Goal: Task Accomplishment & Management: Complete application form

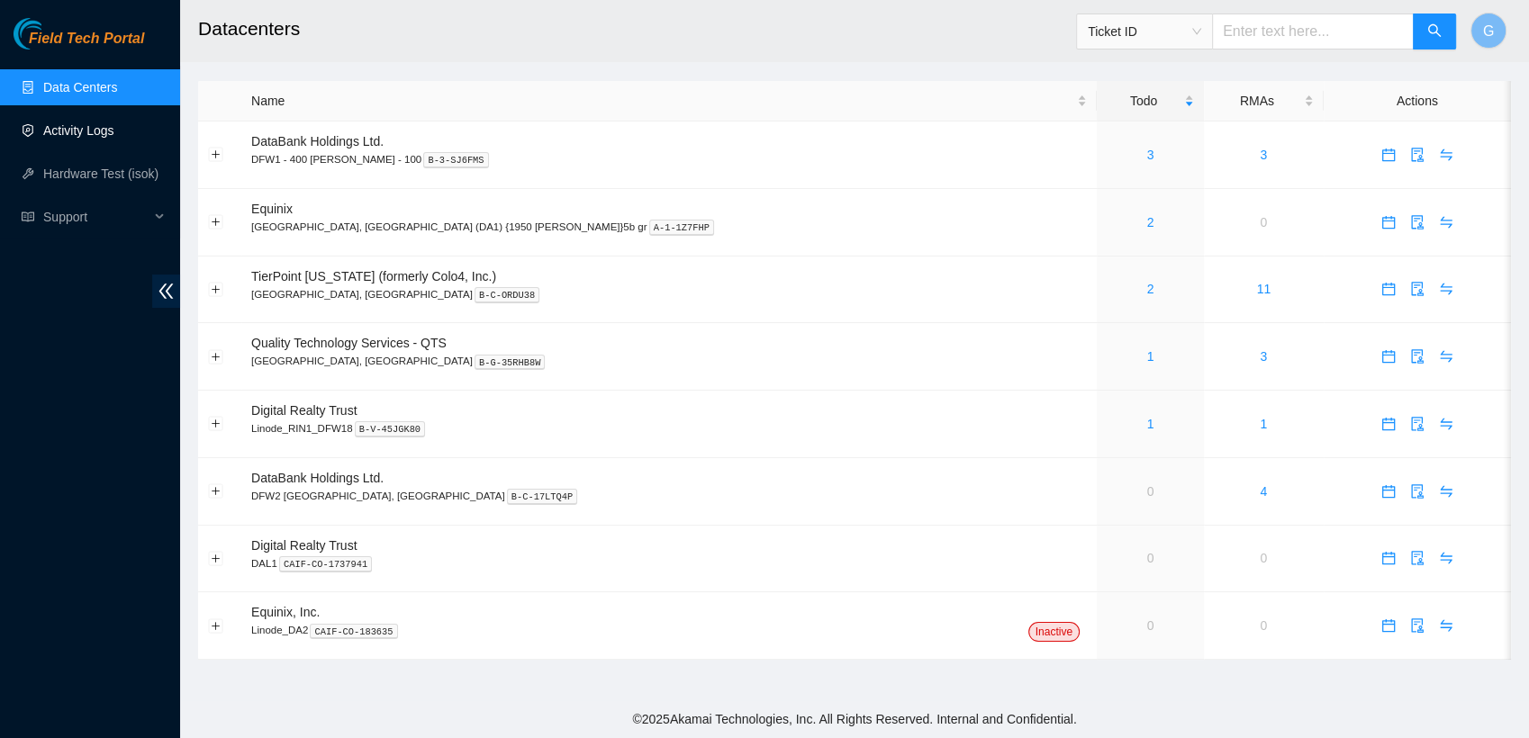
click at [83, 132] on link "Activity Logs" at bounding box center [78, 130] width 71 height 14
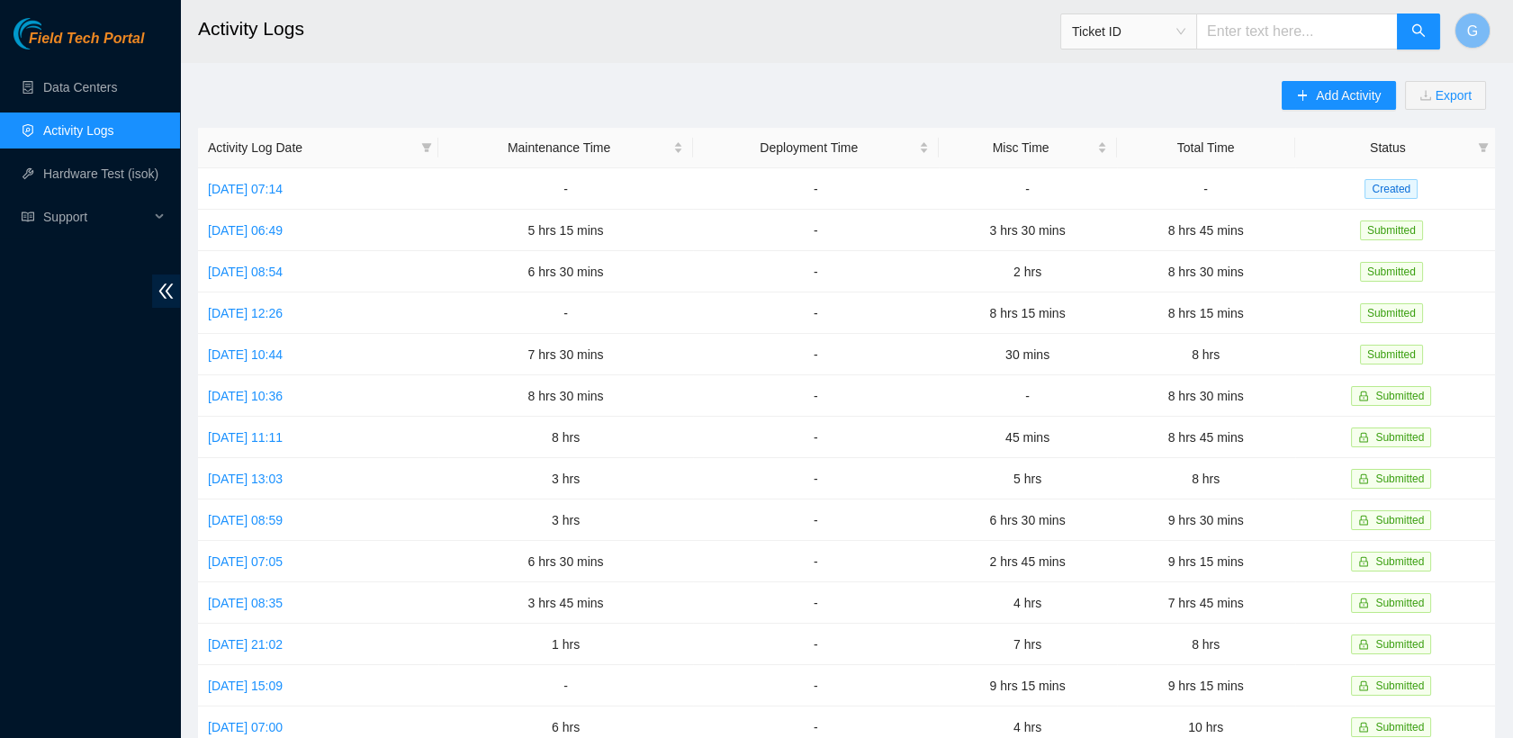
click at [83, 132] on link "Activity Logs" at bounding box center [78, 130] width 71 height 14
click at [141, 248] on div "Field Tech Portal Data Centers Activity Logs Hardware Test (isok) Support" at bounding box center [90, 378] width 180 height 720
click at [252, 210] on td "Tue, 30 Sep 2025 06:49" at bounding box center [318, 230] width 240 height 41
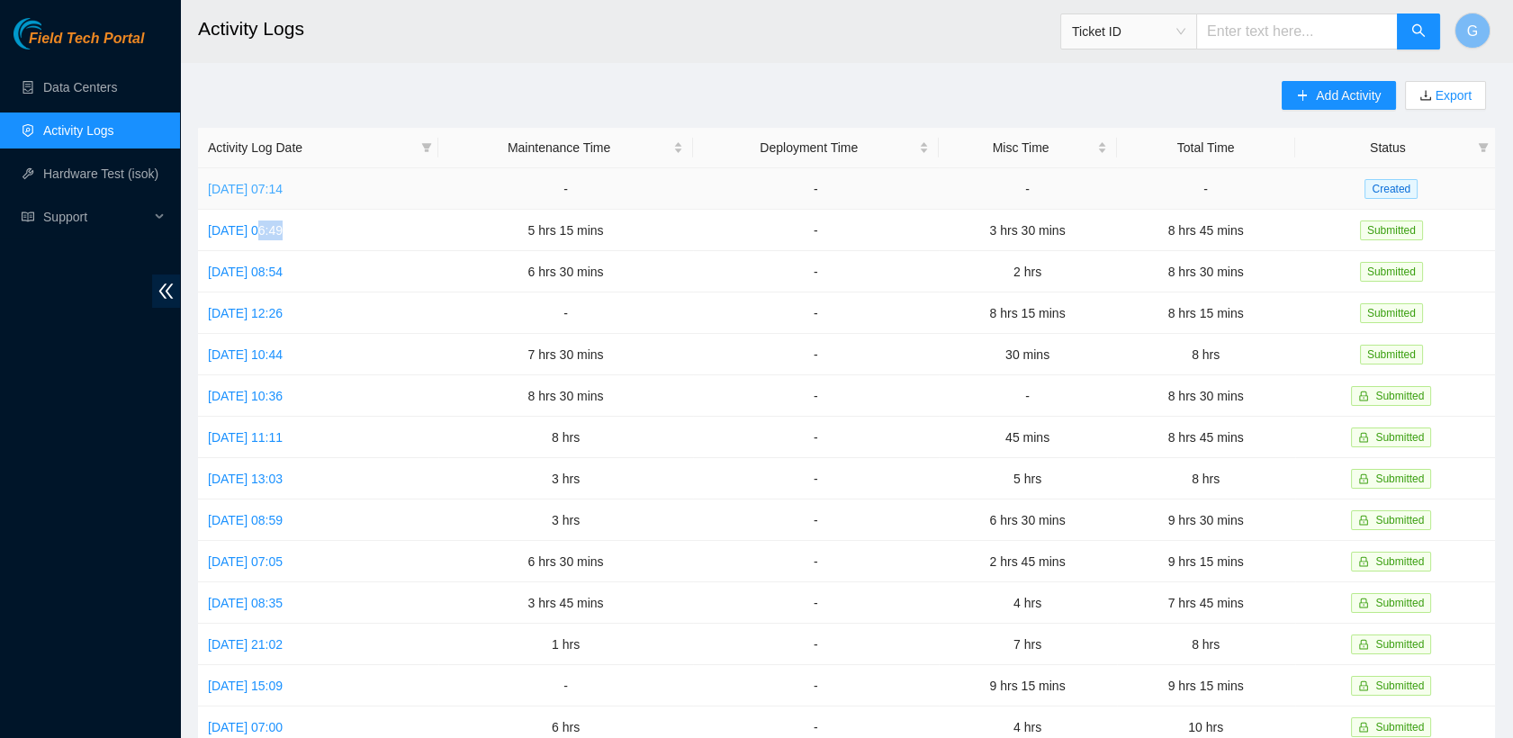
drag, startPoint x: 252, startPoint y: 209, endPoint x: 328, endPoint y: 186, distance: 78.9
click at [283, 186] on link "Wed, 01 Oct 2025 07:14" at bounding box center [245, 189] width 75 height 14
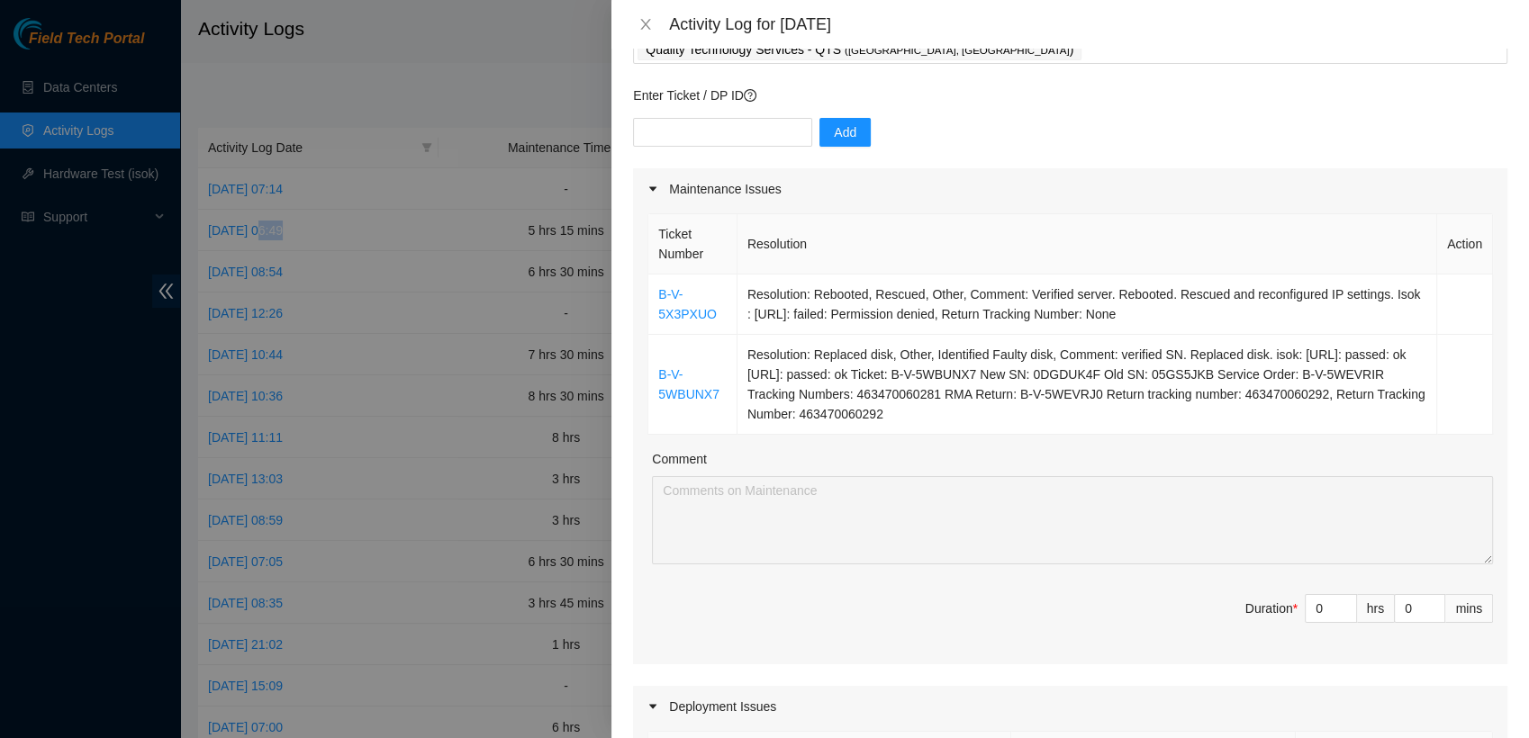
scroll to position [116, 0]
type input "1"
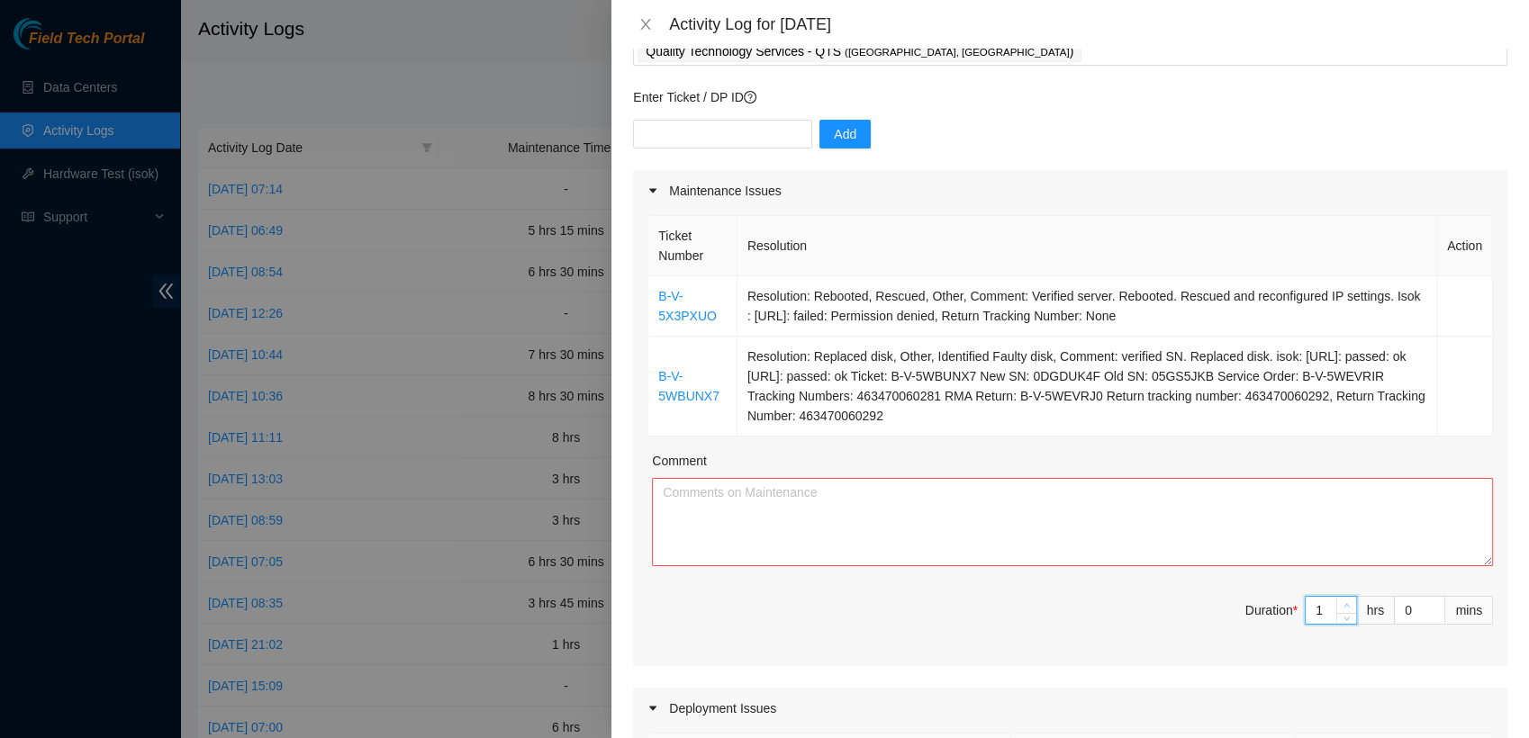
click at [1343, 602] on icon "up" at bounding box center [1346, 605] width 6 height 6
type input "2"
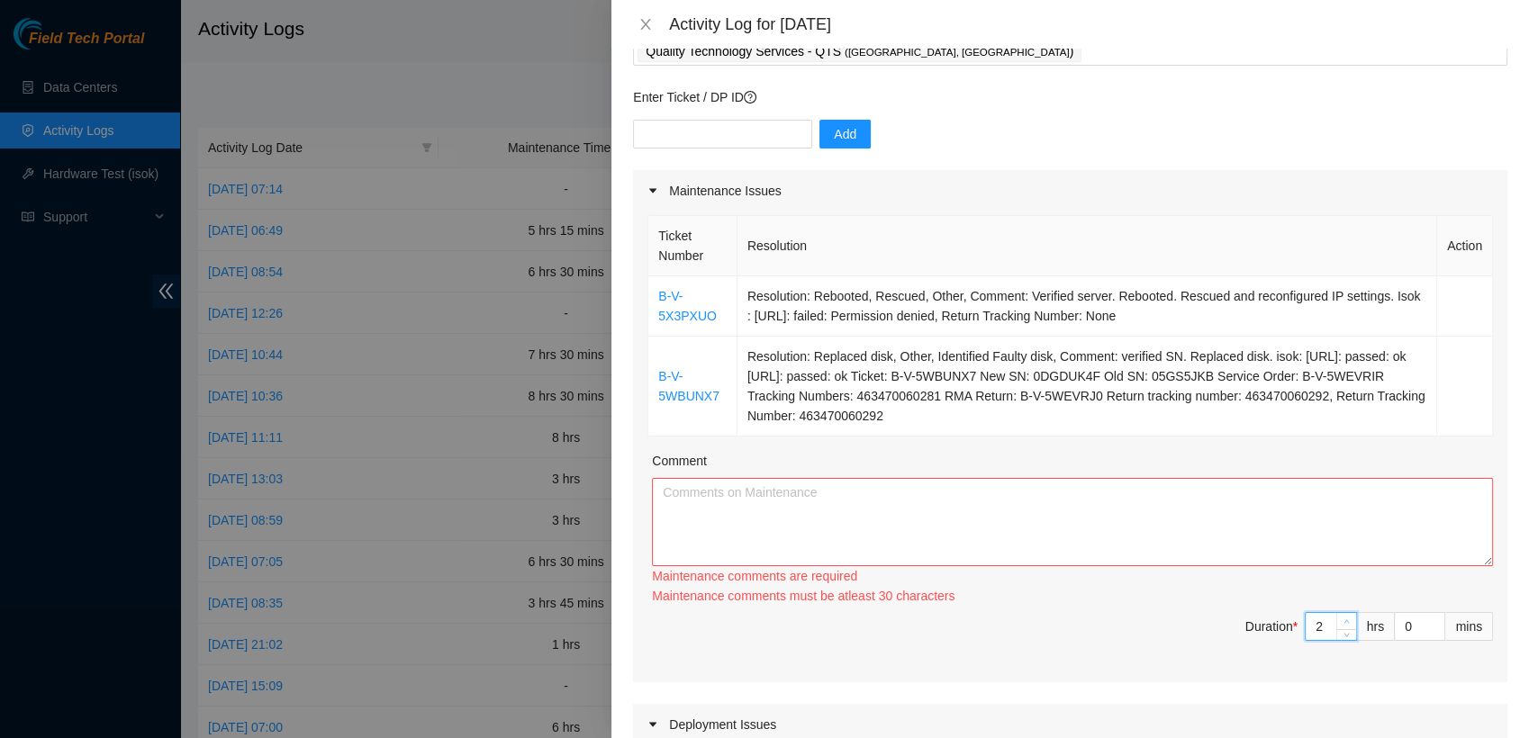
click at [1332, 601] on div "Ticket Number Resolution Action B-V-5X3PXUO Resolution: Rebooted, Rescued, Othe…" at bounding box center [1070, 447] width 874 height 471
click at [1332, 601] on div "Maintenance comments are required Maintenance comments must be atleast 30 chara…" at bounding box center [1072, 586] width 841 height 40
drag, startPoint x: 1332, startPoint y: 602, endPoint x: 1335, endPoint y: 613, distance: 11.1
click at [1335, 614] on div "2" at bounding box center [1330, 628] width 52 height 29
type input "3"
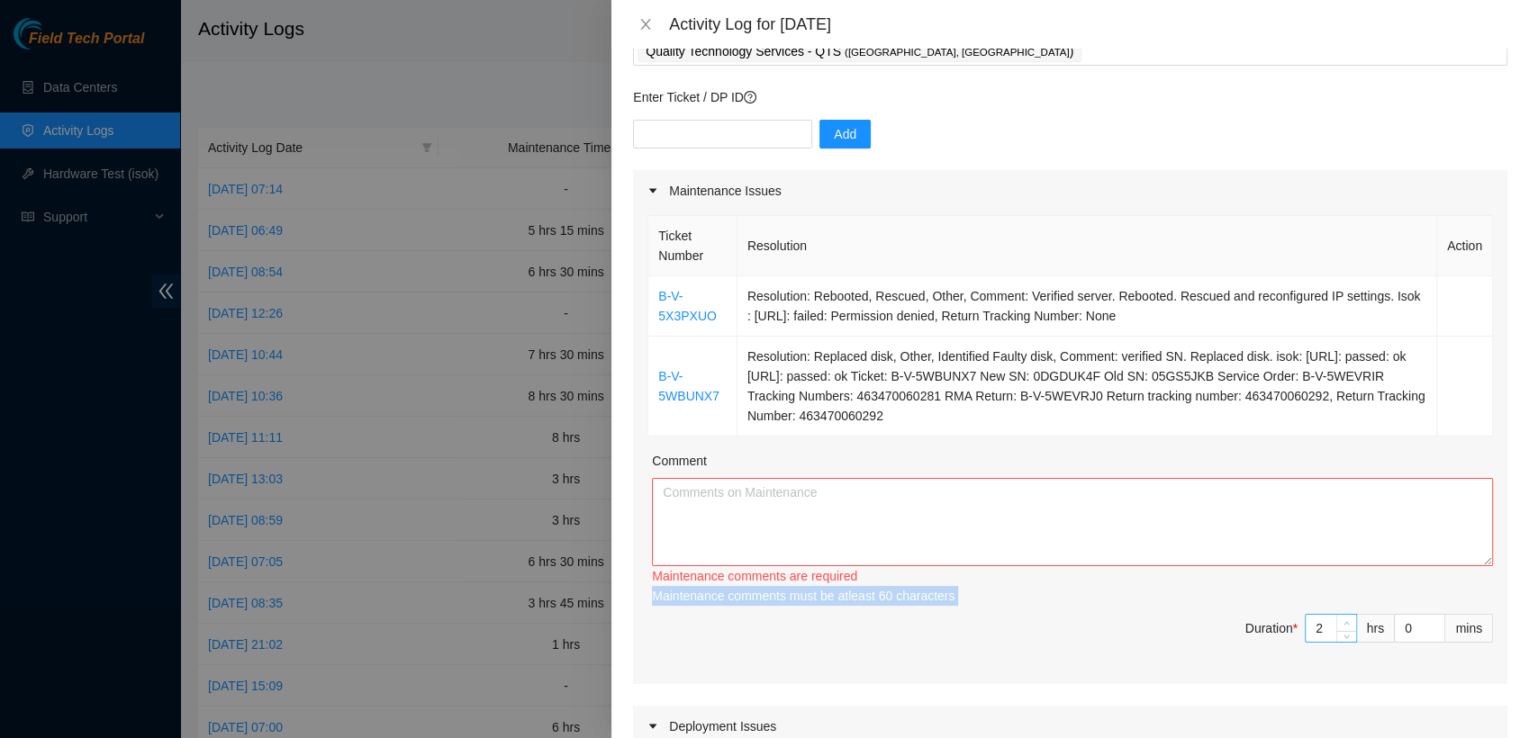
type input "3"
type input "4"
type input "5"
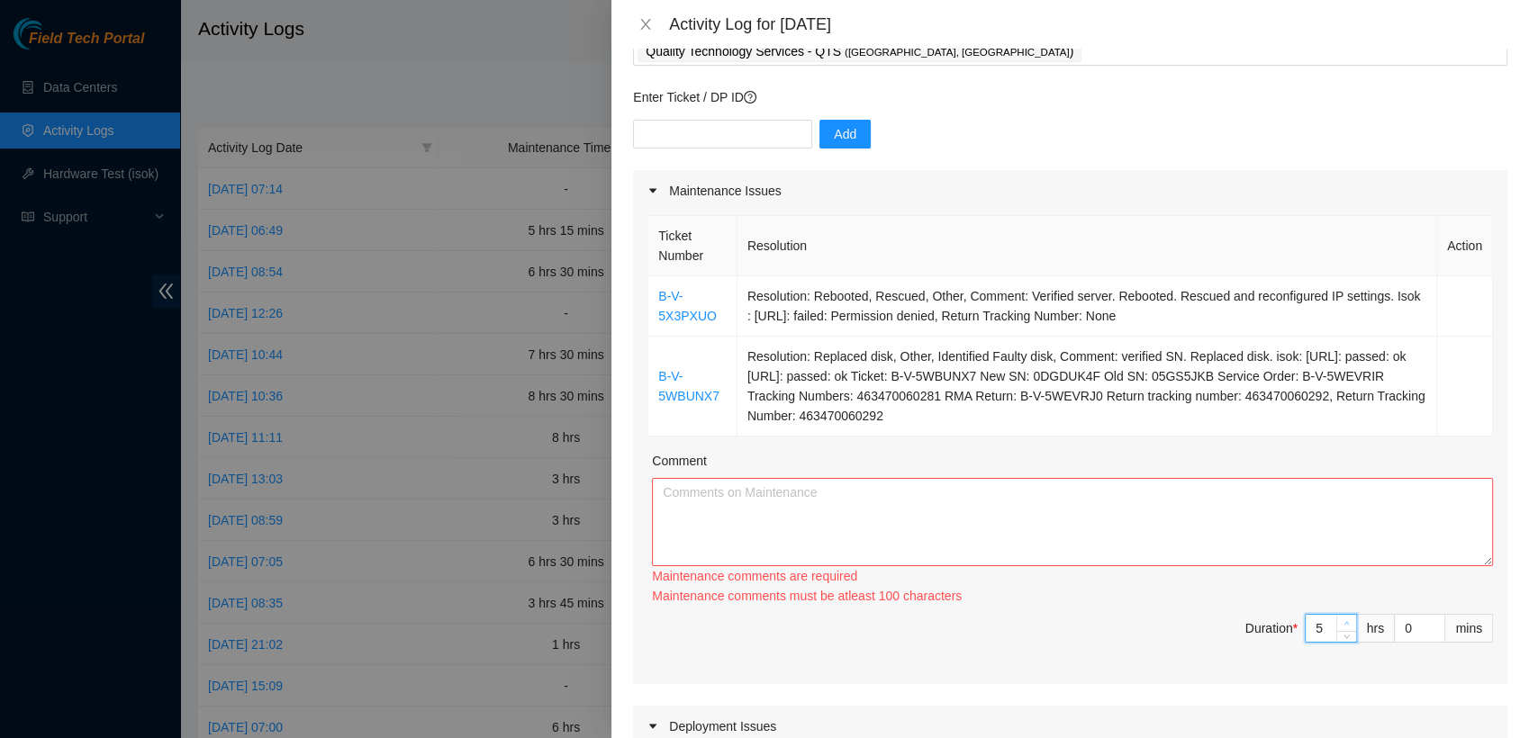
type input "6"
type input "7"
type input "8"
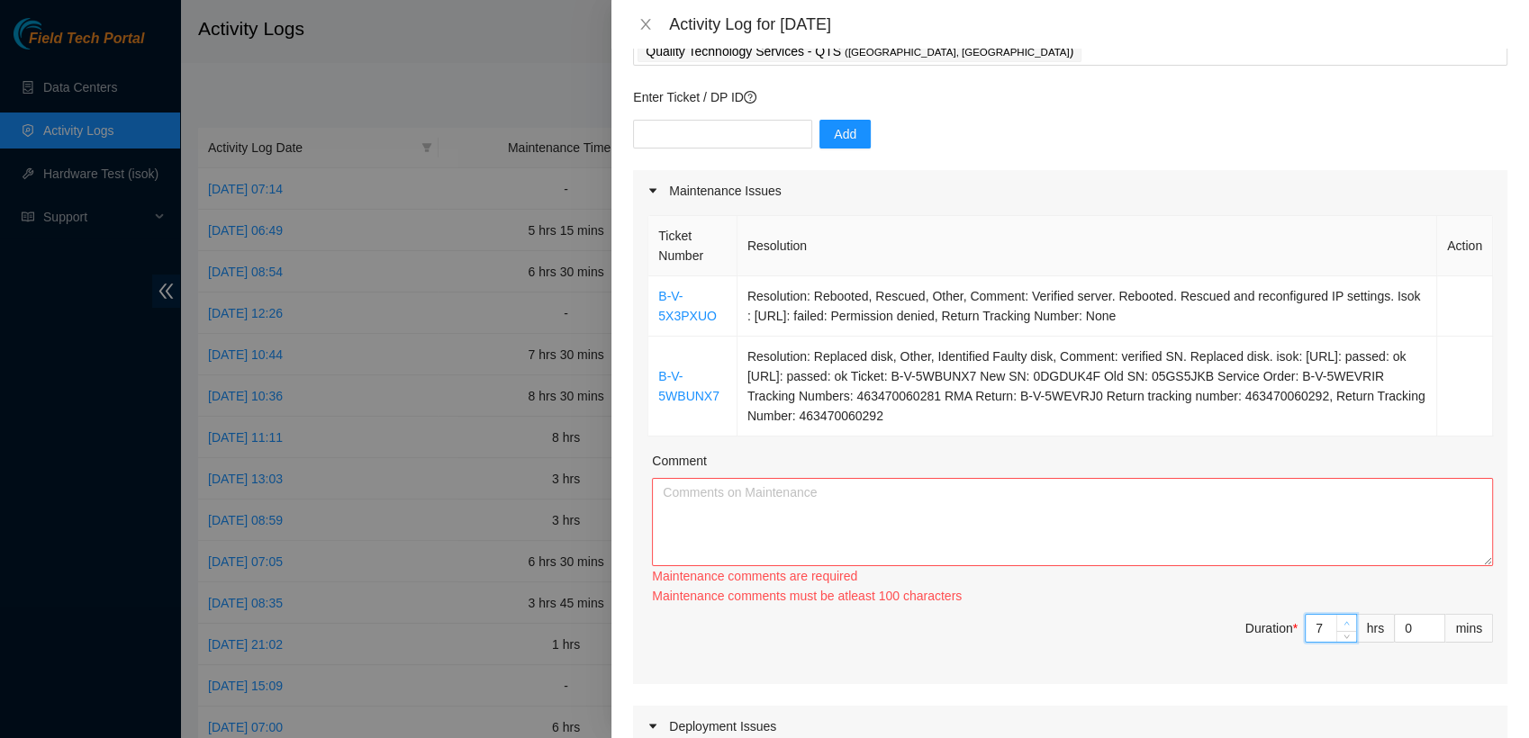
type input "8"
type input "9"
type input "10"
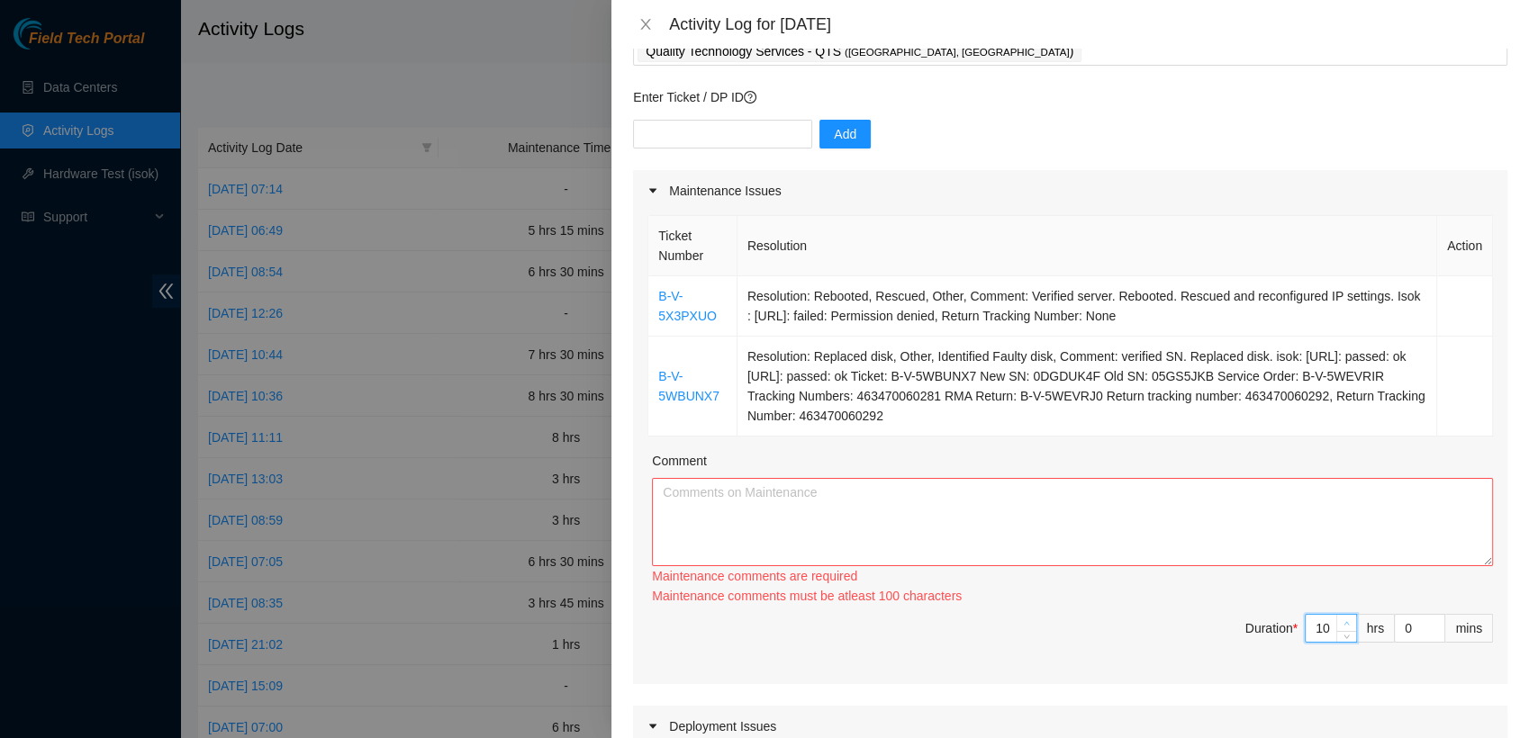
click at [1341, 619] on span "up" at bounding box center [1346, 623] width 11 height 11
type input "9"
click at [1343, 631] on icon "down" at bounding box center [1346, 634] width 6 height 6
type input "8"
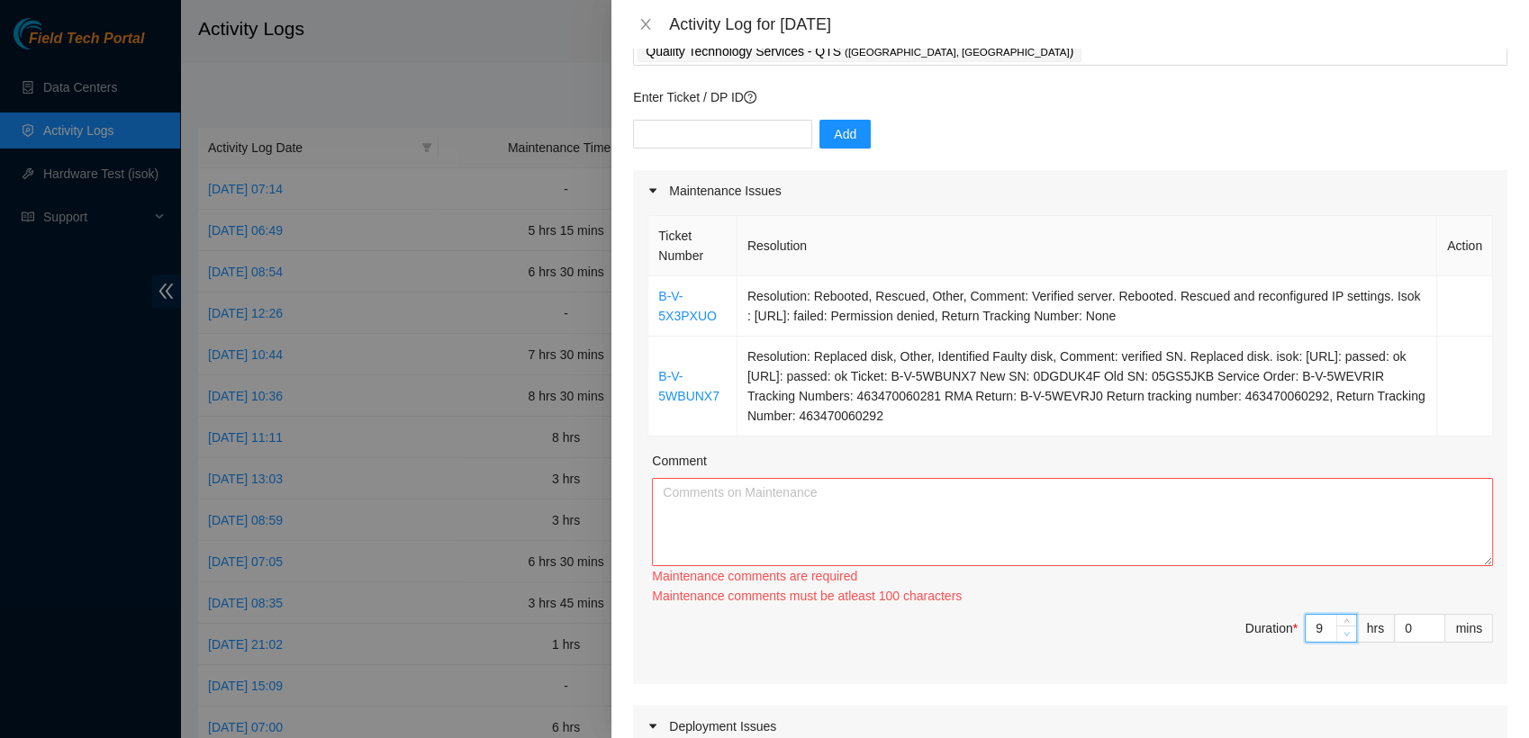
type input "8"
click at [1343, 631] on icon "down" at bounding box center [1346, 634] width 6 height 6
type input "7"
click at [1343, 631] on icon "down" at bounding box center [1346, 634] width 6 height 6
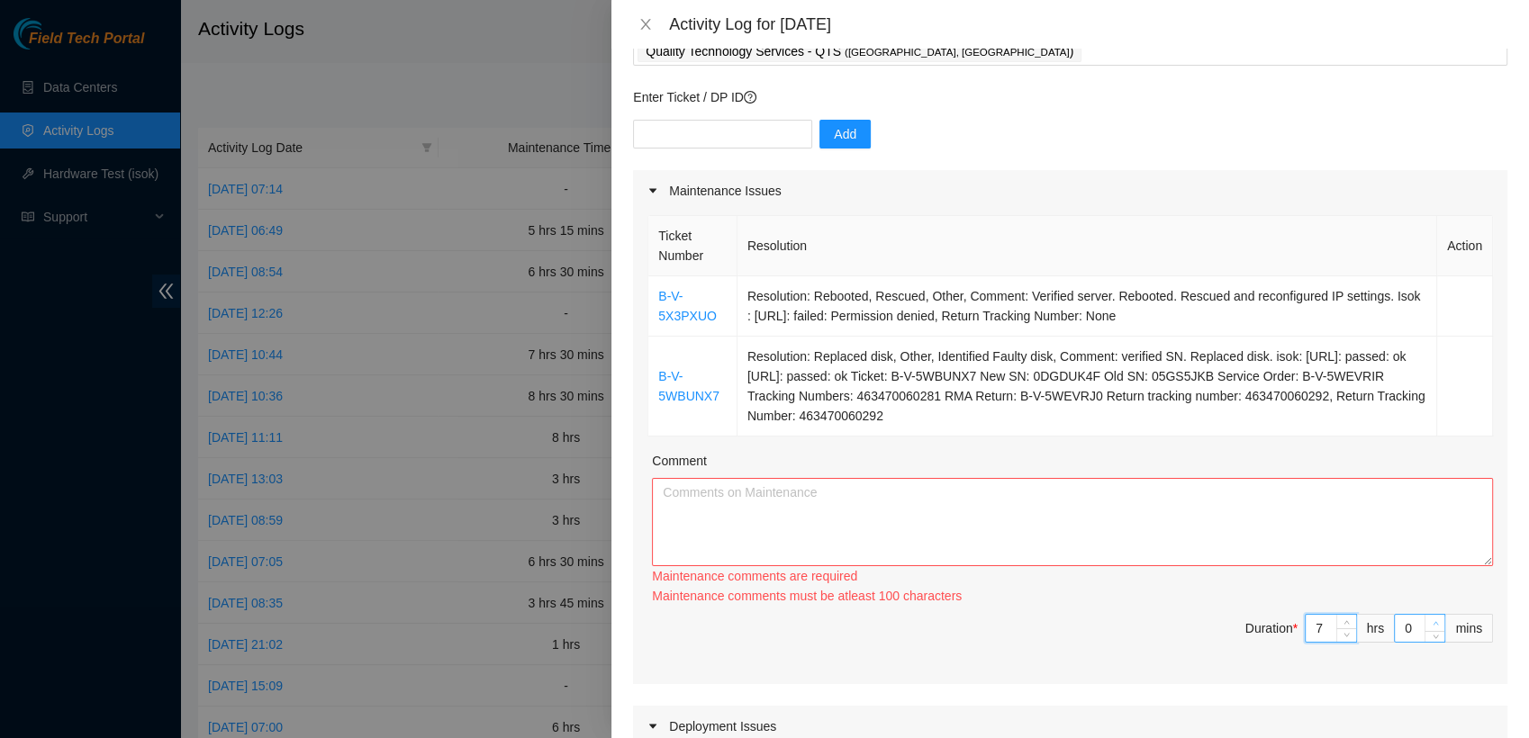
type input "1"
click at [1432, 623] on icon "up" at bounding box center [1434, 624] width 5 height 4
type input "2"
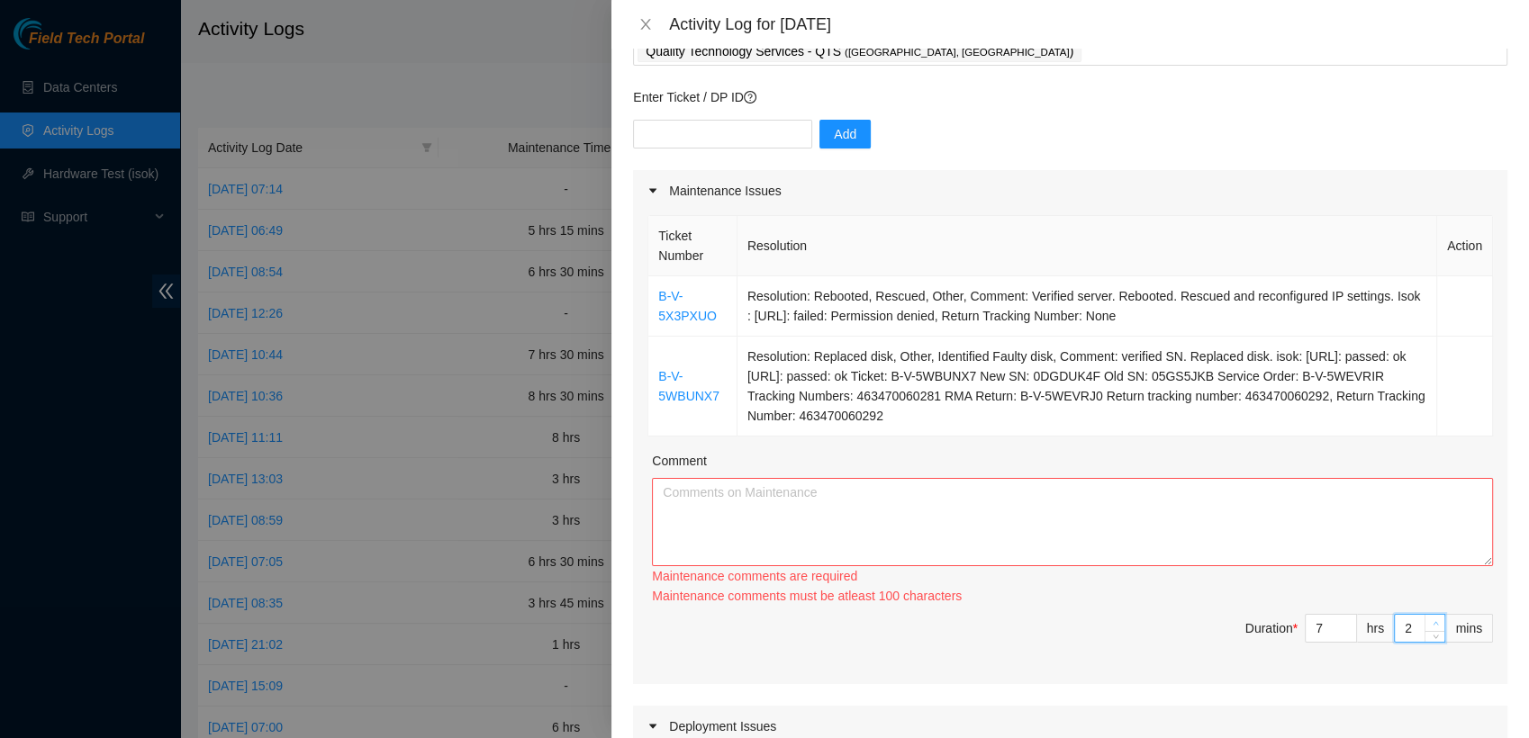
click at [1432, 623] on icon "up" at bounding box center [1434, 624] width 5 height 4
type input "3"
click at [1432, 623] on icon "up" at bounding box center [1434, 624] width 5 height 4
type input "4"
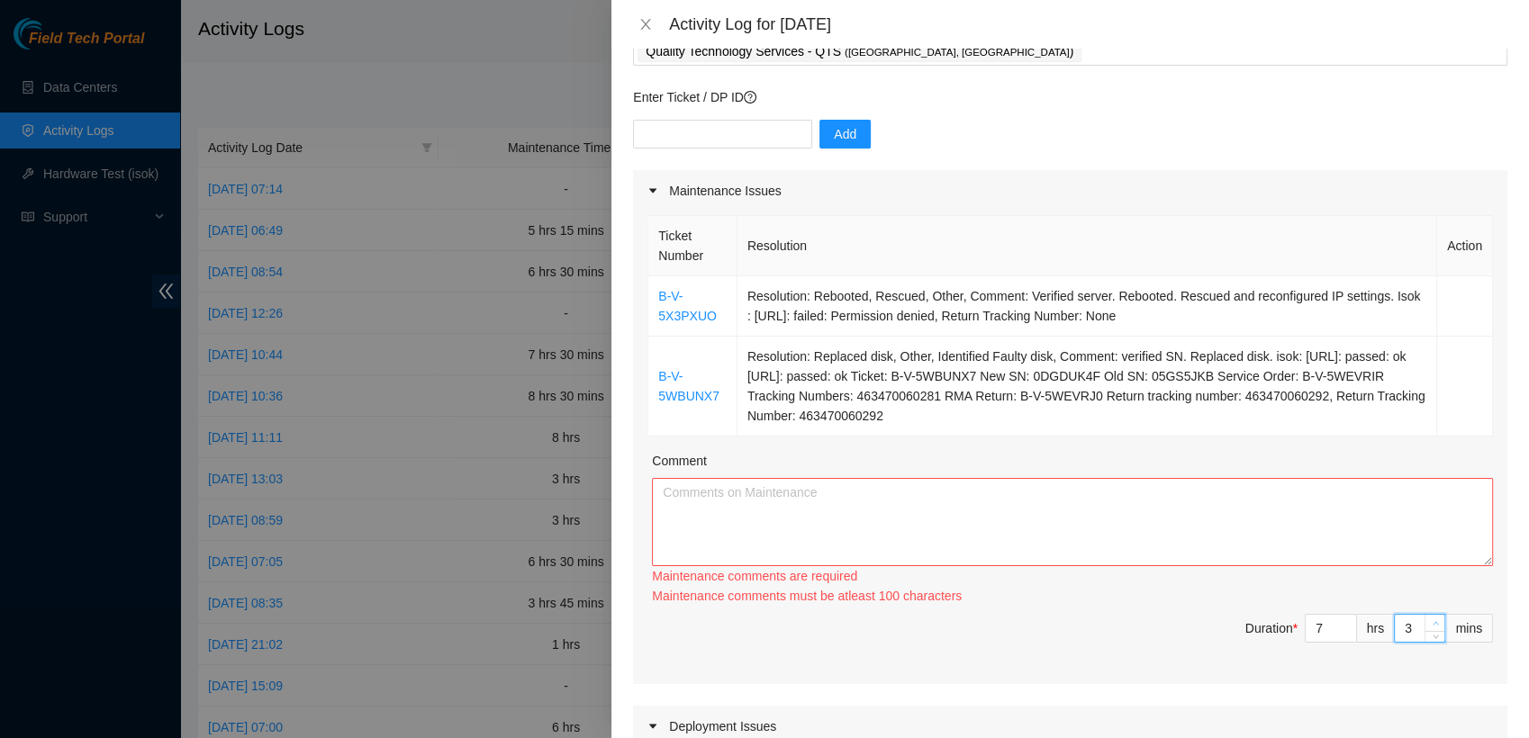
type input "4"
click at [1432, 623] on icon "up" at bounding box center [1434, 624] width 5 height 4
type input "5"
click at [1432, 623] on icon "up" at bounding box center [1434, 624] width 5 height 4
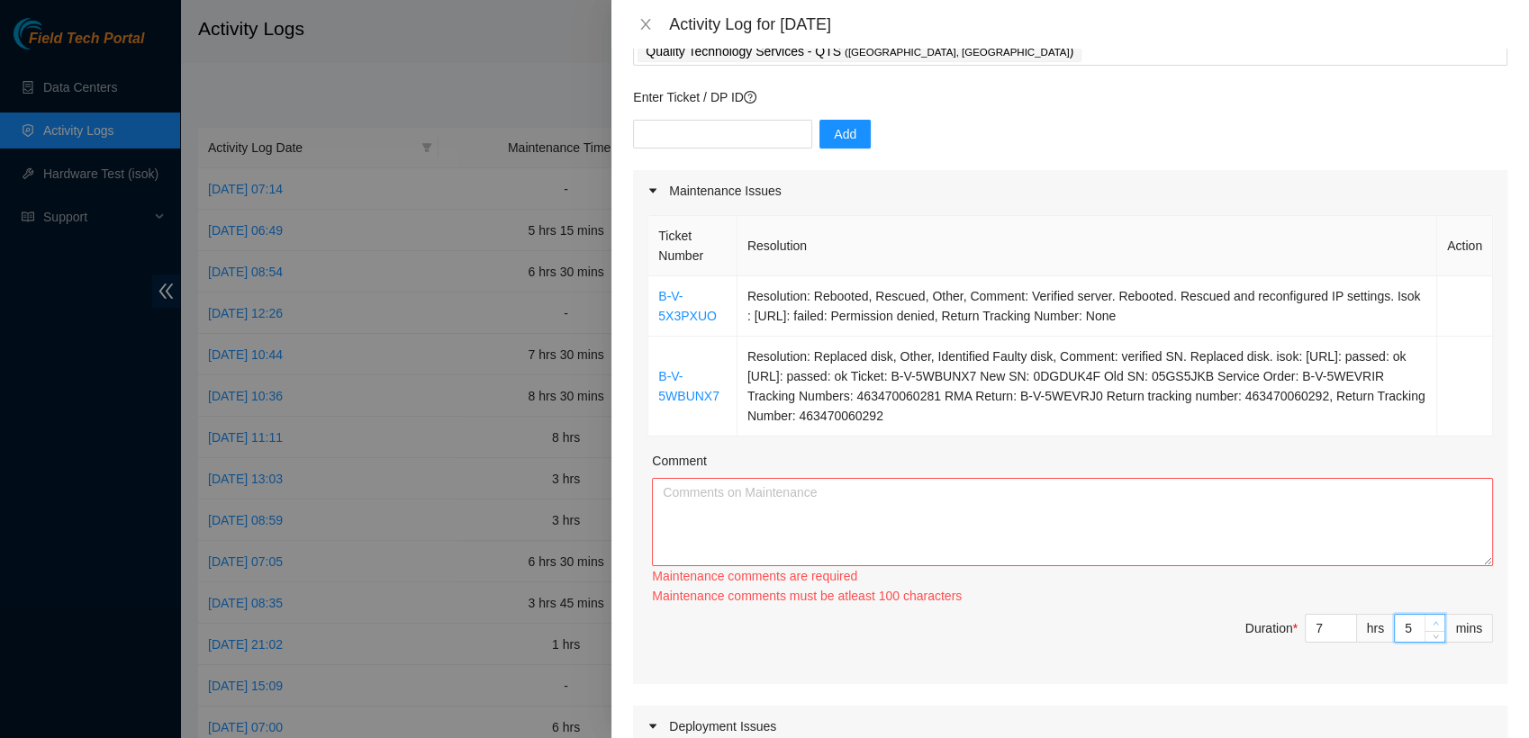
type input "6"
click at [1432, 623] on icon "up" at bounding box center [1434, 624] width 5 height 4
click at [1399, 623] on input "6" at bounding box center [1419, 628] width 50 height 27
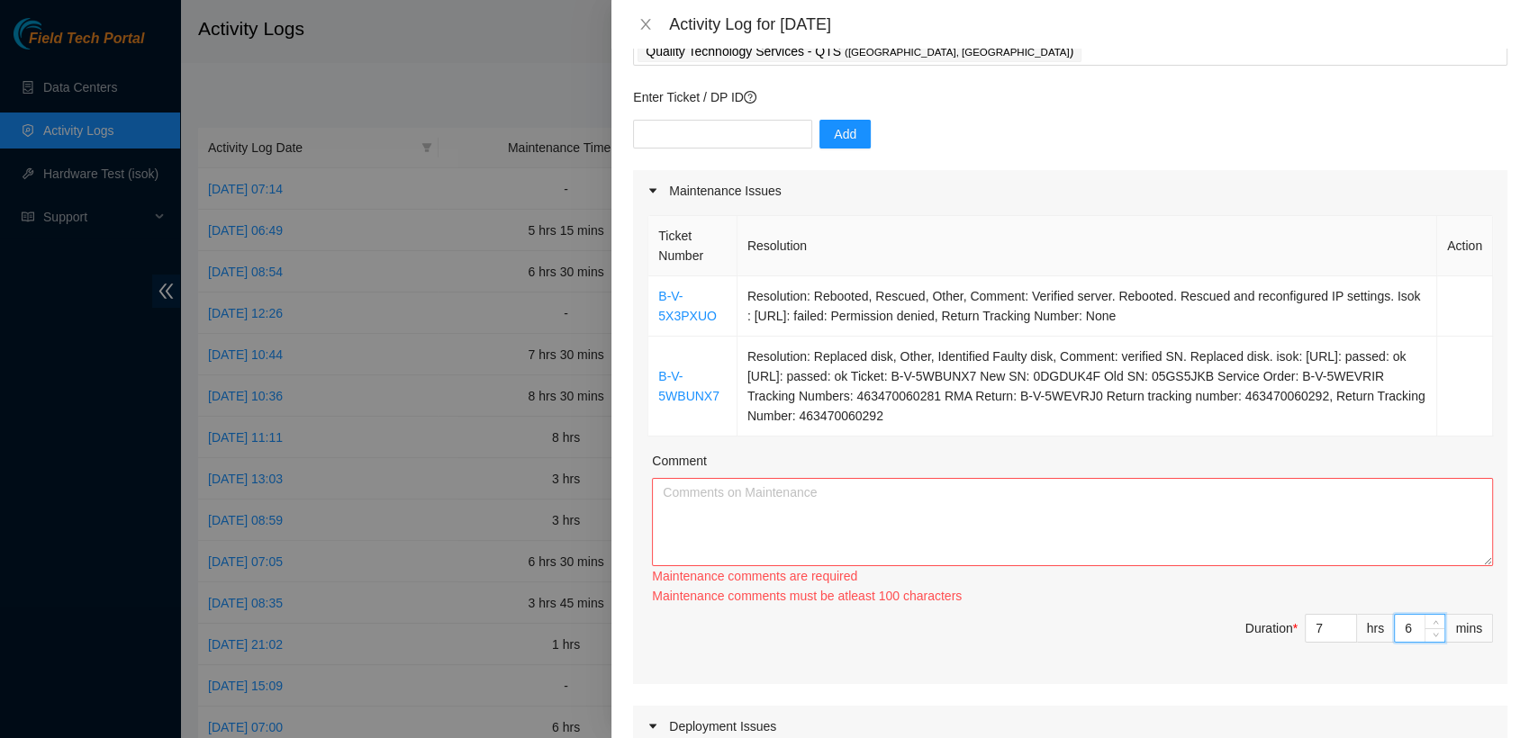
click at [1397, 630] on input "6" at bounding box center [1419, 628] width 50 height 27
type input "7"
type input "8"
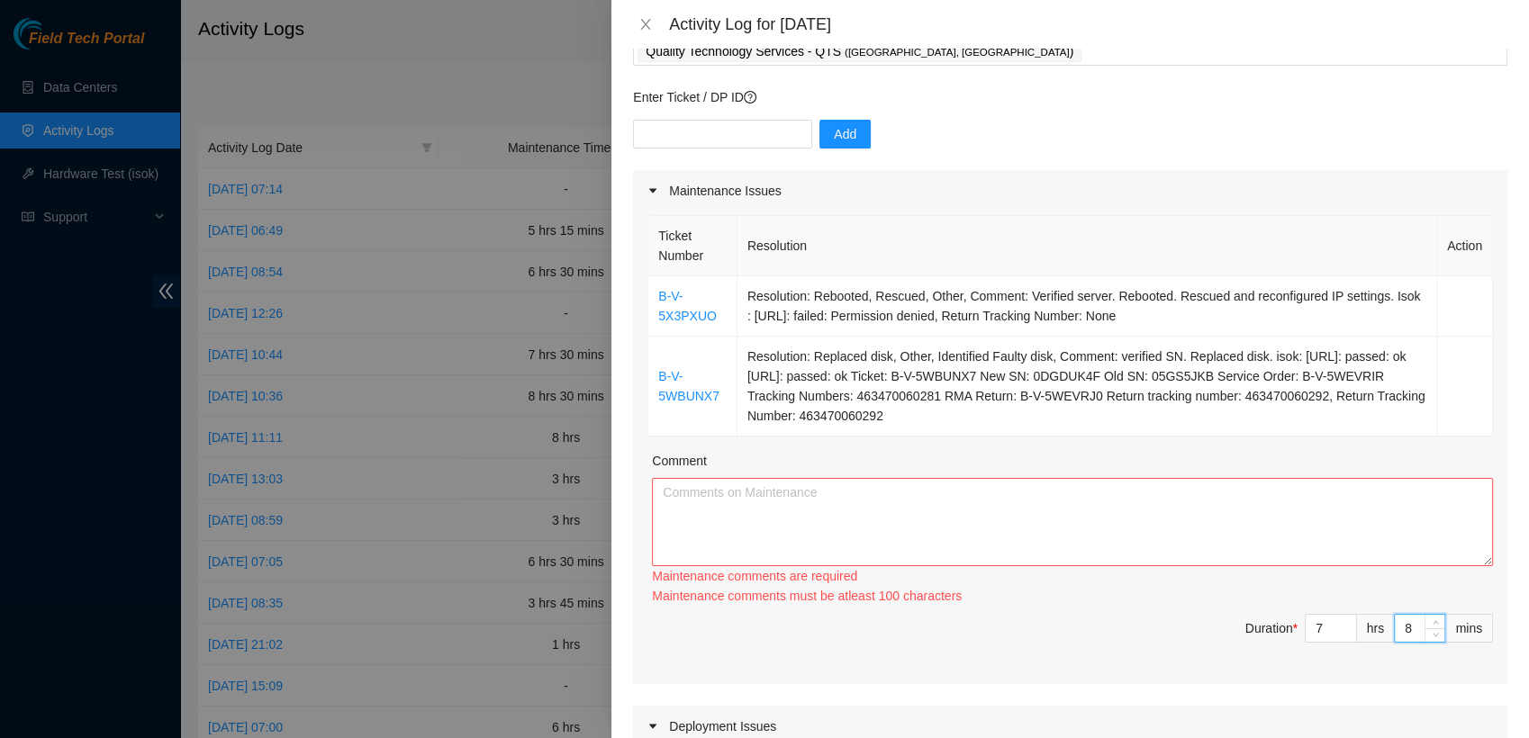
type input "9"
type input "10"
type input "11"
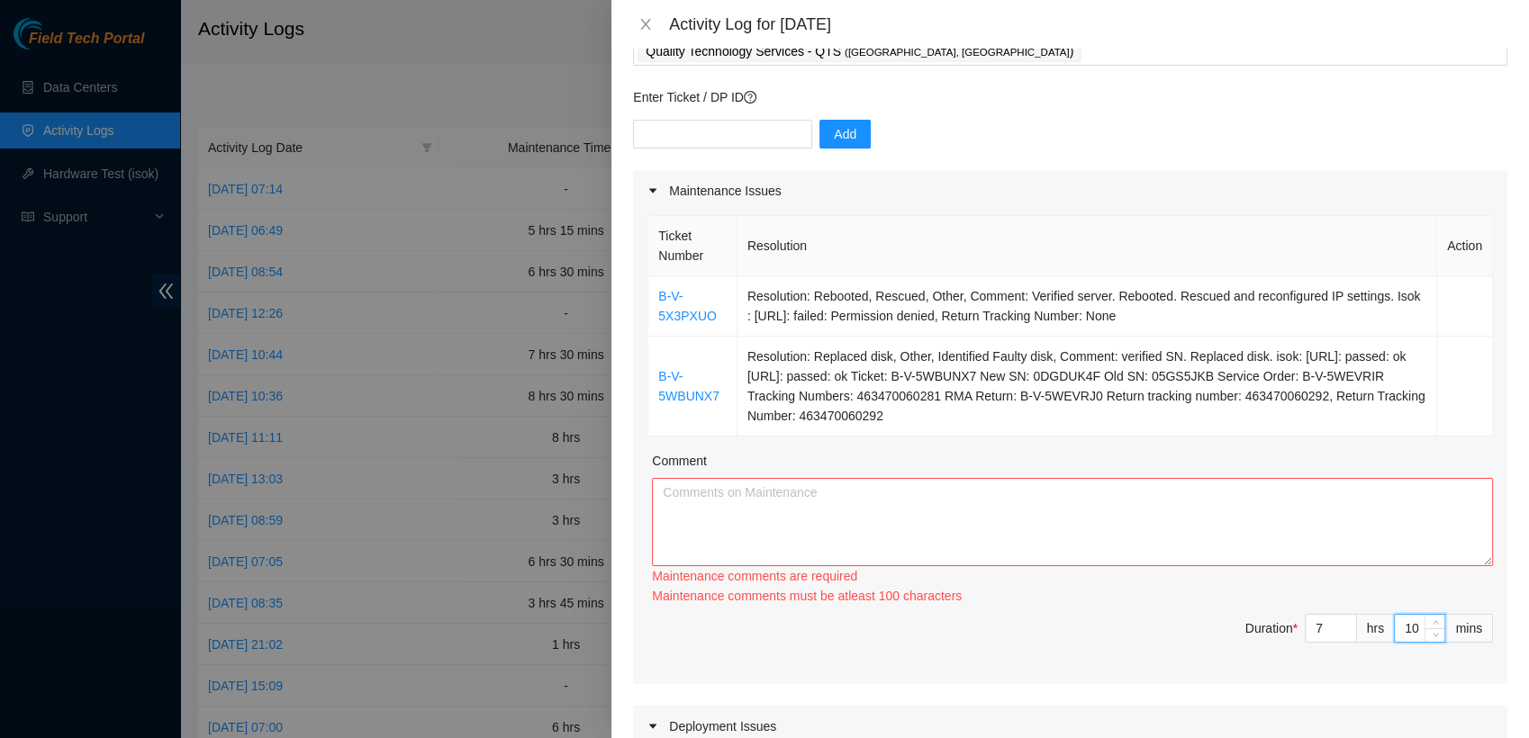
type input "11"
type input "12"
type input "13"
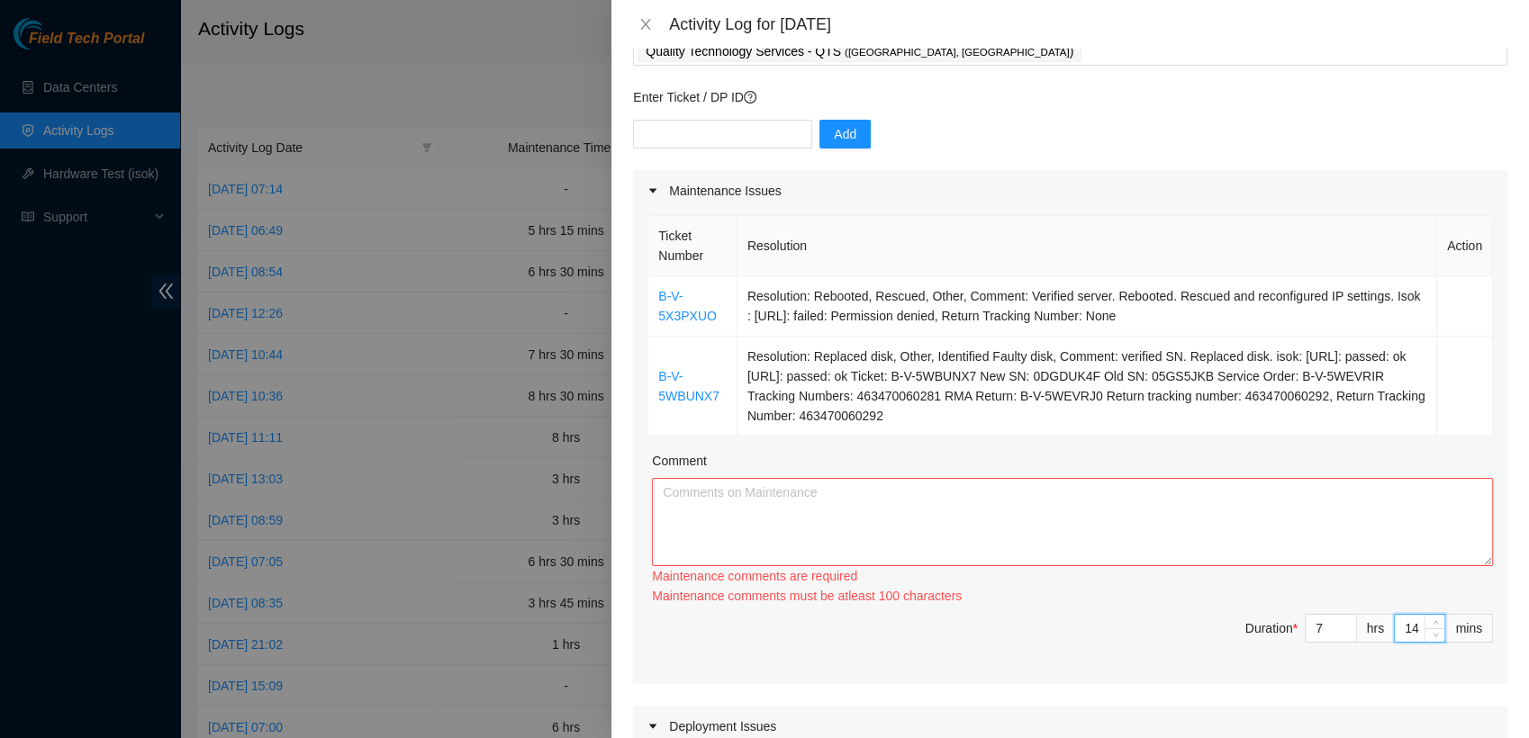
type input "15"
type input "16"
type input "17"
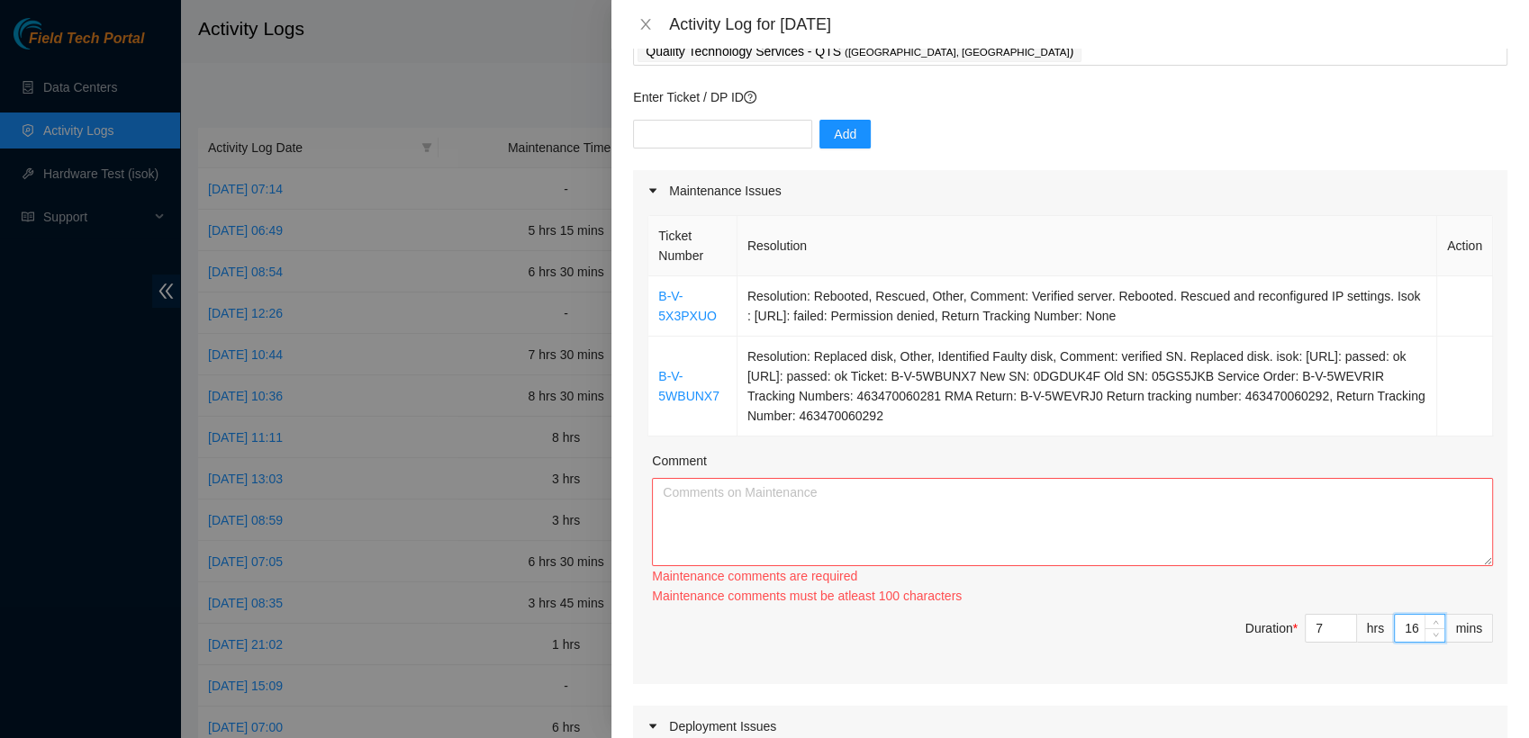
type input "17"
type input "18"
type input "19"
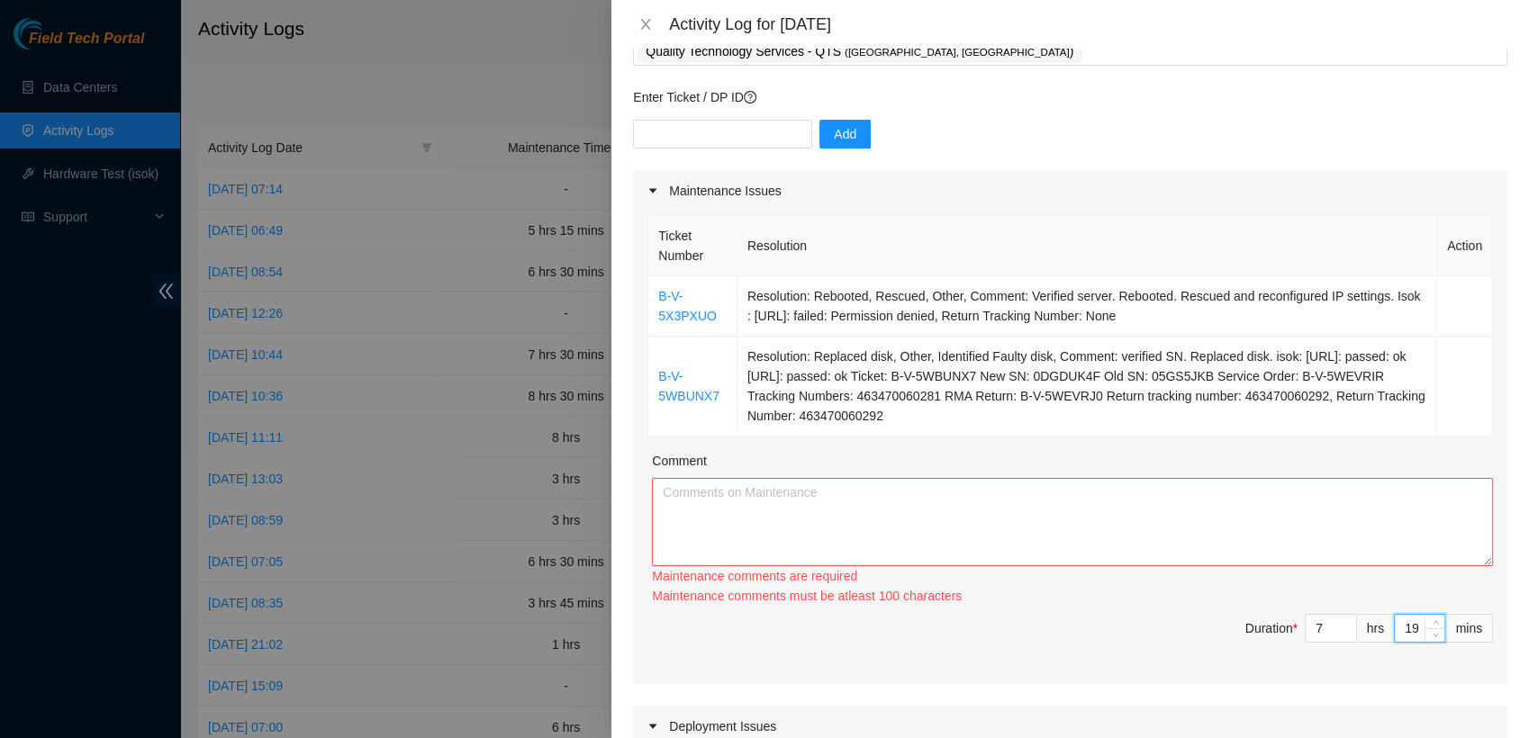
type input "20"
type input "21"
type input "22"
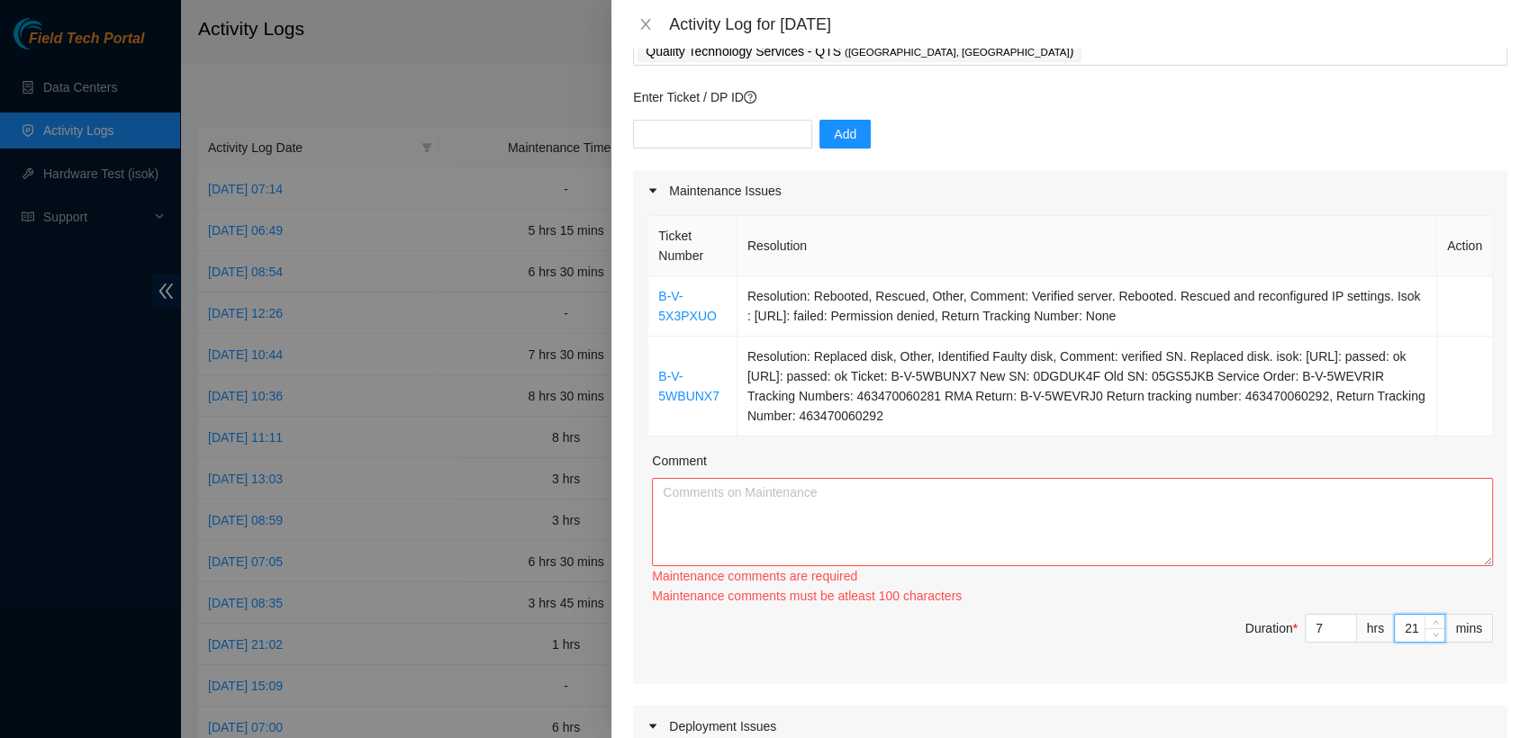
type input "22"
type input "23"
type input "24"
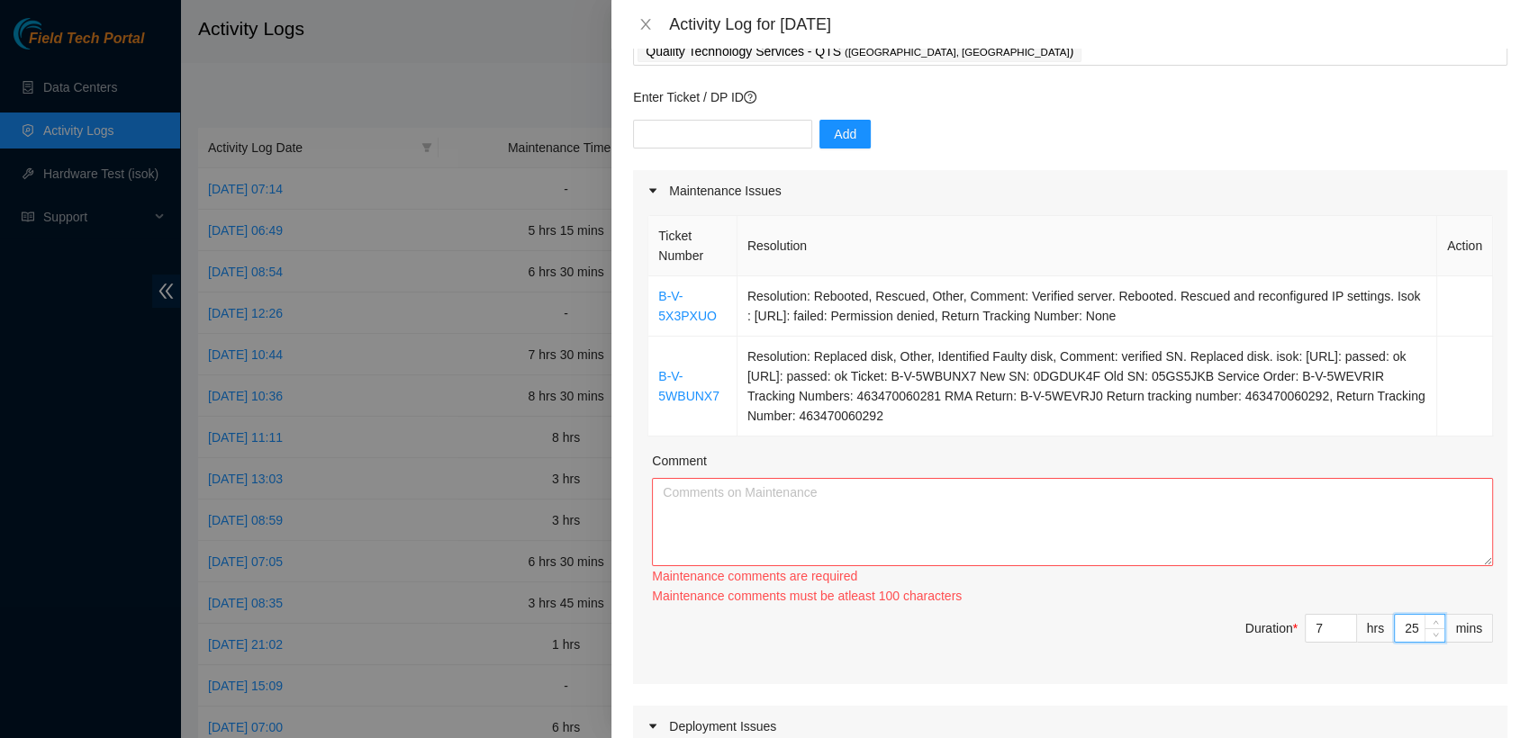
type input "26"
type input "27"
type input "28"
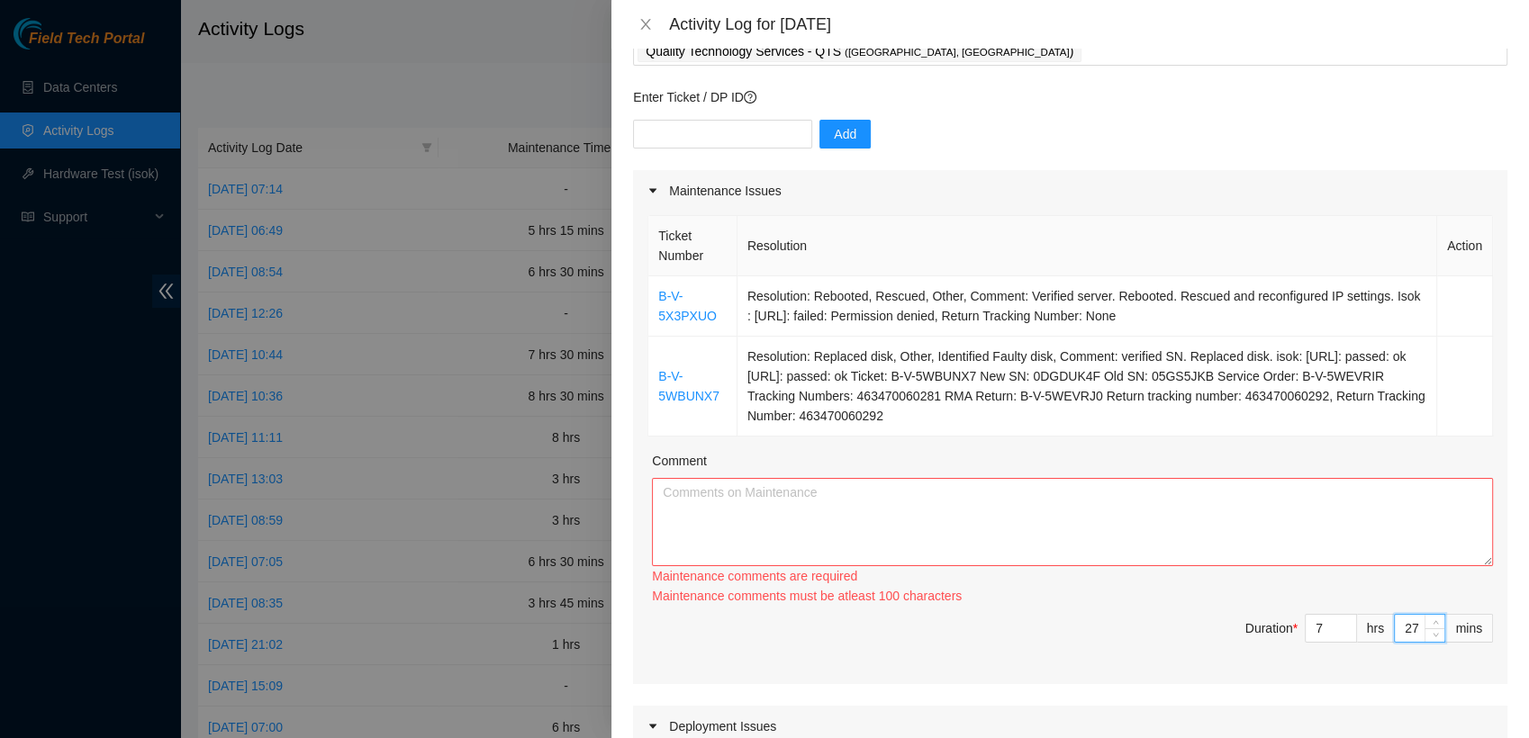
type input "28"
type input "29"
type input "30"
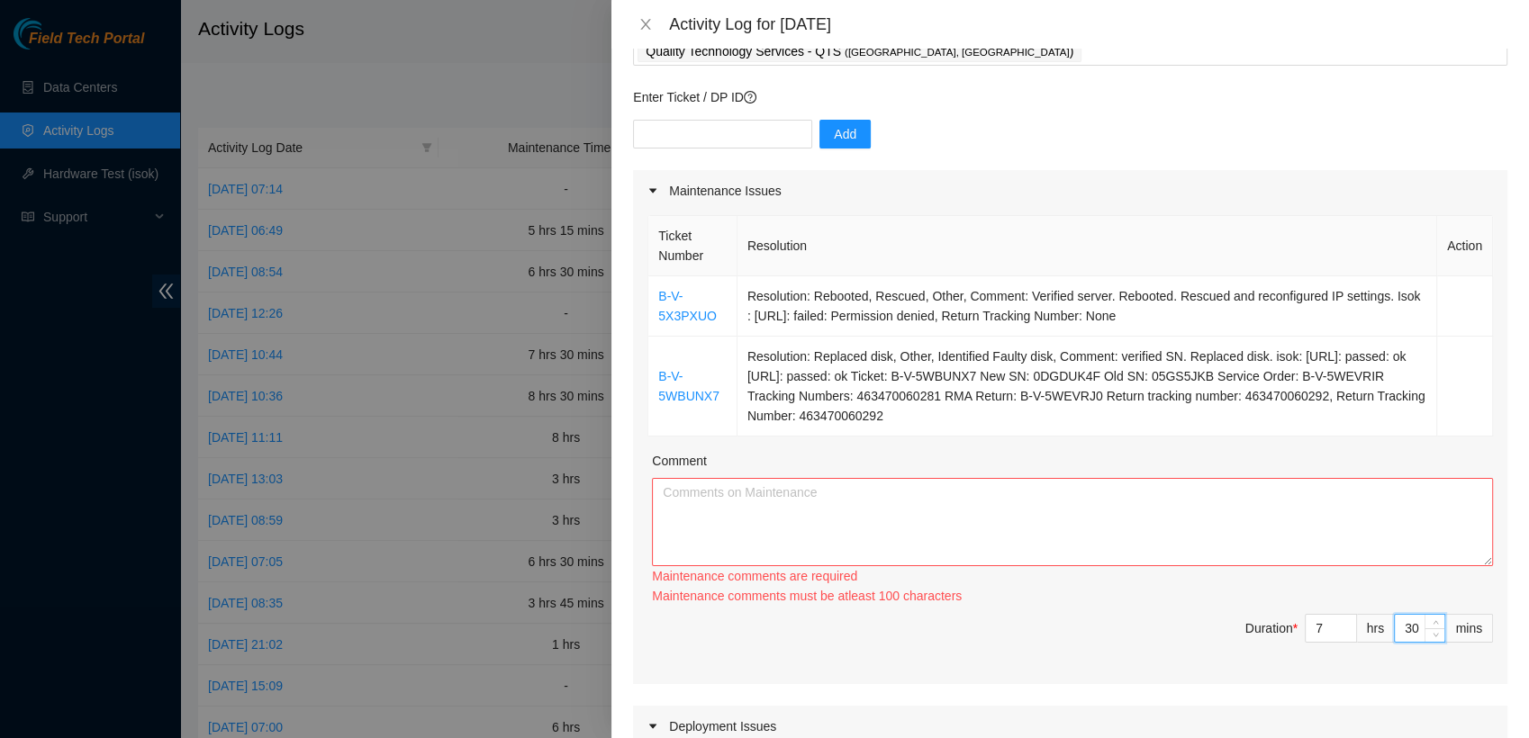
type input "31"
type input "32"
type input "33"
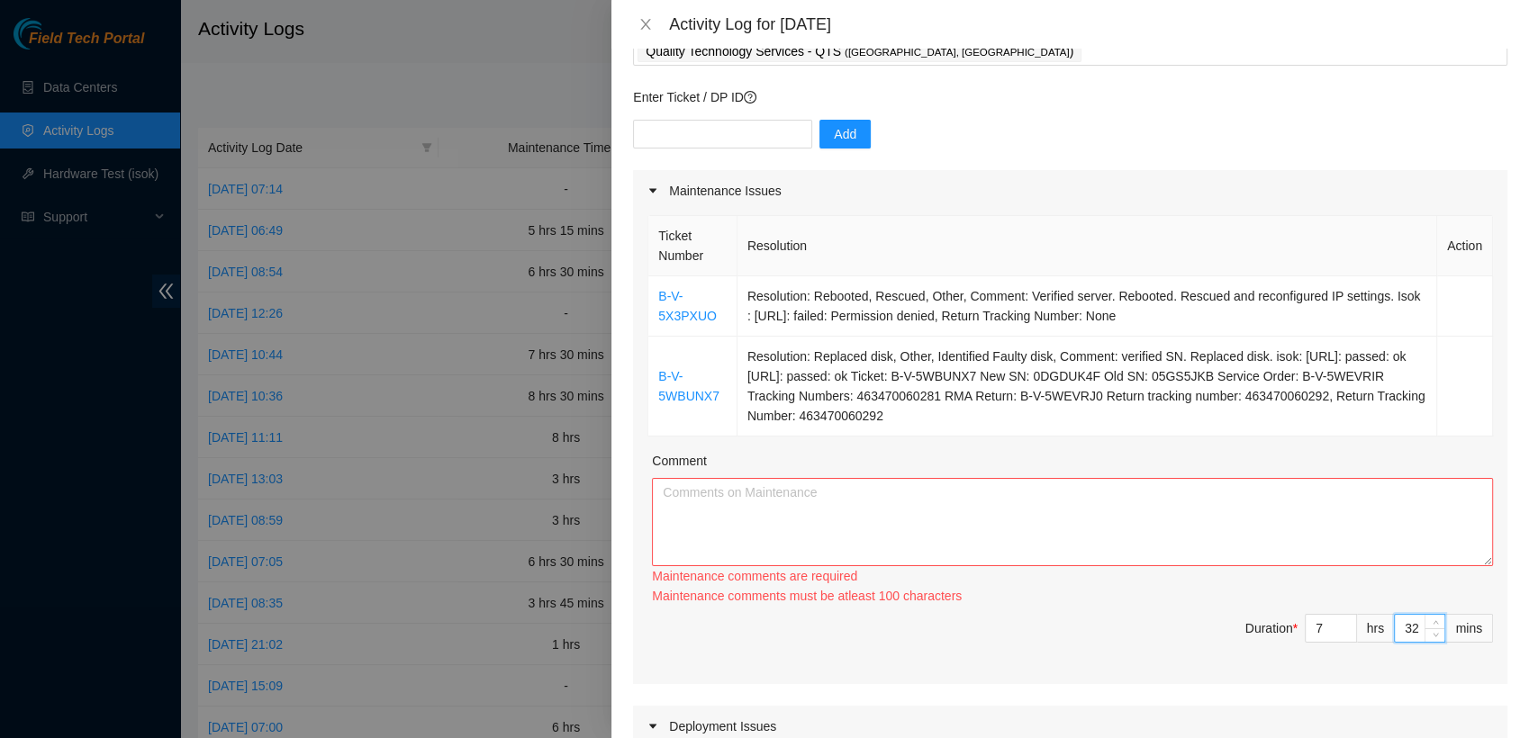
type input "33"
type input "34"
type input "35"
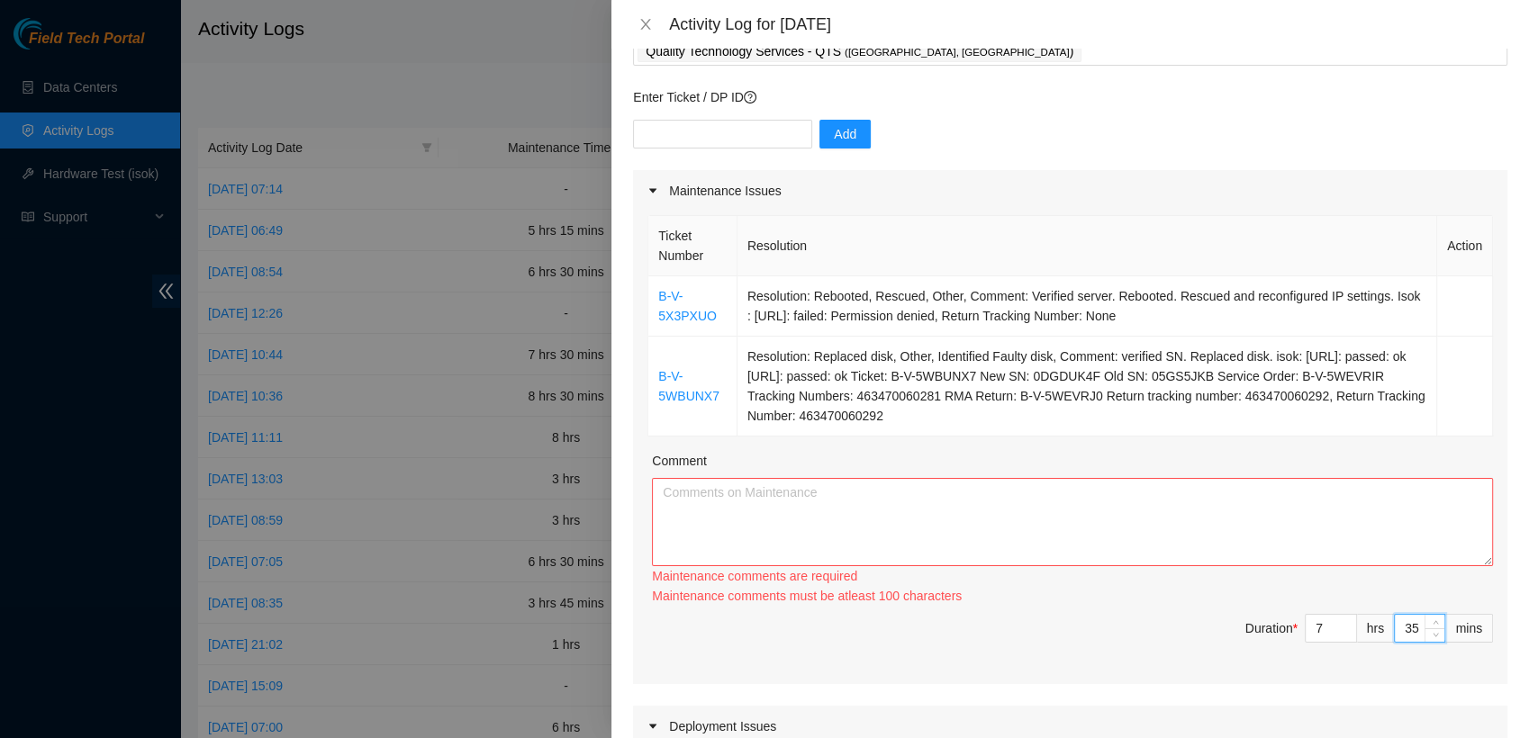
type input "36"
type input "37"
type input "38"
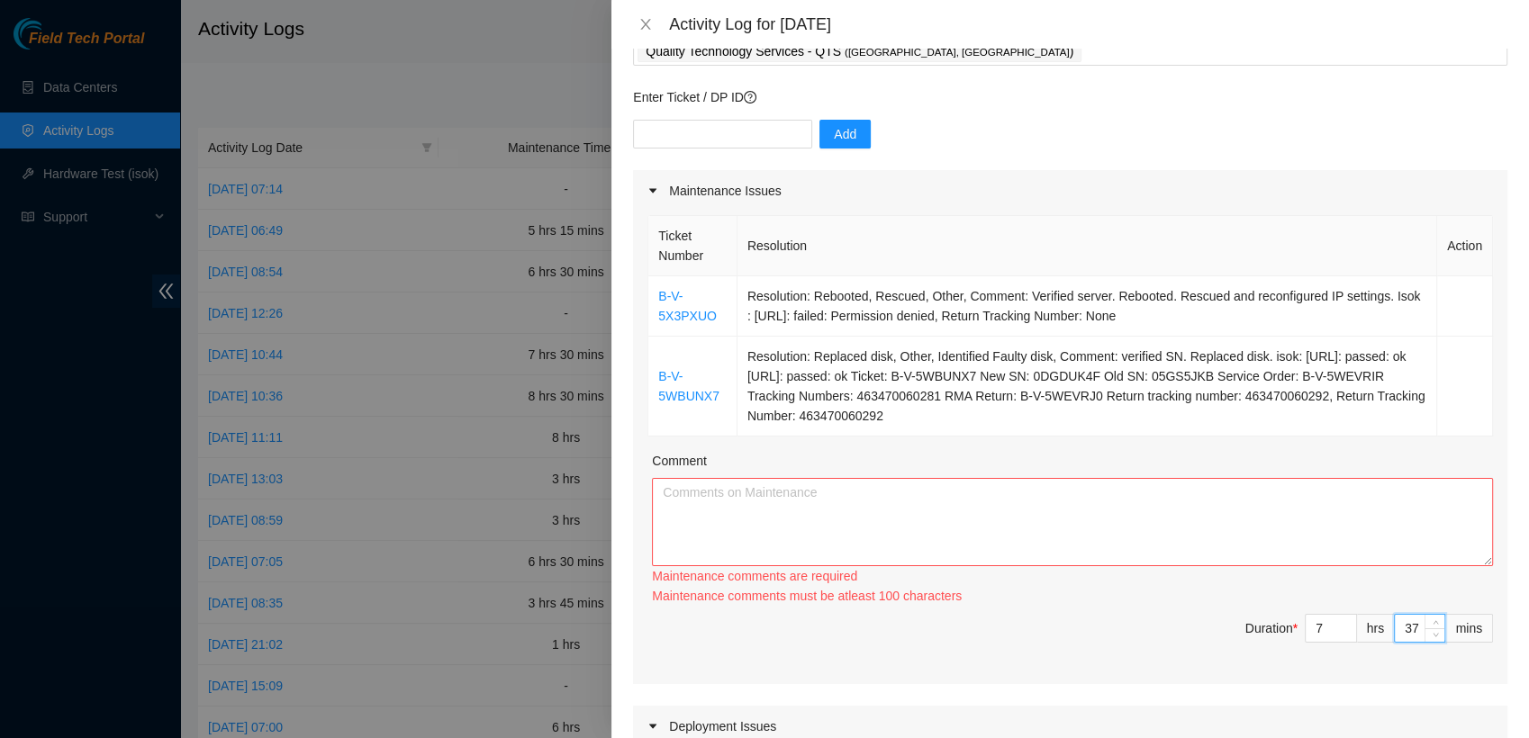
type input "38"
type input "39"
type input "40"
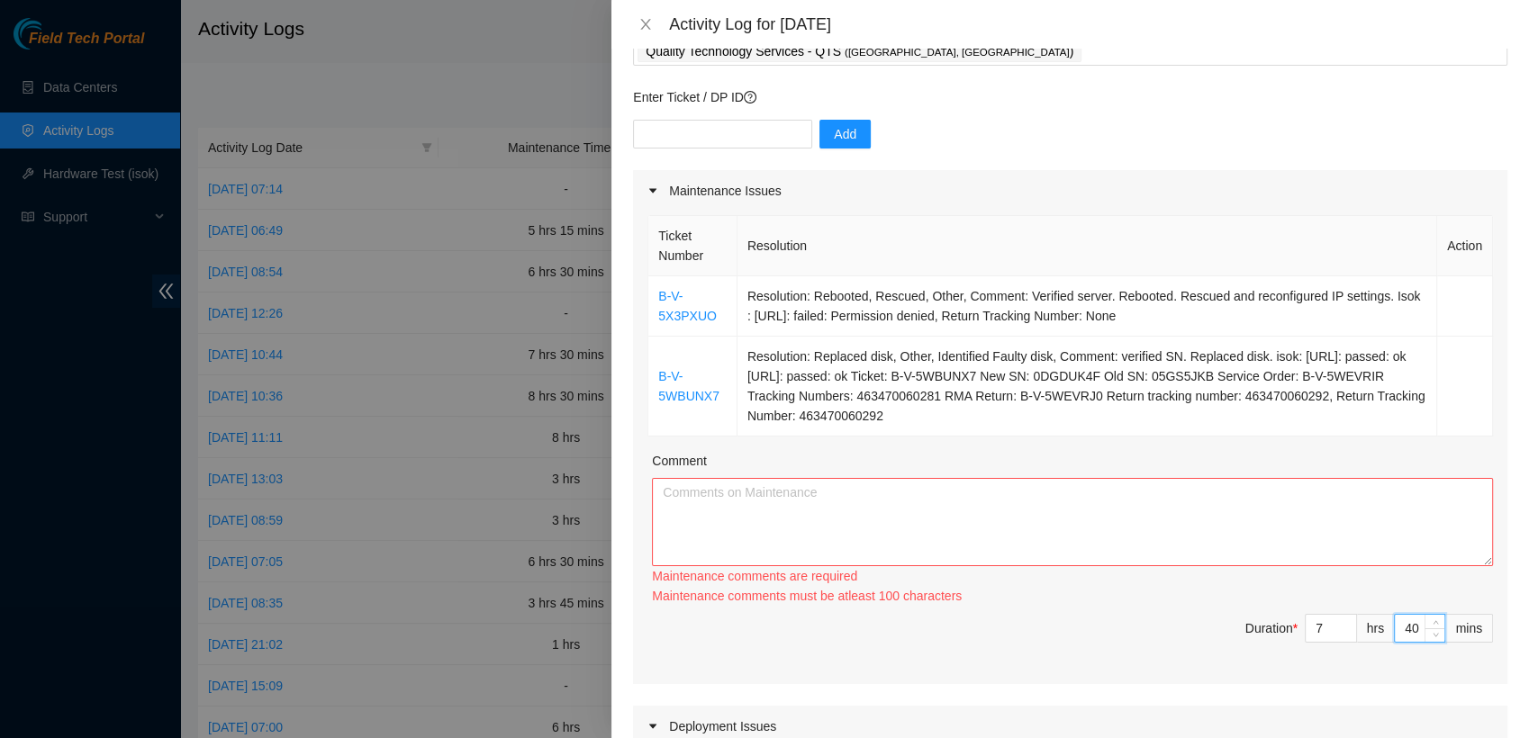
type input "41"
type input "42"
type input "43"
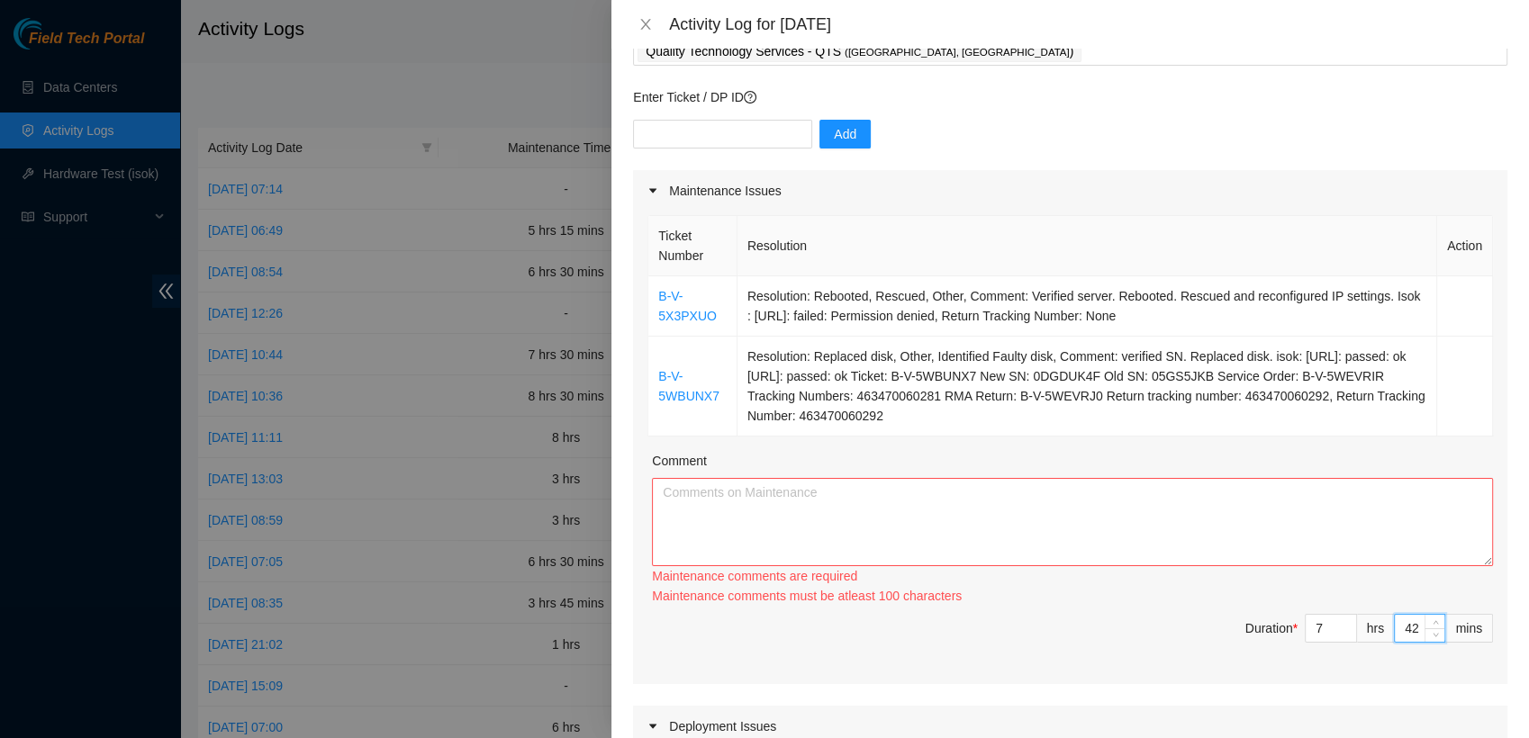
type input "43"
type input "44"
type input "45"
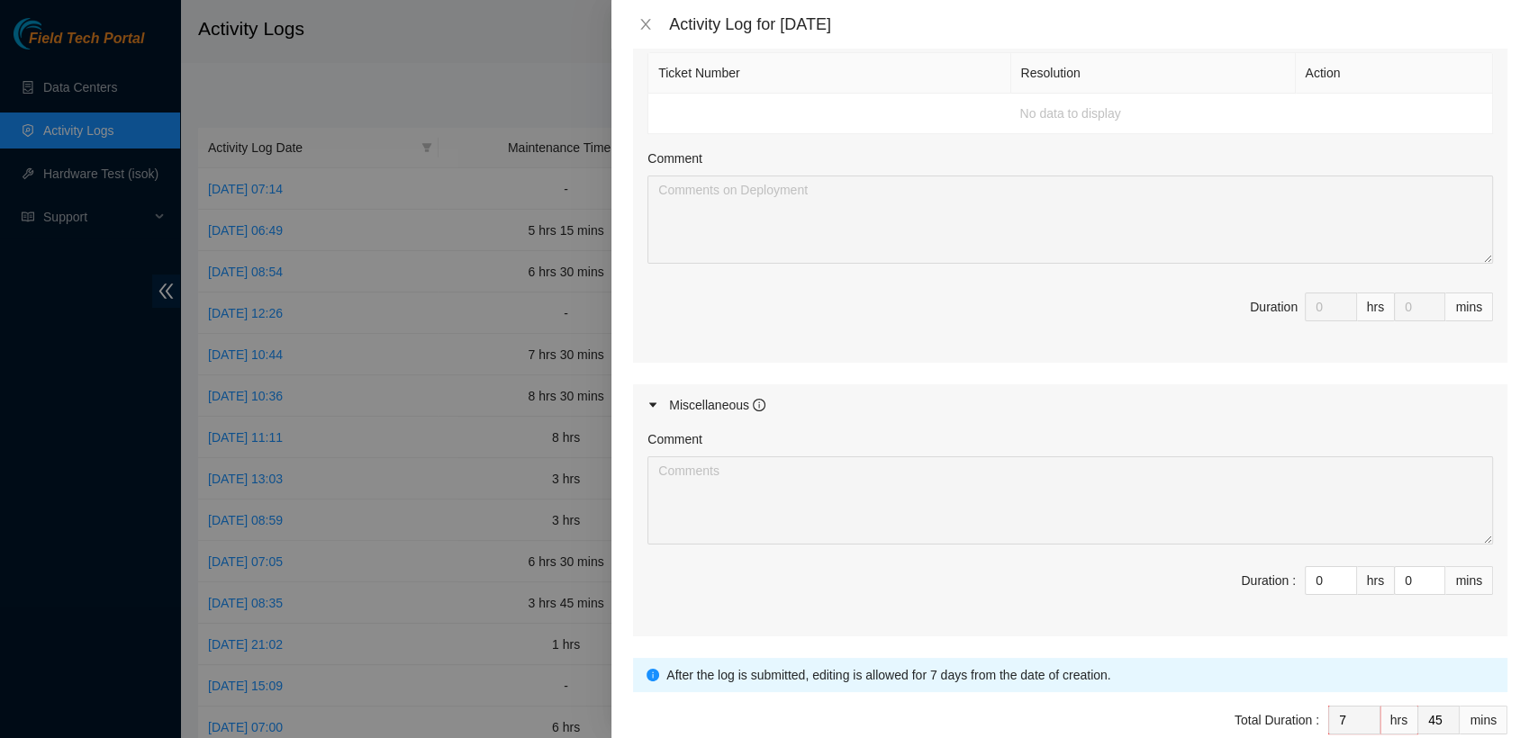
scroll to position [907, 0]
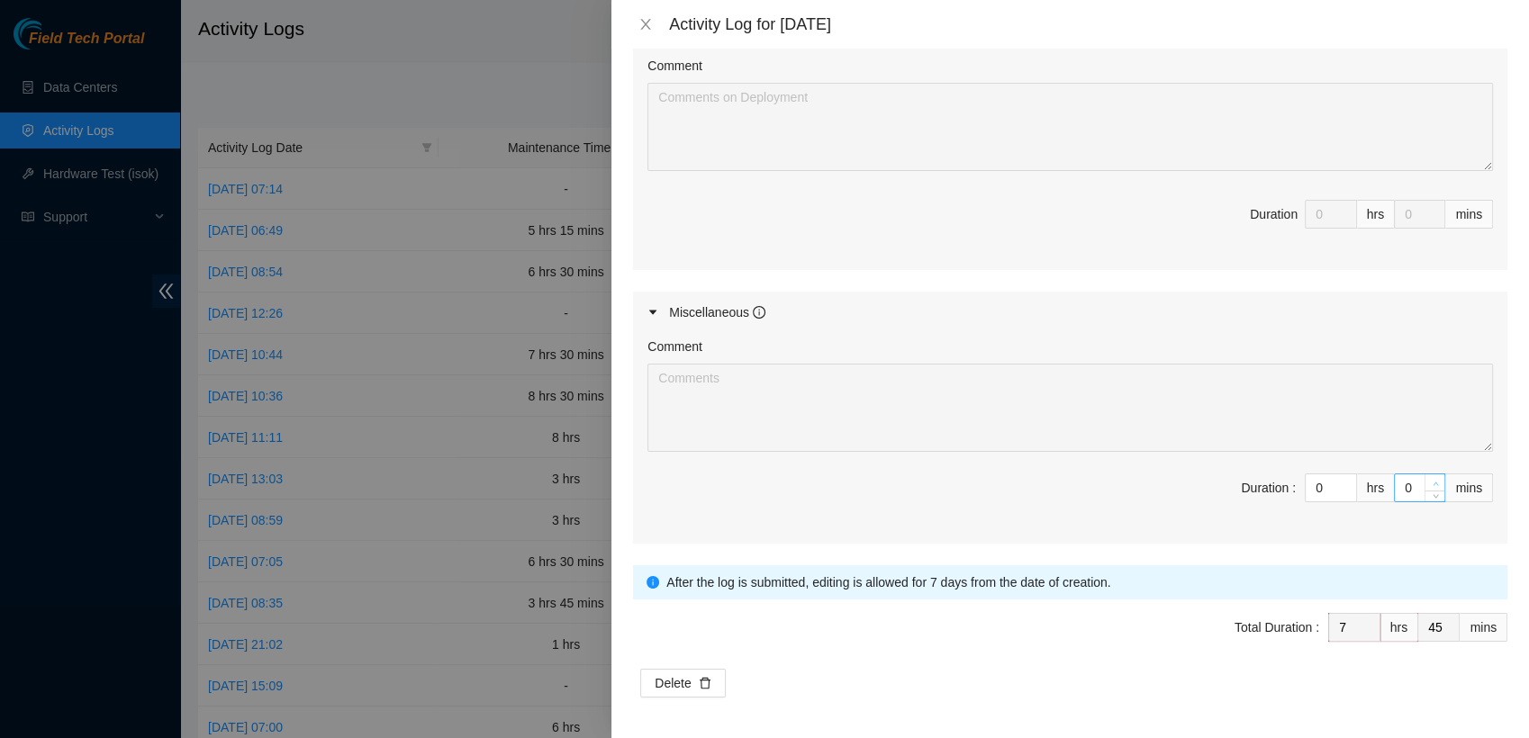
type input "1"
type input "46"
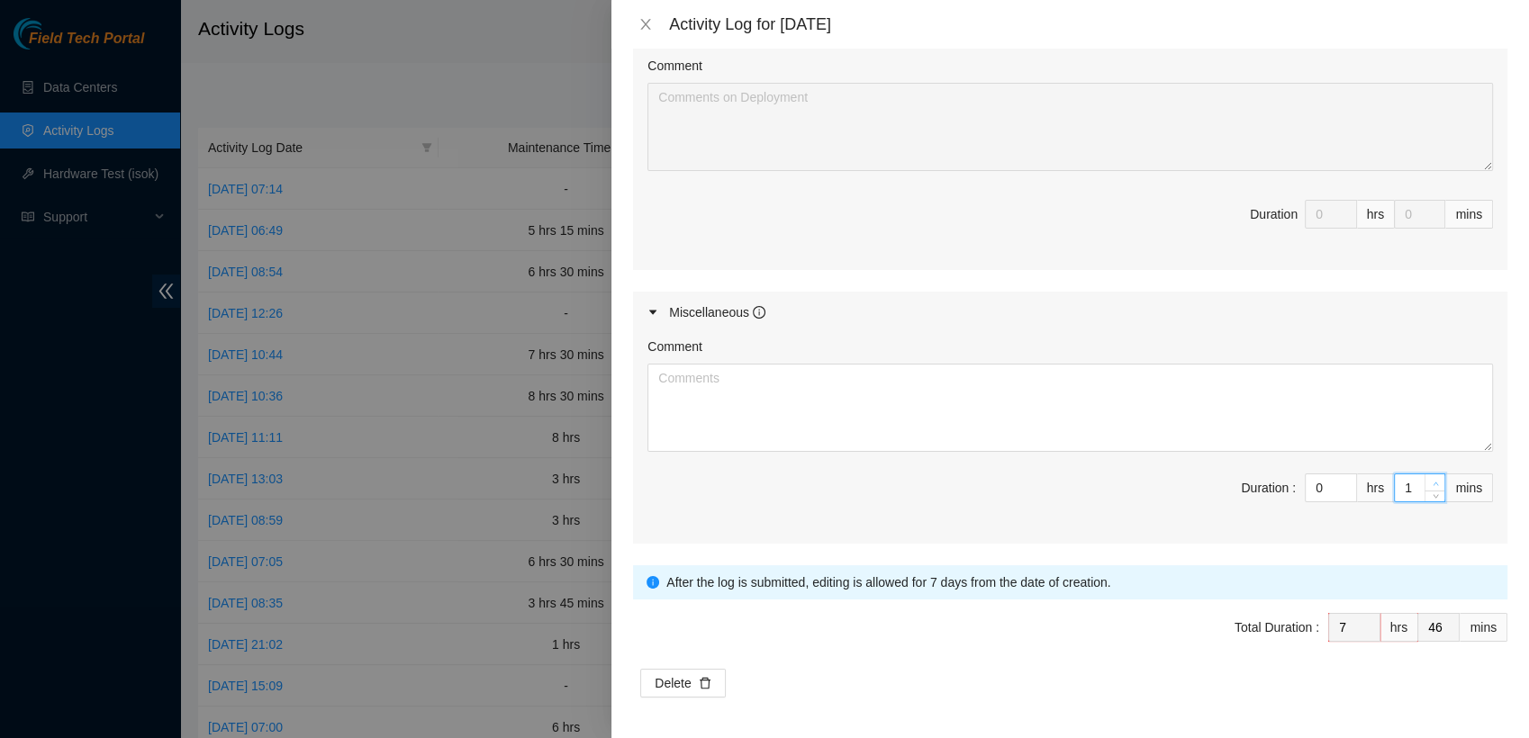
click at [1432, 481] on icon "up" at bounding box center [1435, 484] width 6 height 6
type input "2"
type input "47"
click at [1432, 481] on icon "up" at bounding box center [1435, 484] width 6 height 6
type input "3"
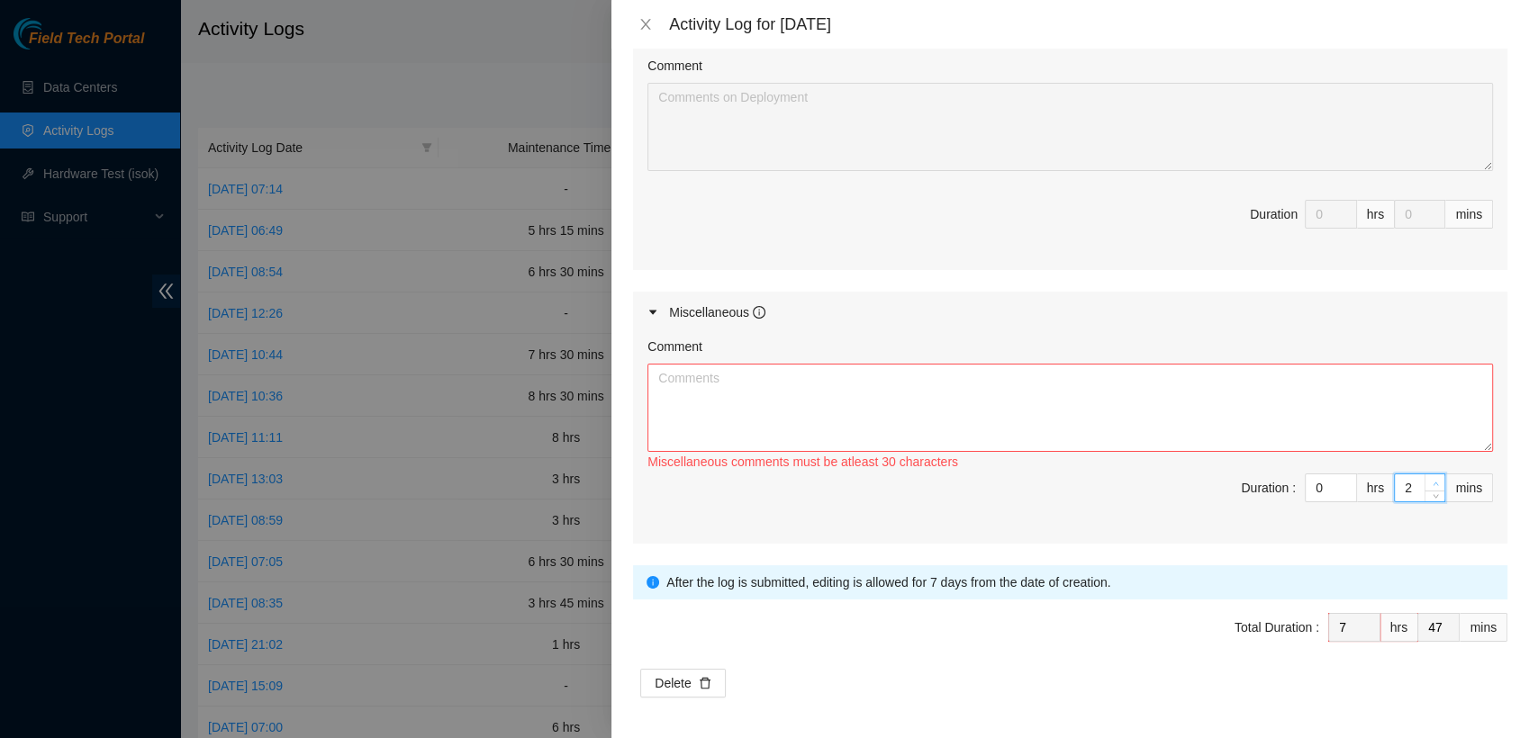
type input "48"
click at [1432, 481] on icon "up" at bounding box center [1435, 484] width 6 height 6
type input "4"
type input "49"
click at [1432, 481] on icon "up" at bounding box center [1435, 484] width 6 height 6
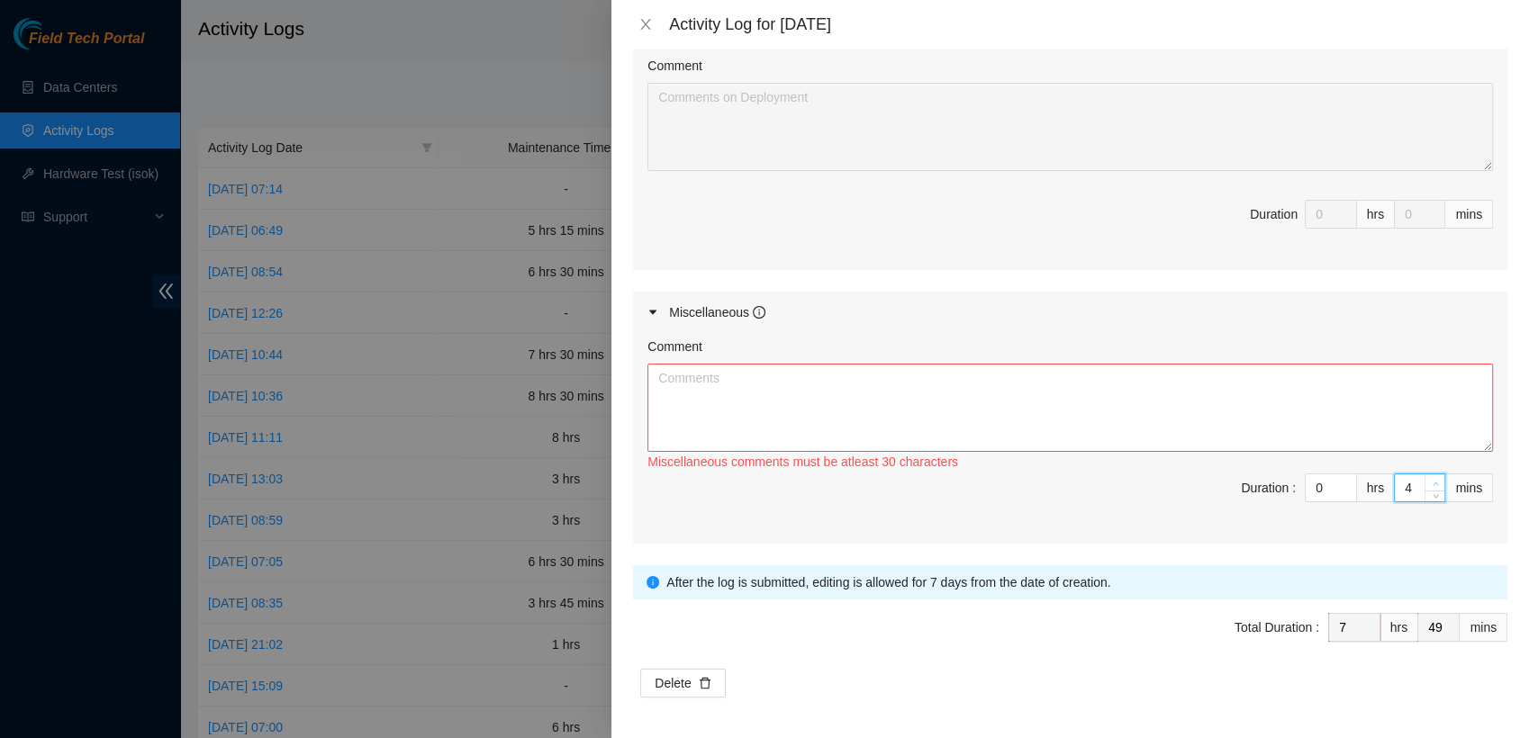
type input "5"
type input "50"
click at [1432, 481] on icon "up" at bounding box center [1435, 484] width 6 height 6
type input "6"
type input "51"
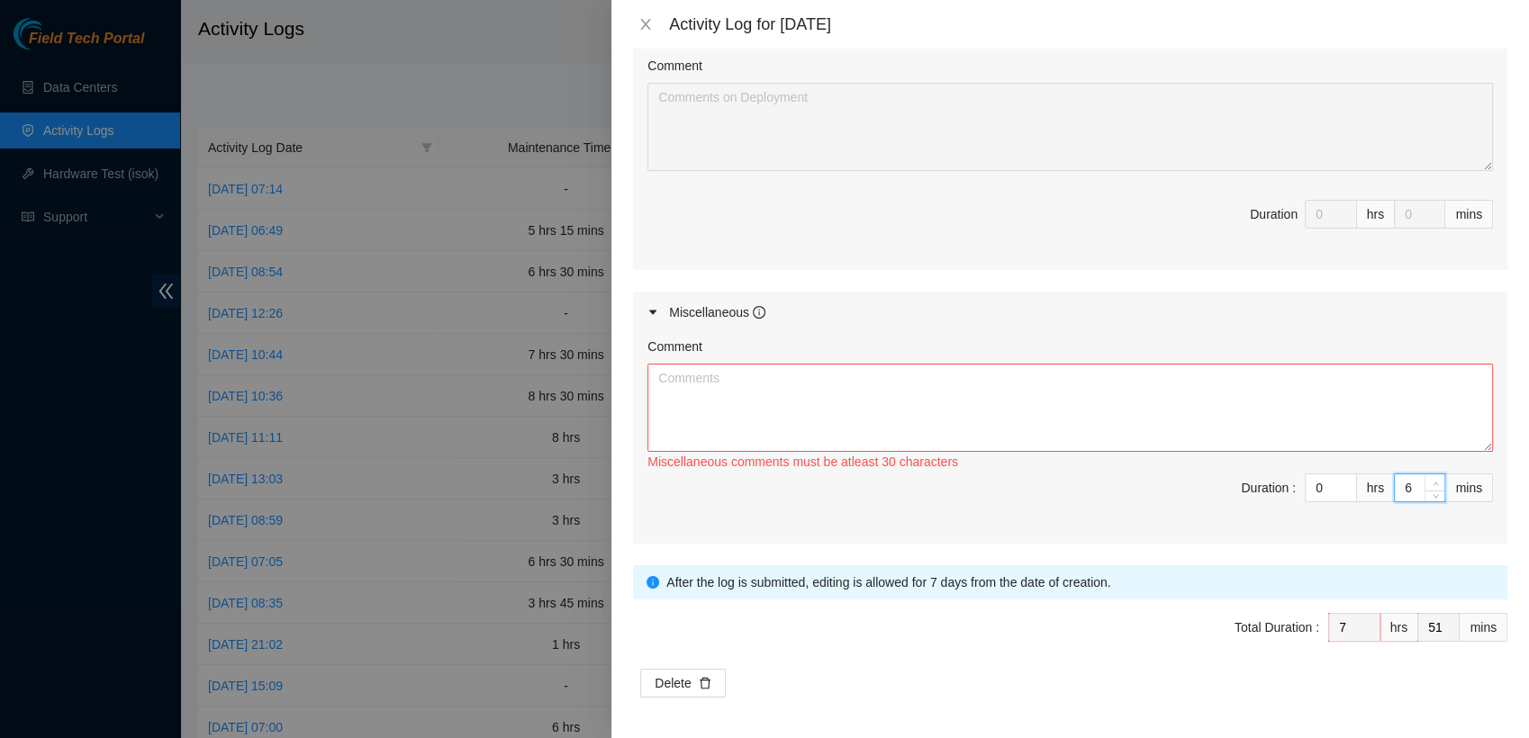
click at [1432, 481] on icon "up" at bounding box center [1435, 484] width 6 height 6
type input "7"
type input "52"
type input "9"
type input "54"
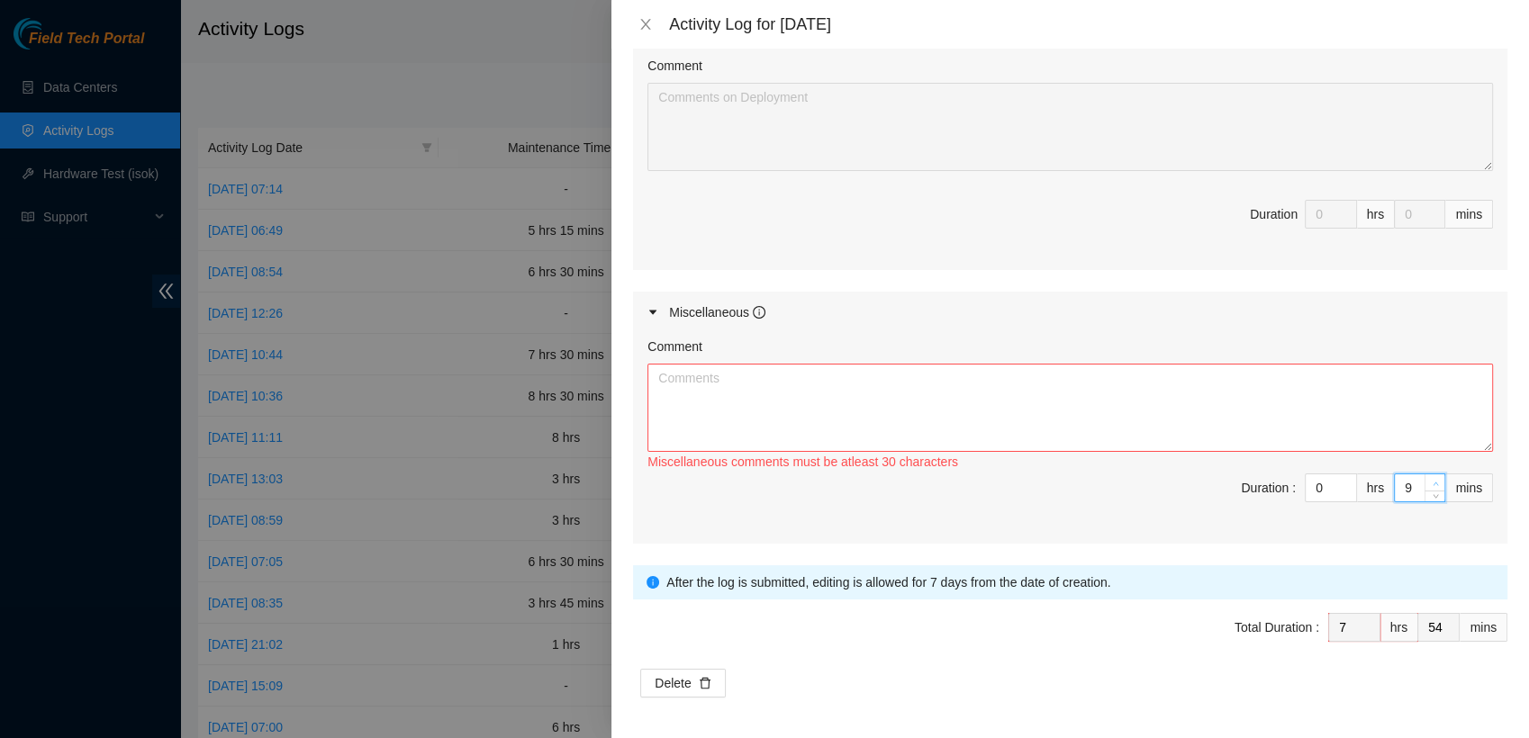
type input "10"
type input "55"
type input "11"
type input "56"
type input "12"
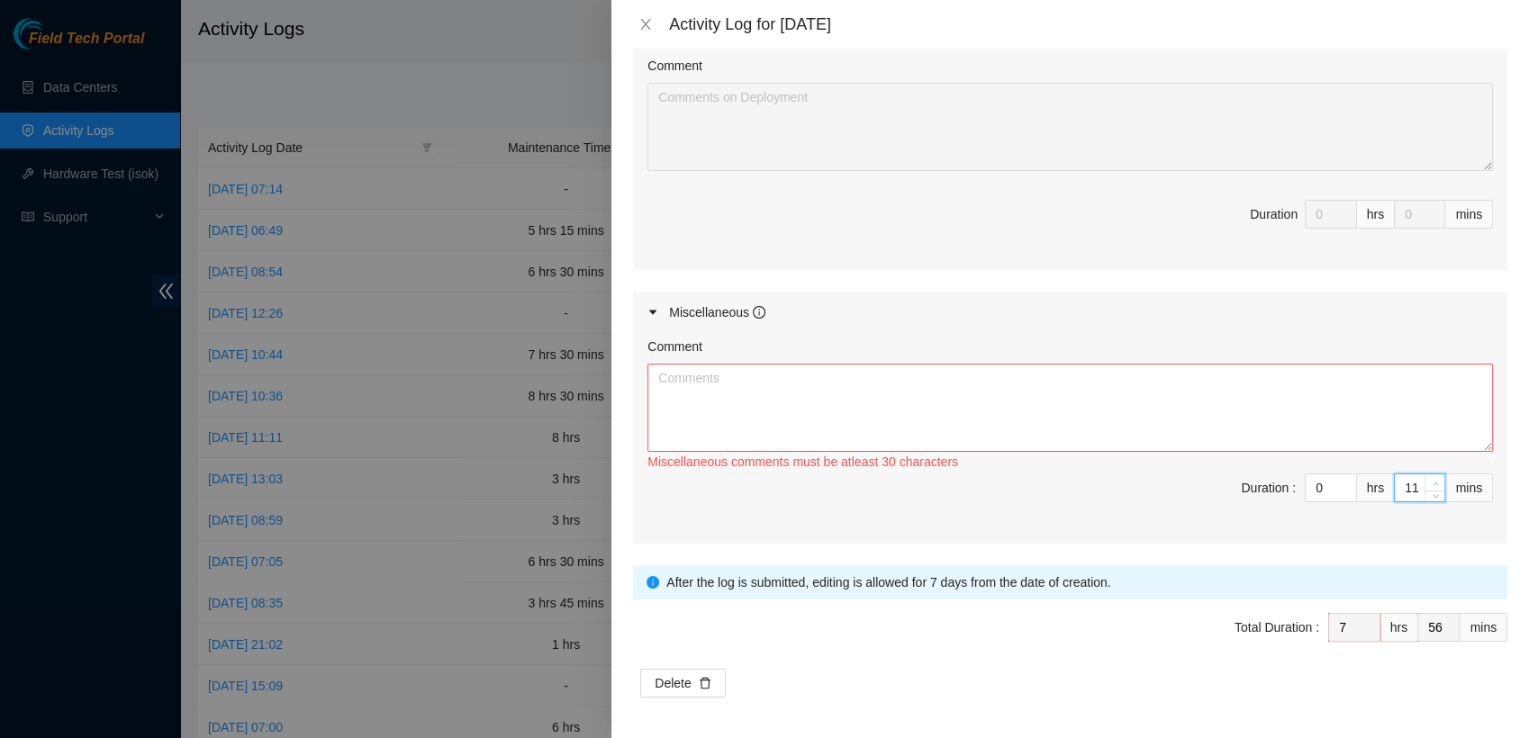
type input "57"
type input "13"
type input "58"
type input "14"
type input "59"
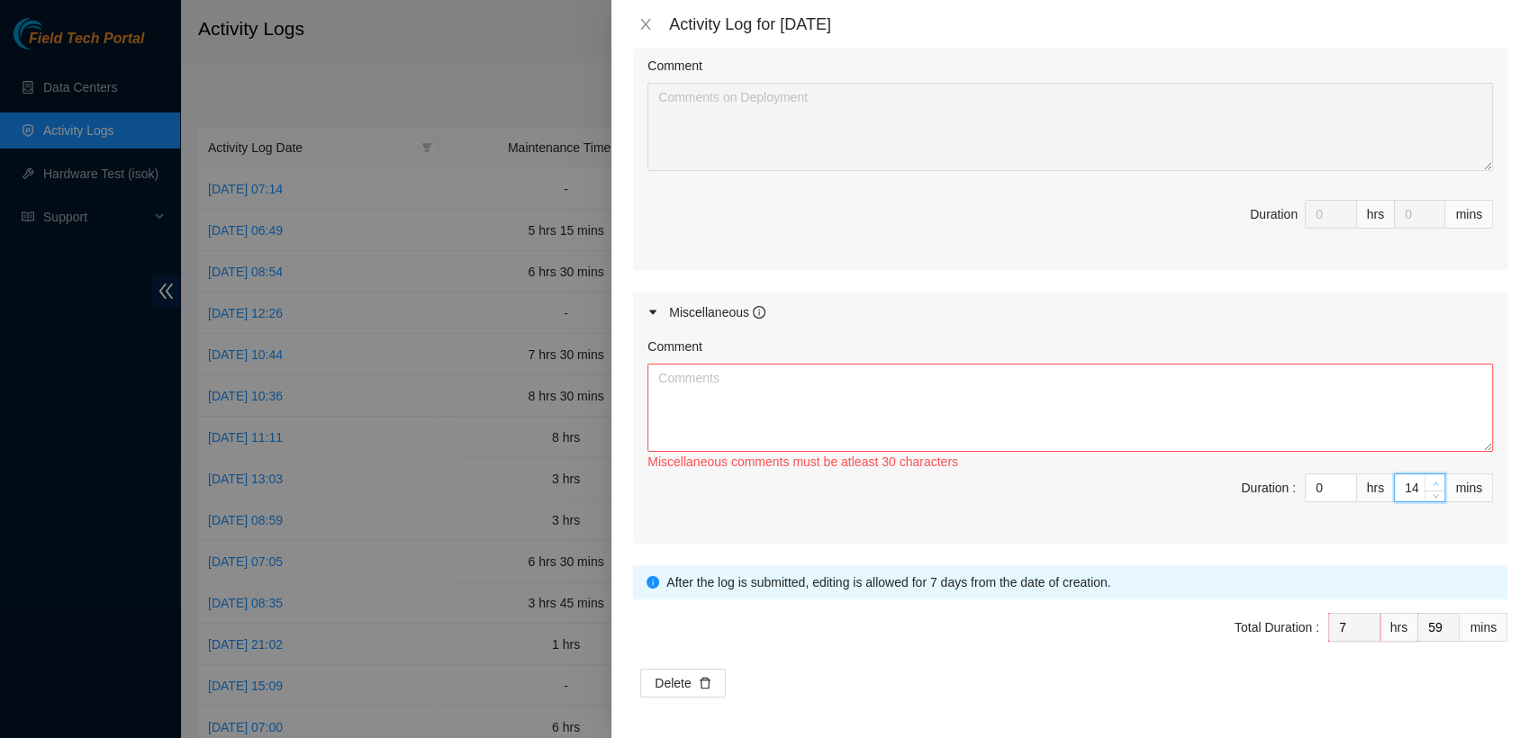
type input "15"
type input "8"
type input "0"
type input "18"
type input "3"
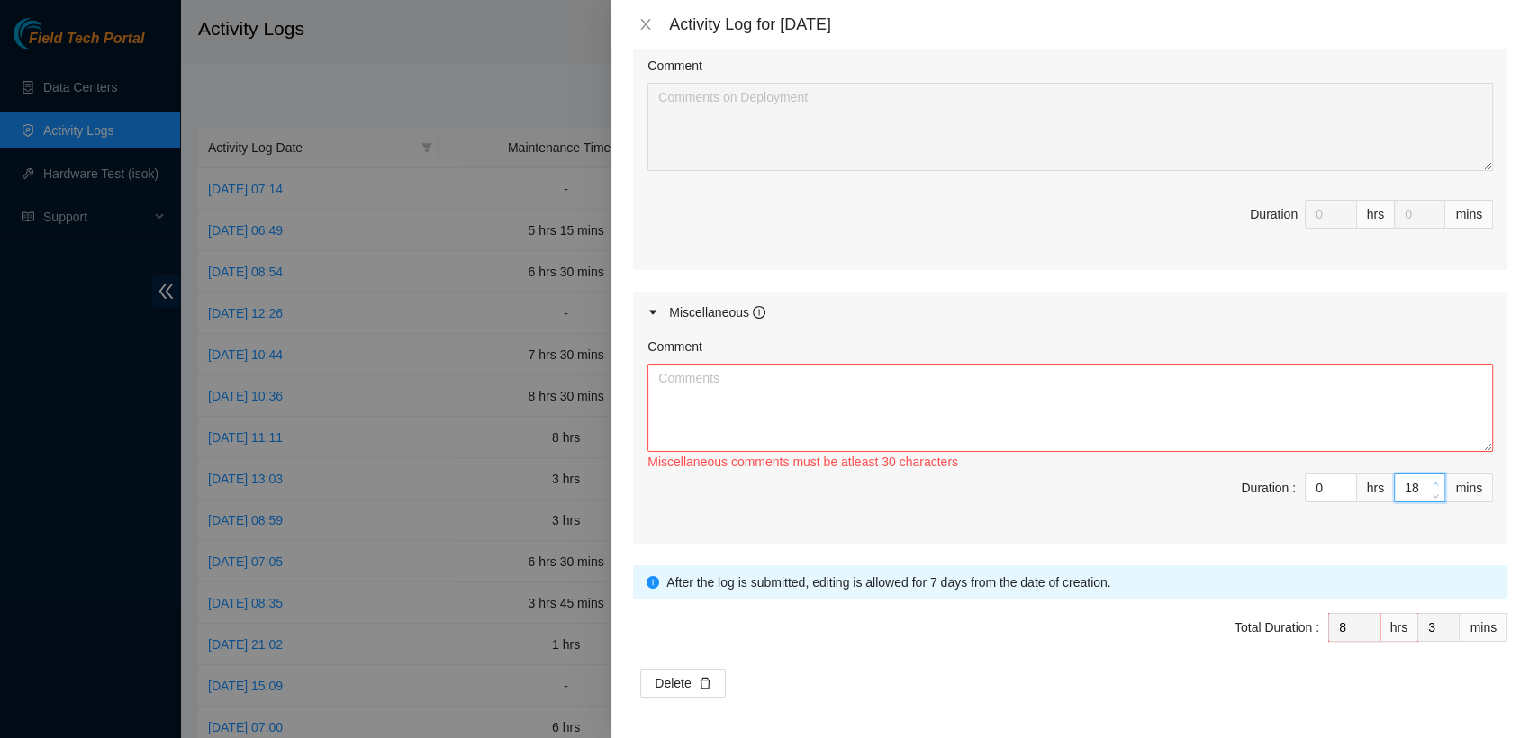
type input "19"
type input "4"
type input "20"
type input "5"
type input "21"
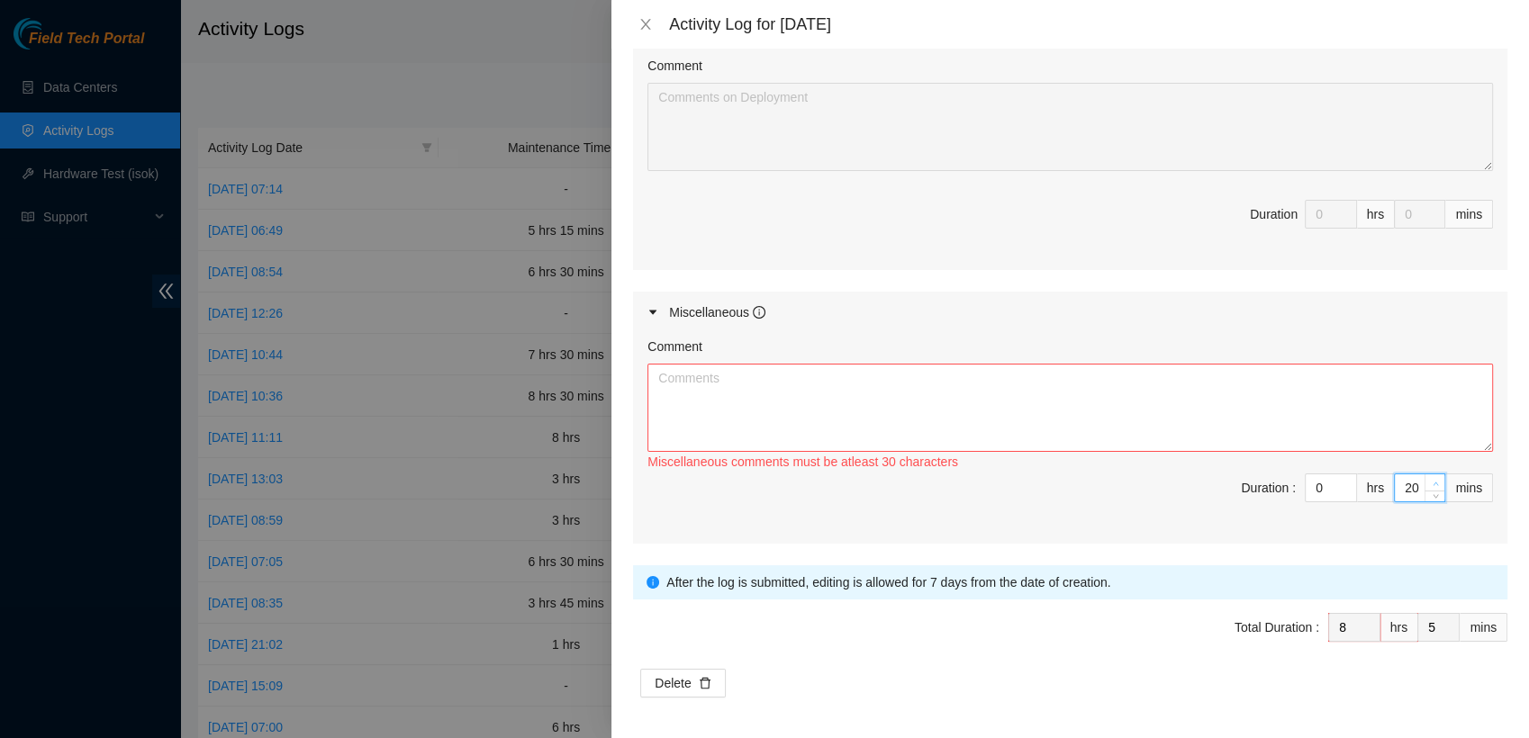
type input "6"
type input "22"
type input "7"
type input "23"
type input "8"
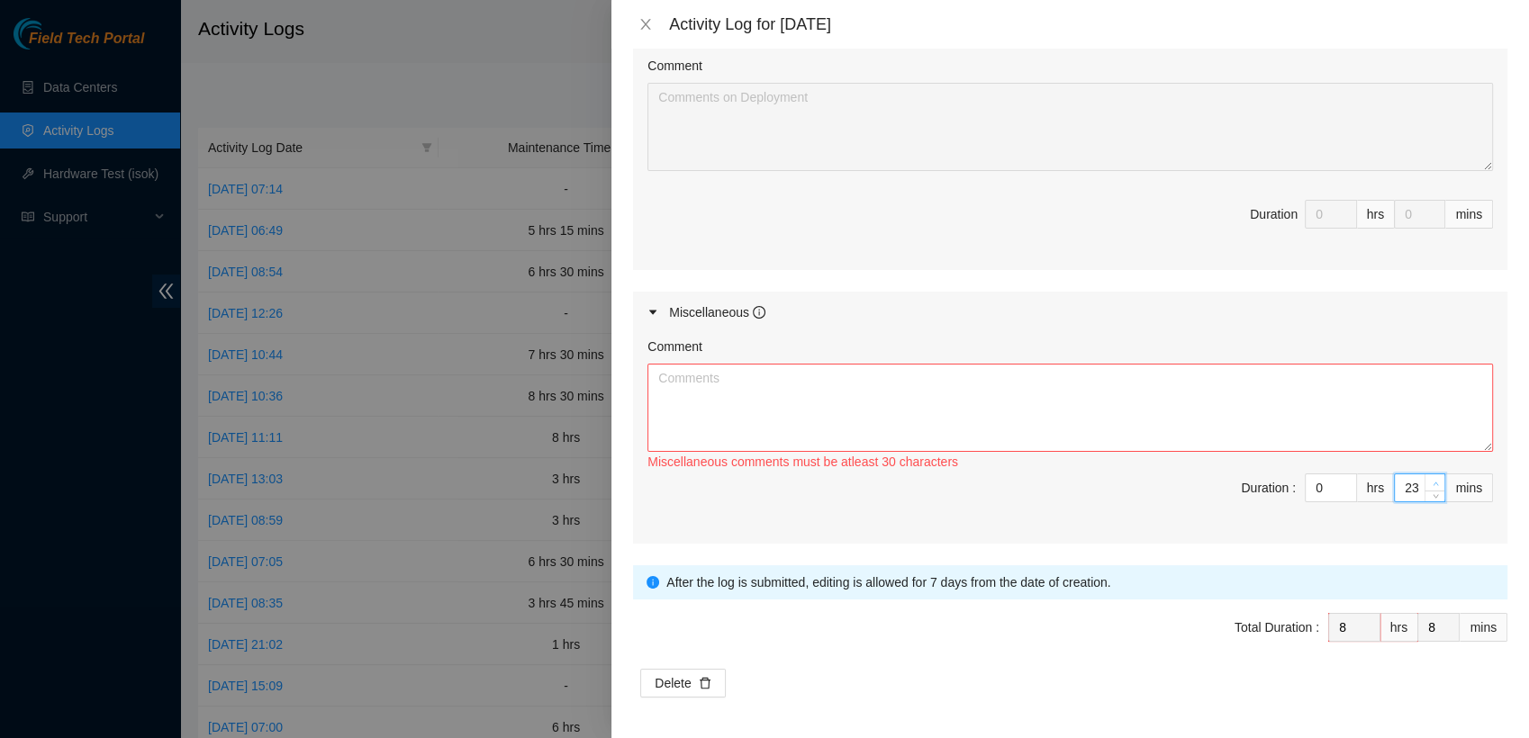
type input "24"
type input "9"
type input "25"
type input "10"
type input "26"
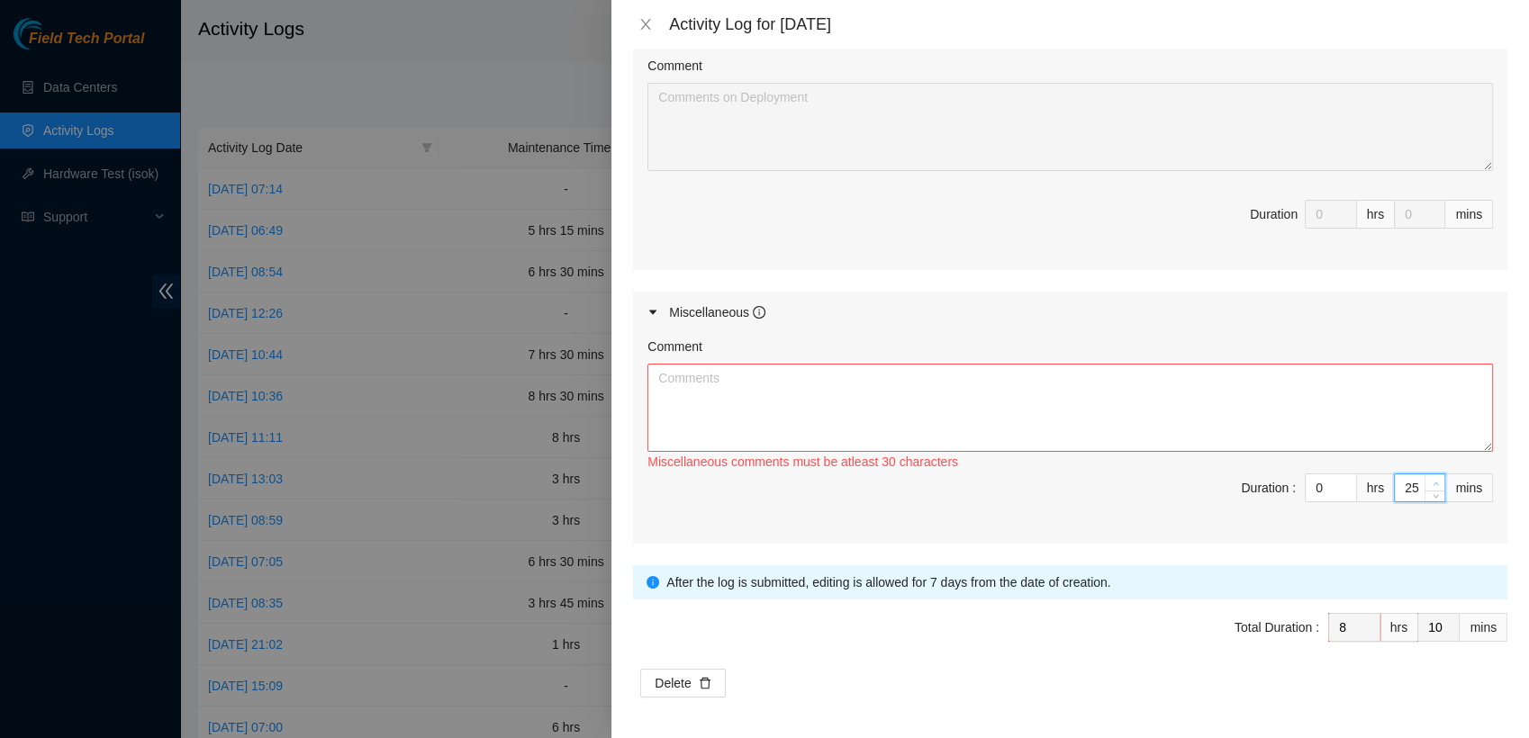
type input "11"
type input "27"
type input "12"
type input "28"
type input "13"
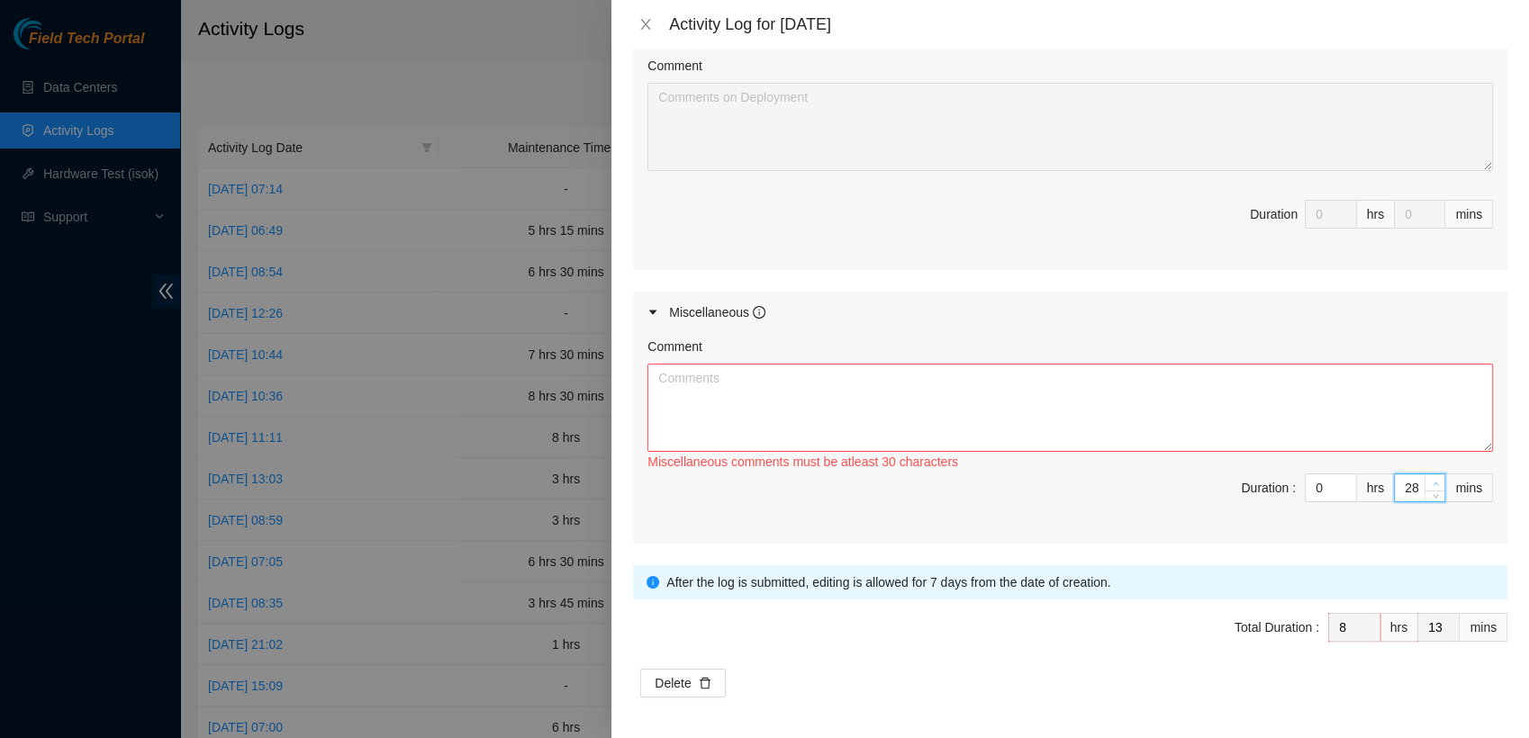
type input "29"
type input "14"
type input "30"
type input "15"
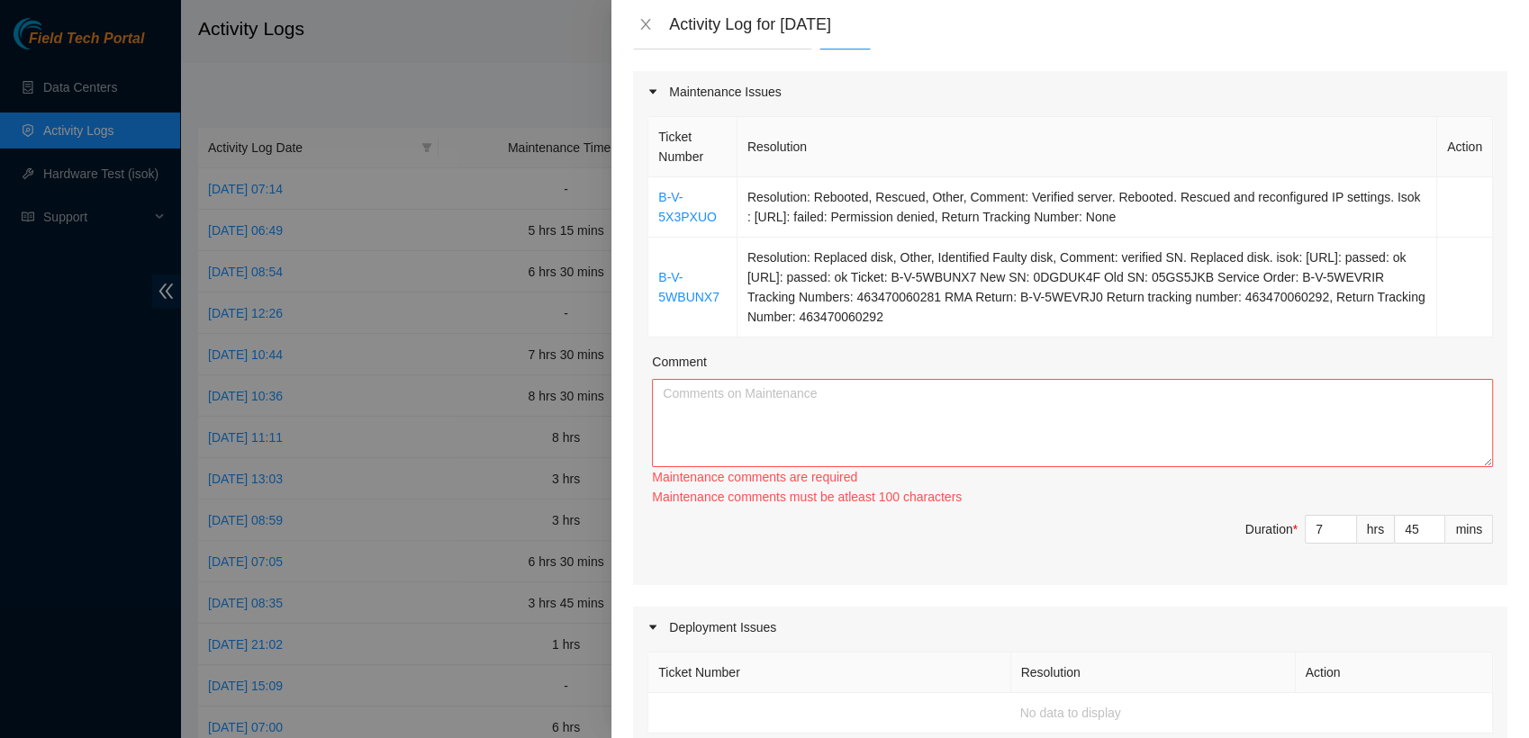
scroll to position [212, 0]
drag, startPoint x: 980, startPoint y: 328, endPoint x: 738, endPoint y: 199, distance: 274.2
click at [738, 199] on tbody "B-V-5X3PXUO Resolution: Rebooted, Rescued, Other, Comment: Verified server. Reb…" at bounding box center [1070, 260] width 844 height 160
drag, startPoint x: 738, startPoint y: 199, endPoint x: 847, endPoint y: 248, distance: 119.6
click at [847, 248] on td "Resolution: Replaced disk, Other, Identified Faulty disk, Comment: verified SN.…" at bounding box center [1086, 290] width 699 height 100
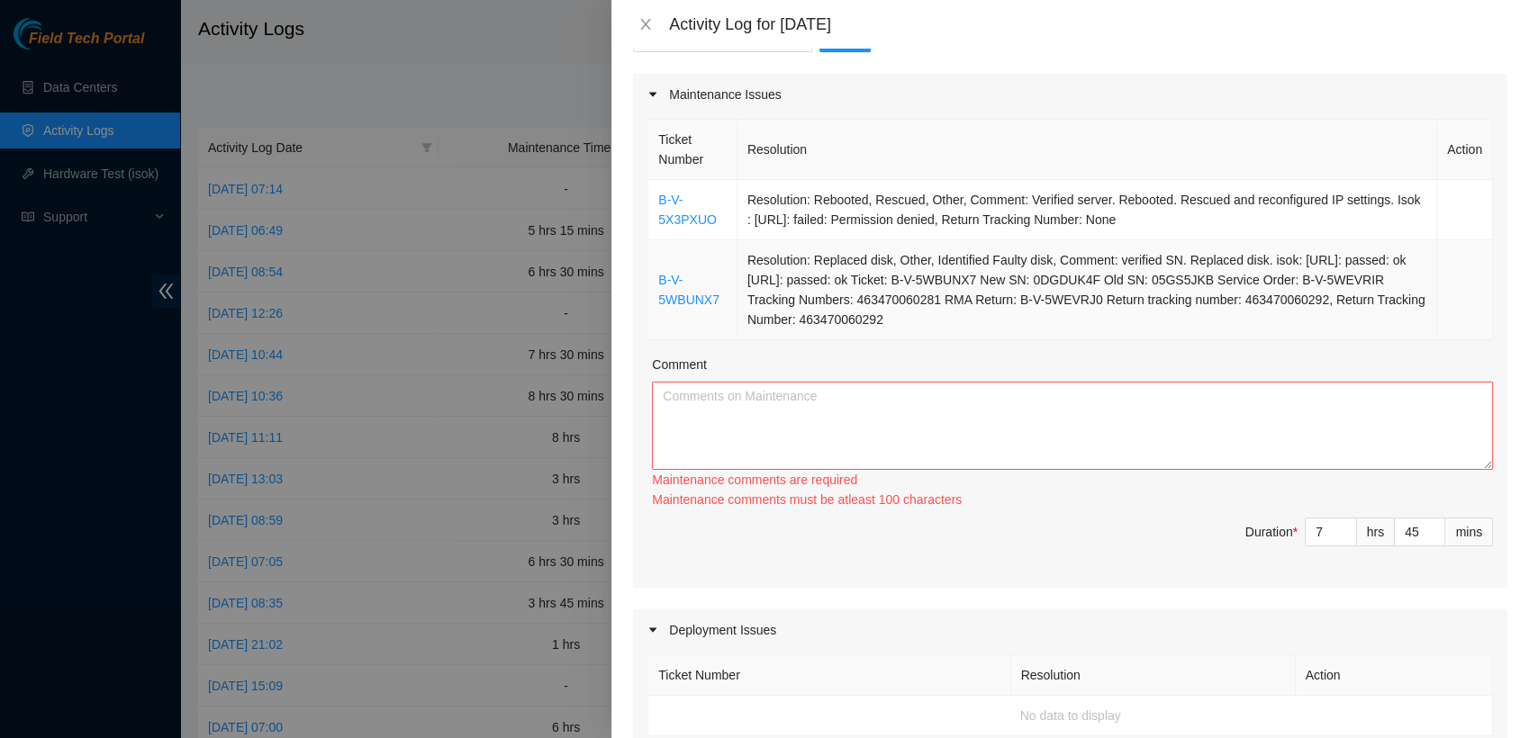
click at [971, 321] on td "Resolution: Replaced disk, Other, Identified Faulty disk, Comment: verified SN.…" at bounding box center [1086, 290] width 699 height 100
drag, startPoint x: 971, startPoint y: 322, endPoint x: 652, endPoint y: 201, distance: 341.9
click at [652, 201] on tbody "B-V-5X3PXUO Resolution: Rebooted, Rescued, Other, Comment: Verified server. Reb…" at bounding box center [1070, 260] width 844 height 160
copy tbody "B-V-5X3PXUO Resolution: Rebooted, Rescued, Other, Comment: Verified server. Reb…"
click at [715, 400] on textarea "Comment" at bounding box center [1072, 426] width 841 height 88
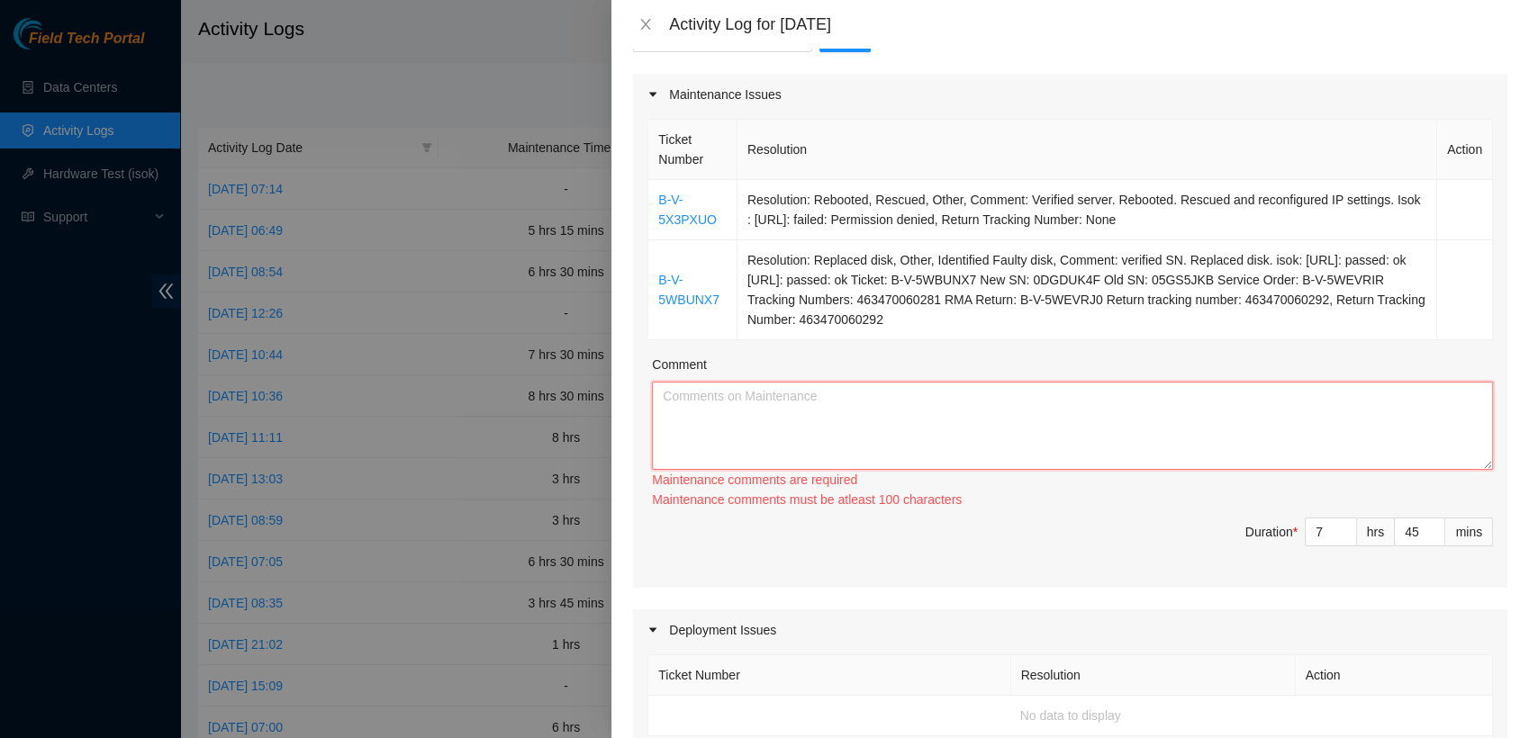
paste textarea "B-V-5X3PXUO Resolution: Rebooted, Rescued, Other, Comment: Verified server. Reb…"
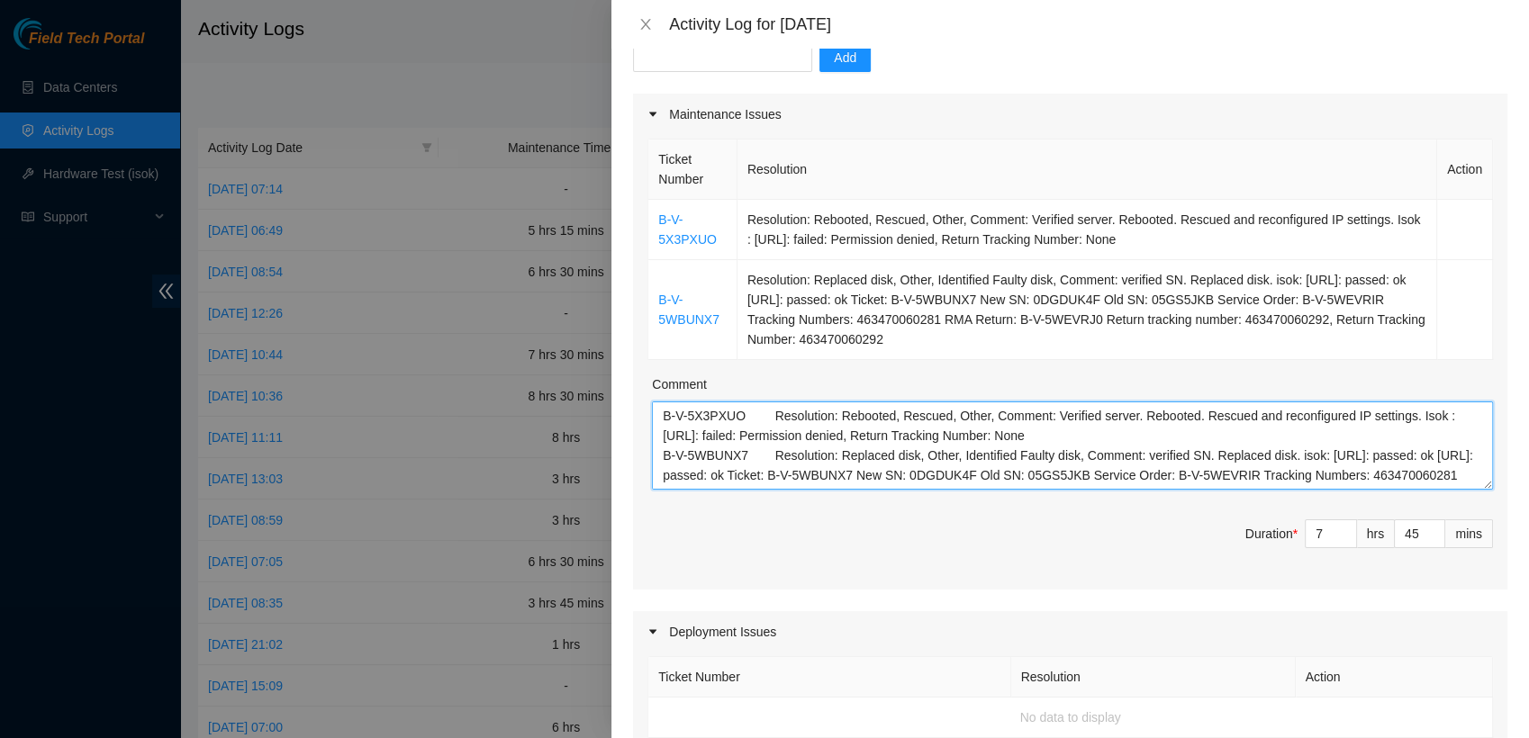
scroll to position [192, 0]
click at [744, 412] on textarea "B-V-5X3PXUO Resolution: Rebooted, Rescued, Other, Comment: Verified server. Reb…" at bounding box center [1072, 446] width 841 height 88
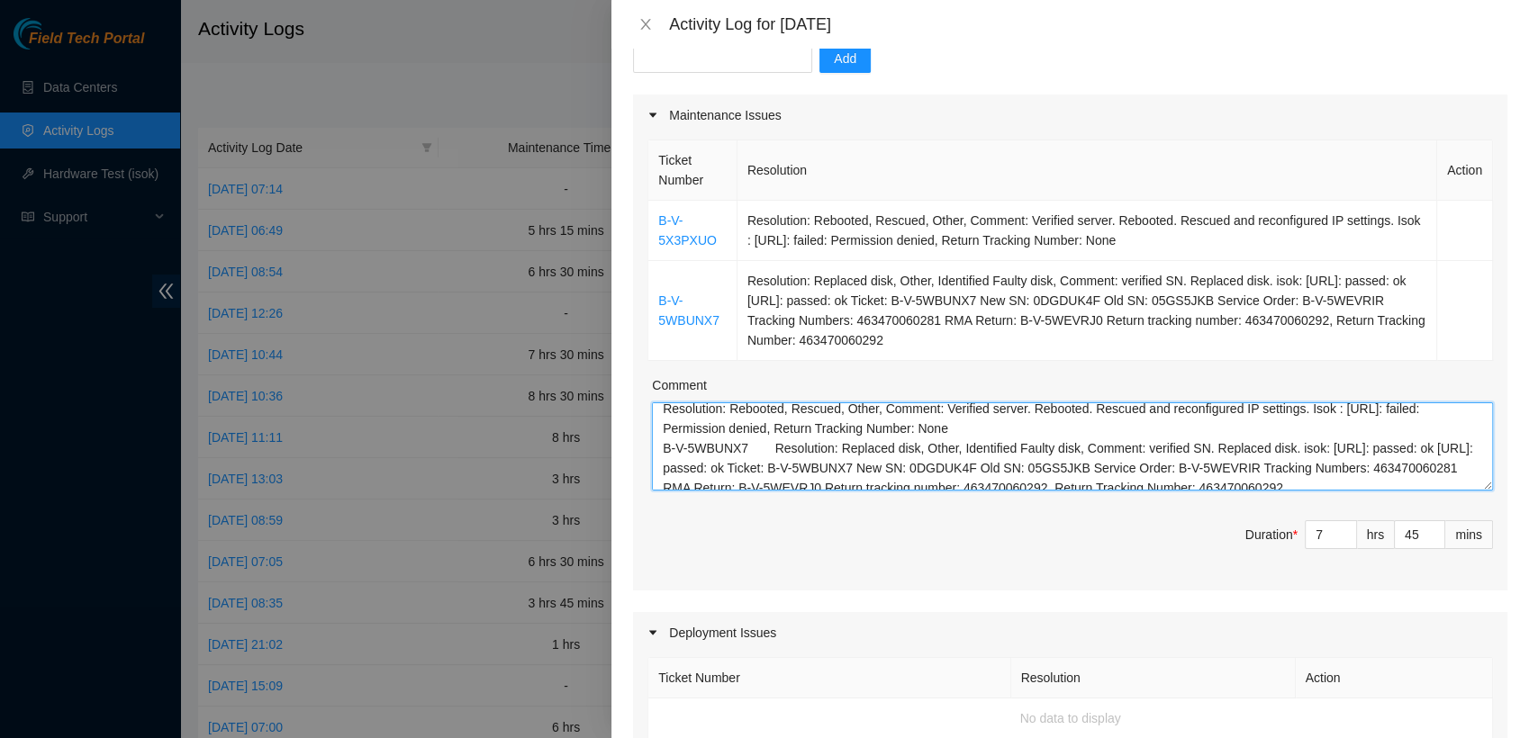
click at [771, 443] on textarea "B-V-5X3PXUO Resolution: Rebooted, Rescued, Other, Comment: Verified server. Reb…" at bounding box center [1072, 446] width 841 height 88
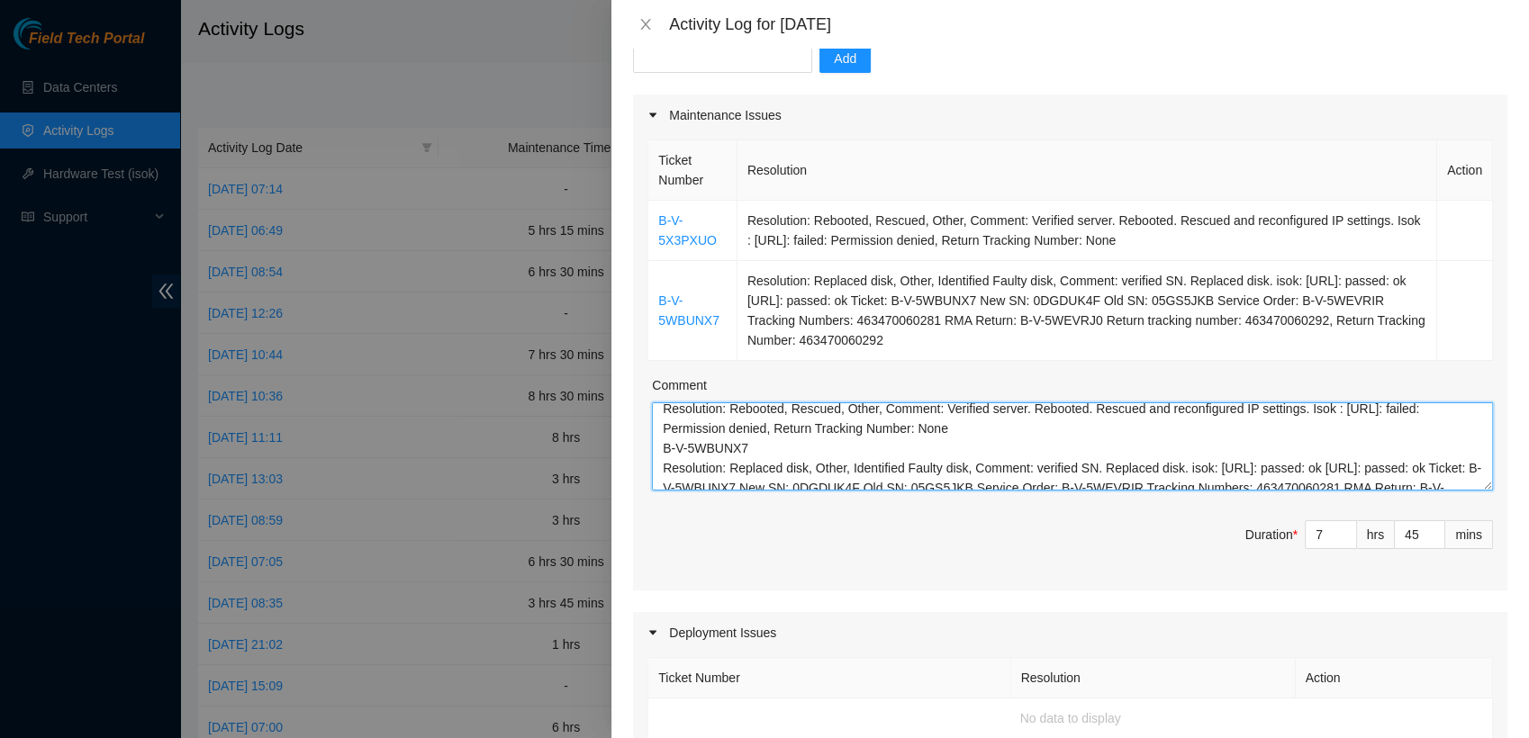
click at [980, 428] on textarea "B-V-5X3PXUO Resolution: Rebooted, Rescued, Other, Comment: Verified server. Reb…" at bounding box center [1072, 446] width 841 height 88
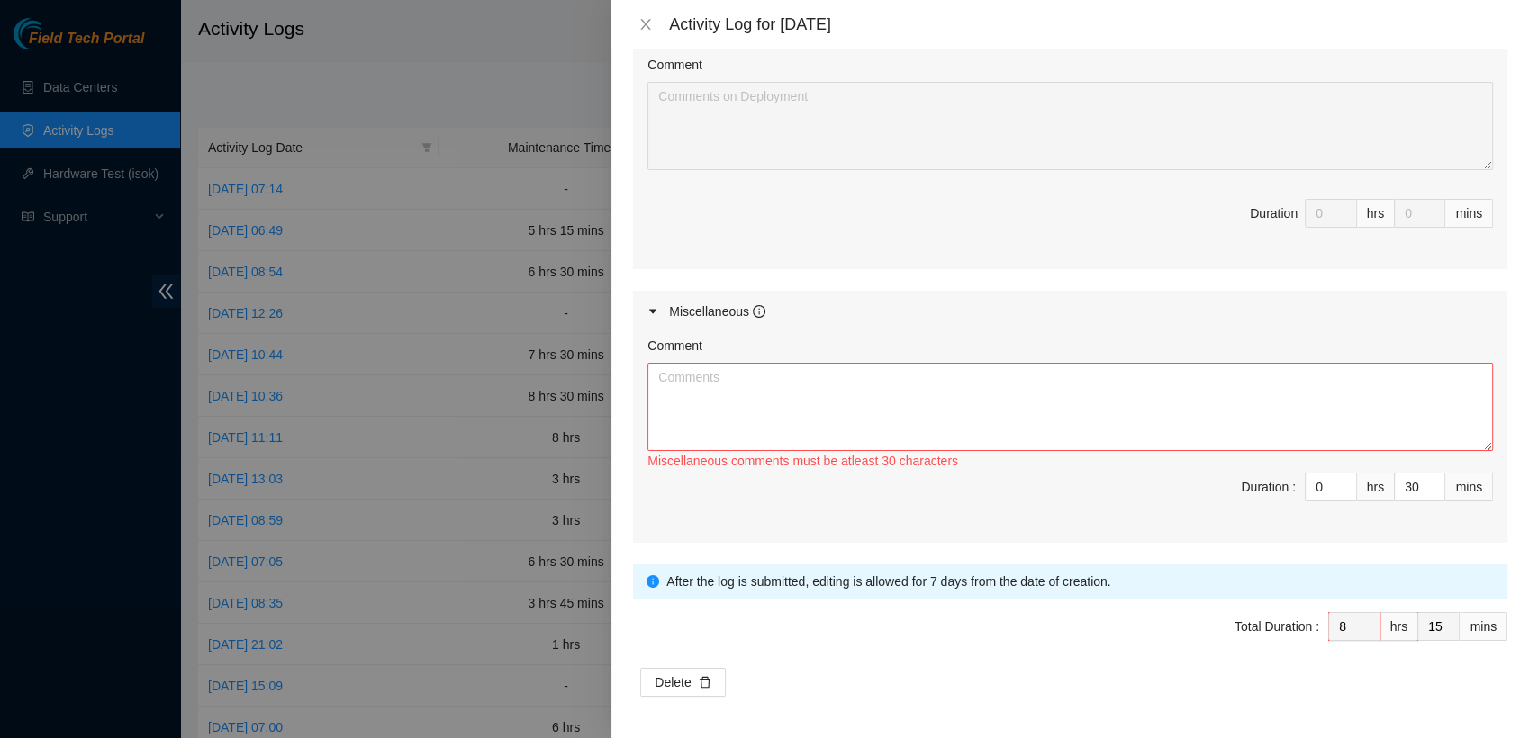
scroll to position [879, 0]
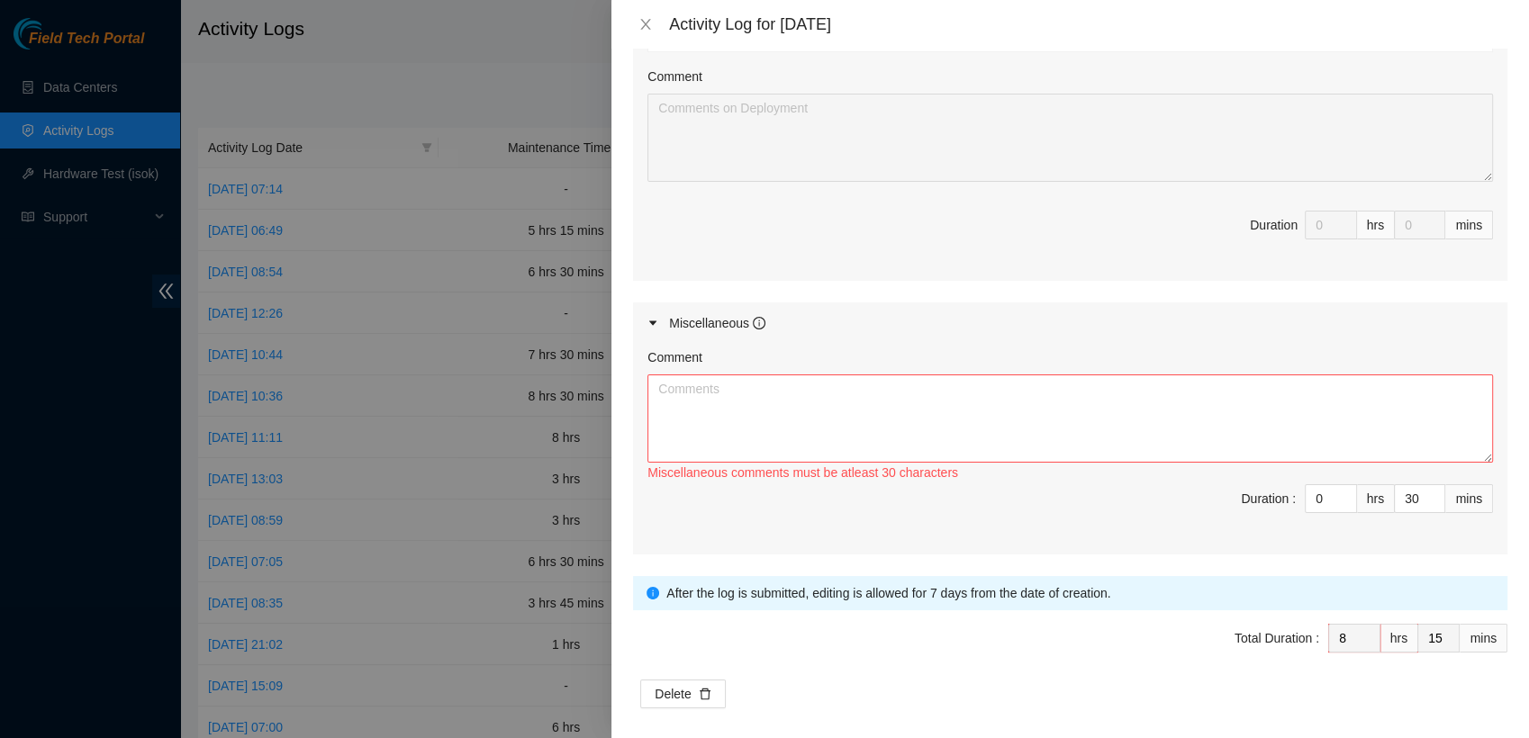
type textarea "B-V-5X3PXUO Resolution: Rebooted, Rescued, Other, Comment: Verified server. Reb…"
click at [928, 392] on textarea "Comment" at bounding box center [1069, 418] width 845 height 88
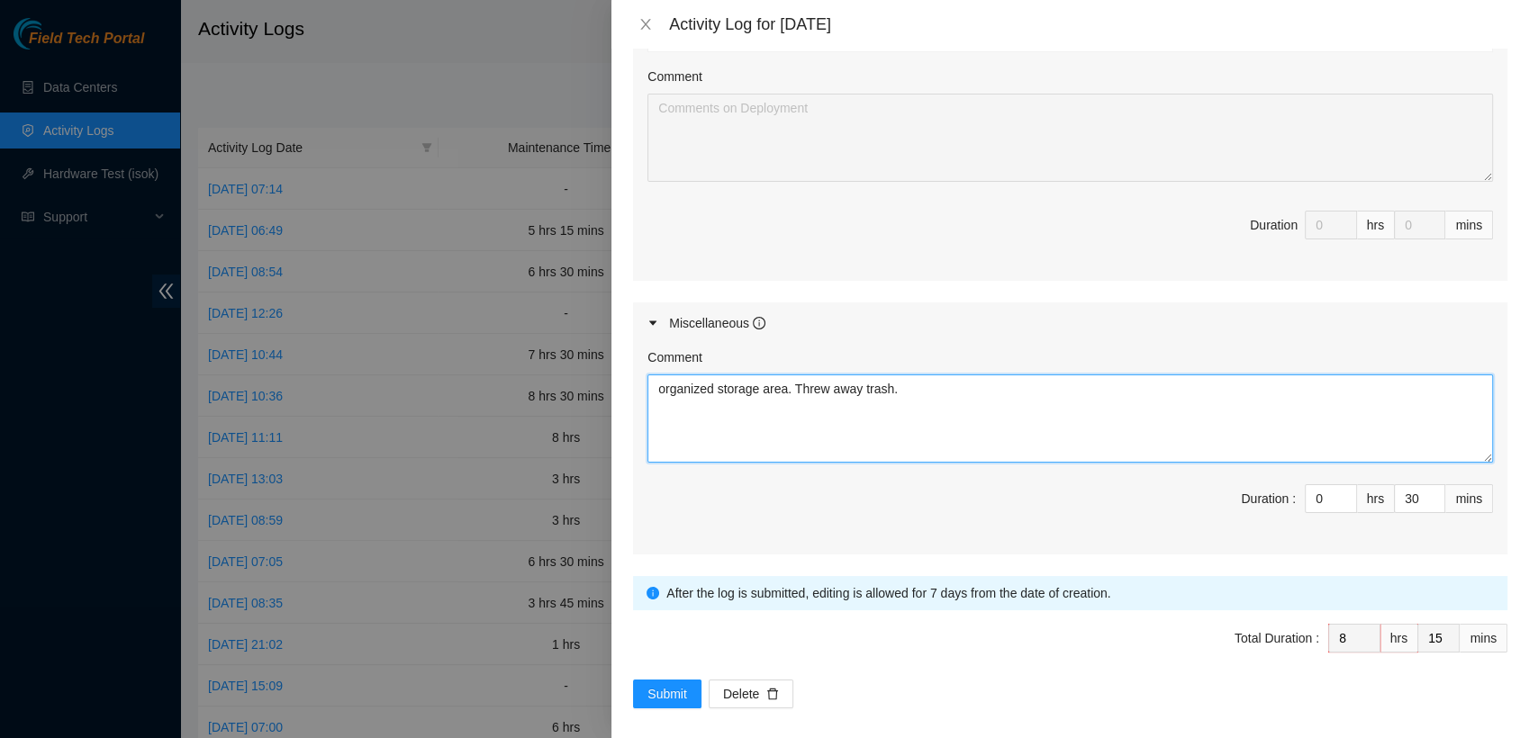
click at [664, 389] on textarea "organized storage area. Threw away trash." at bounding box center [1069, 418] width 845 height 88
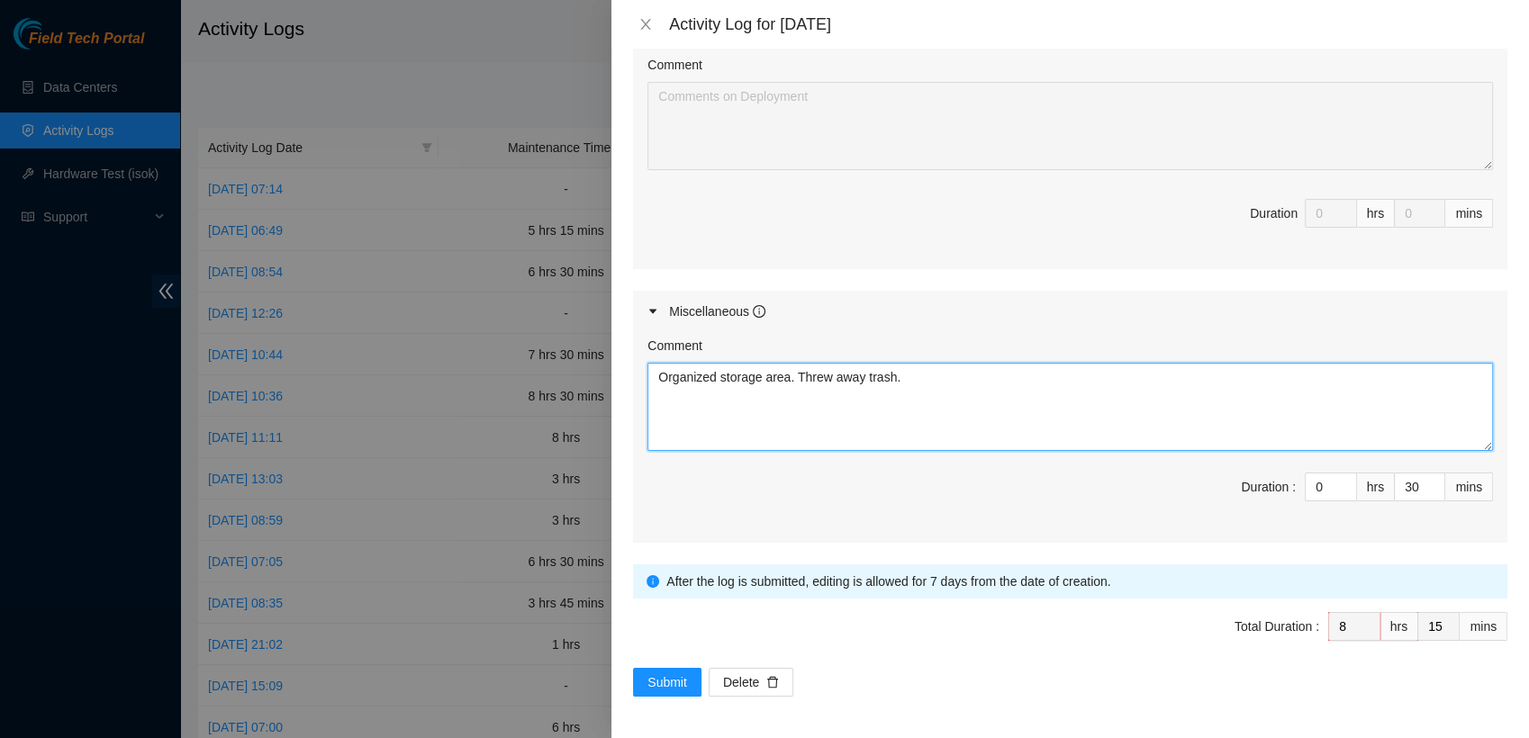
scroll to position [890, 0]
type textarea "Organized storage area. Threw away trash."
type input "31"
type input "16"
click at [1430, 481] on span "up" at bounding box center [1435, 482] width 11 height 11
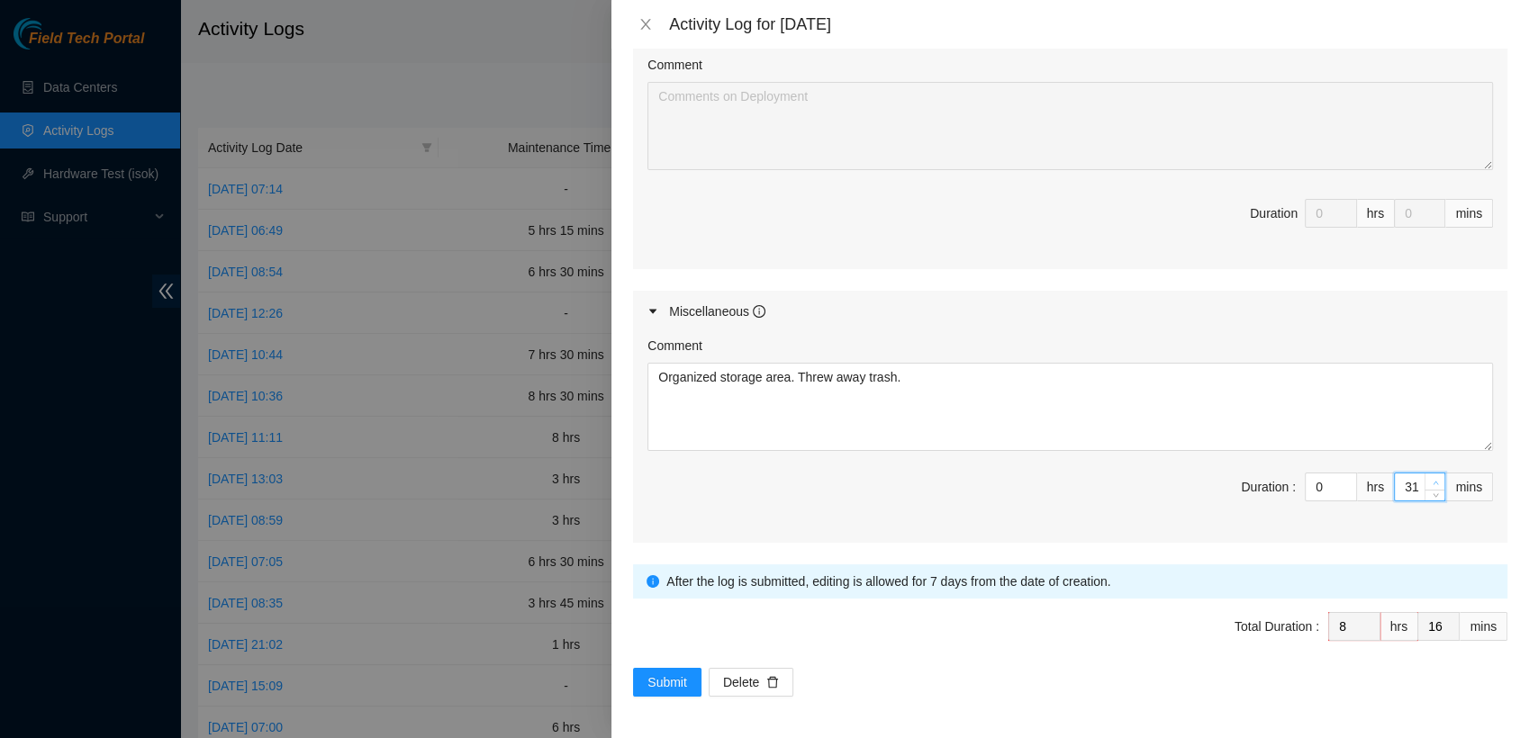
type input "32"
type input "17"
click at [1430, 481] on span "up" at bounding box center [1435, 482] width 11 height 11
type input "33"
type input "18"
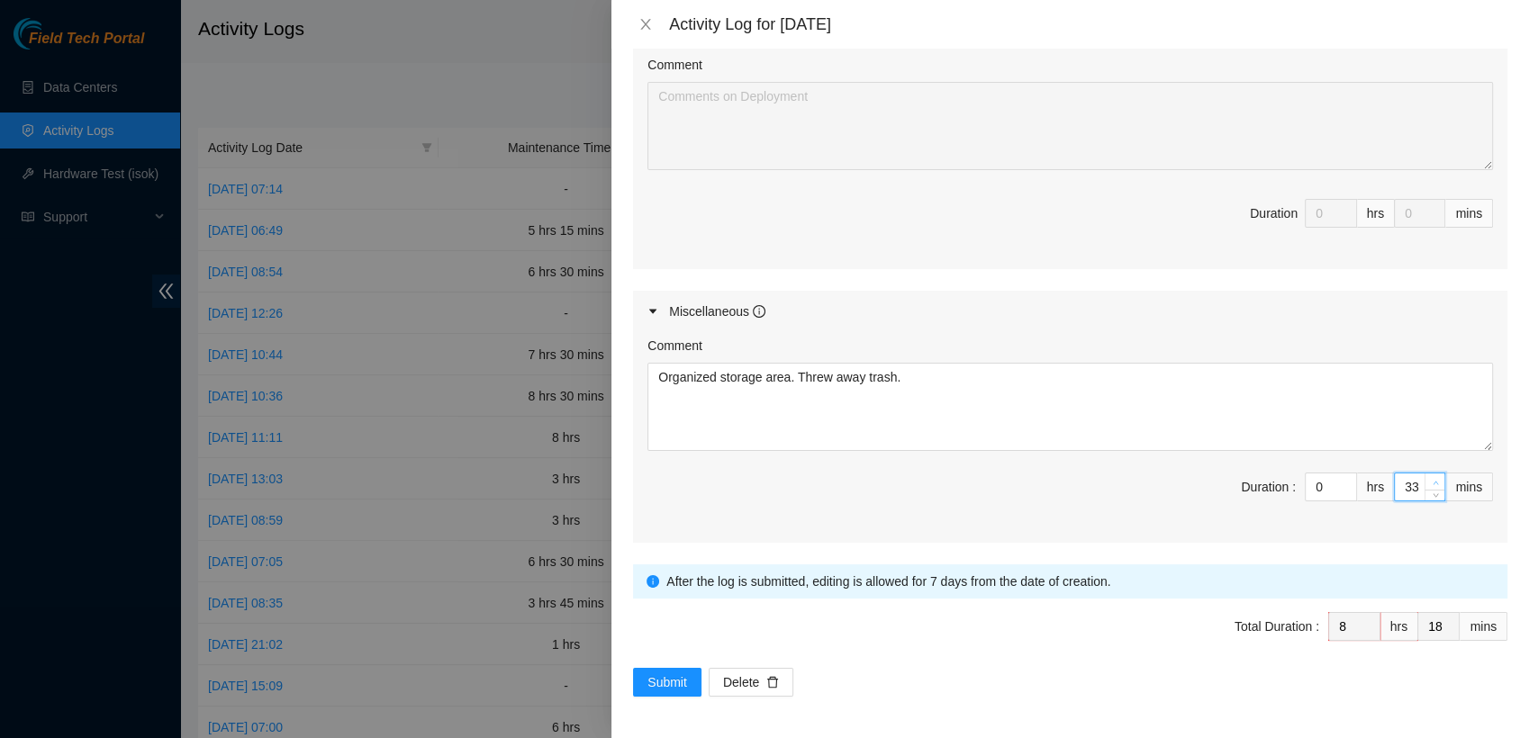
click at [1430, 481] on span "up" at bounding box center [1435, 482] width 11 height 11
type input "34"
type input "19"
click at [1430, 481] on span "up" at bounding box center [1435, 482] width 11 height 11
type input "35"
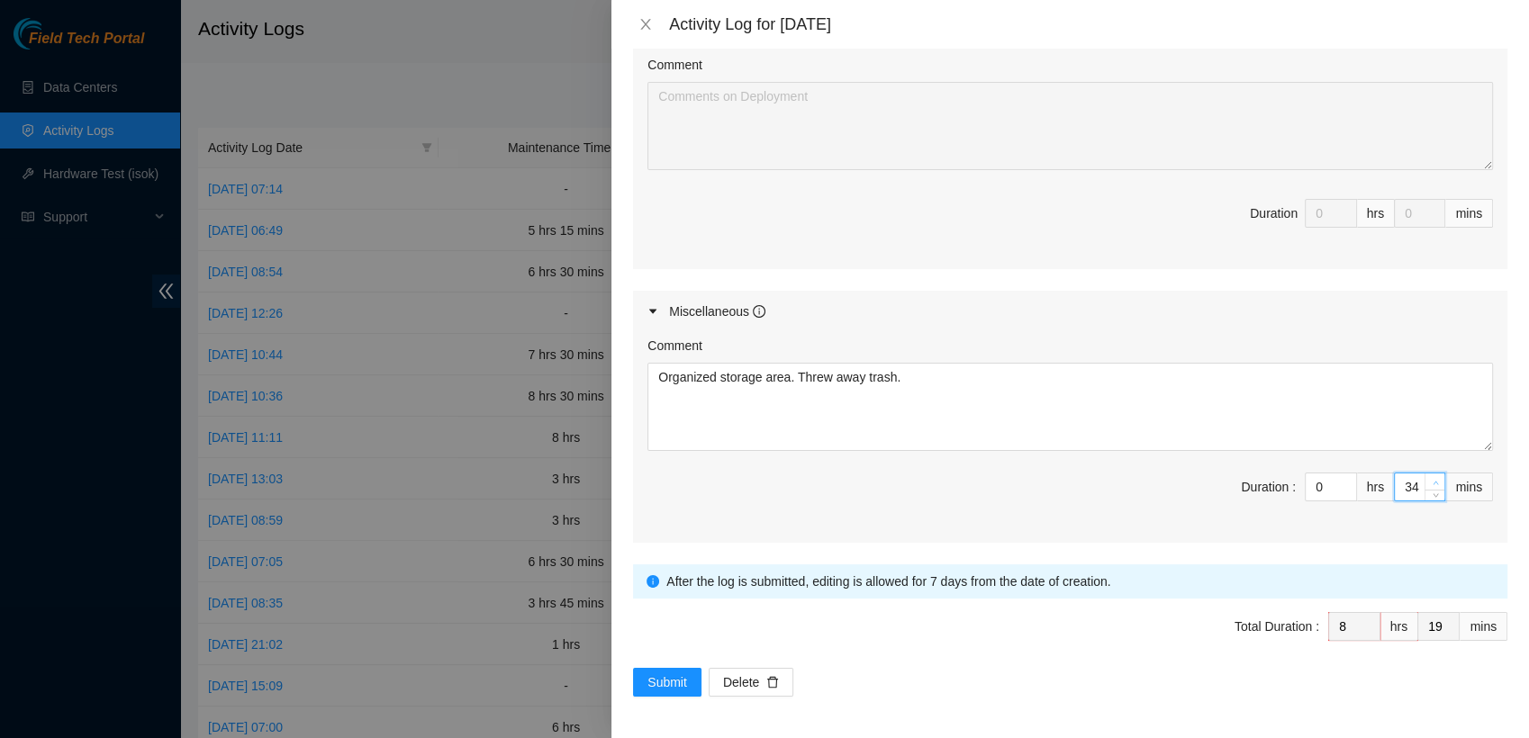
type input "20"
click at [1430, 481] on span "up" at bounding box center [1435, 482] width 11 height 11
type input "36"
type input "21"
click at [1430, 481] on span "up" at bounding box center [1435, 482] width 11 height 11
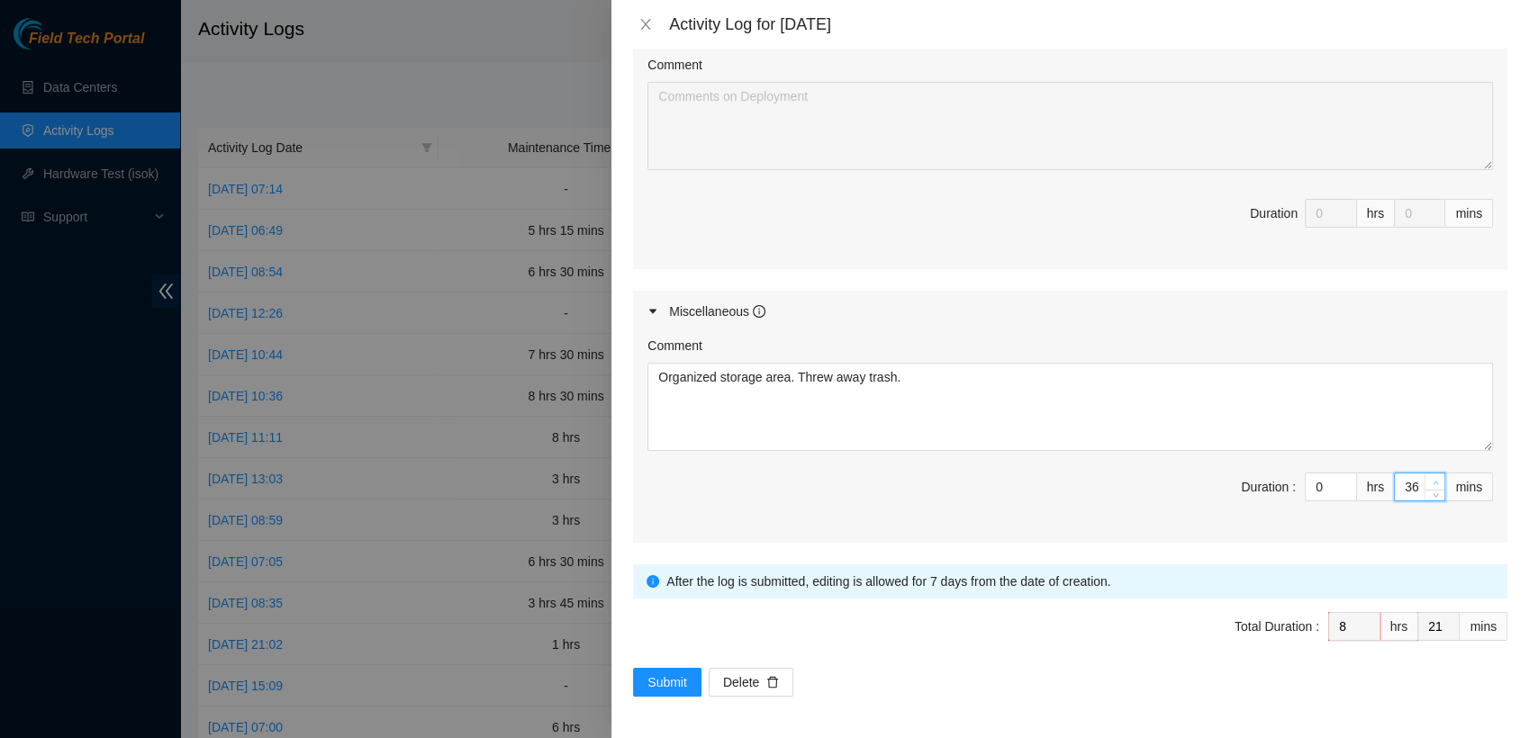
type input "37"
type input "22"
click at [1430, 481] on span "up" at bounding box center [1435, 482] width 11 height 11
type input "38"
type input "23"
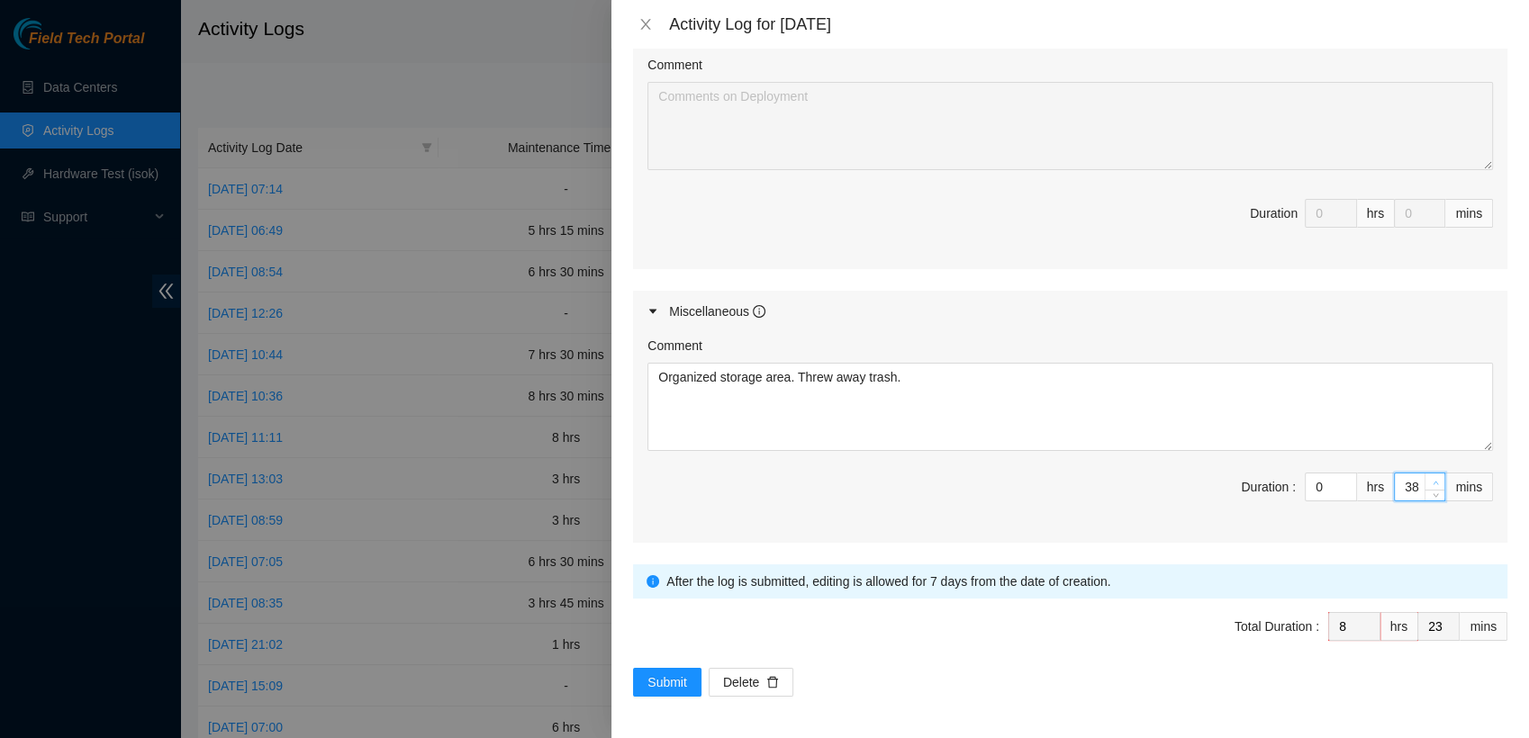
click at [1430, 481] on span "up" at bounding box center [1435, 482] width 11 height 11
type input "39"
type input "24"
click at [1430, 481] on span "up" at bounding box center [1435, 482] width 11 height 11
type input "40"
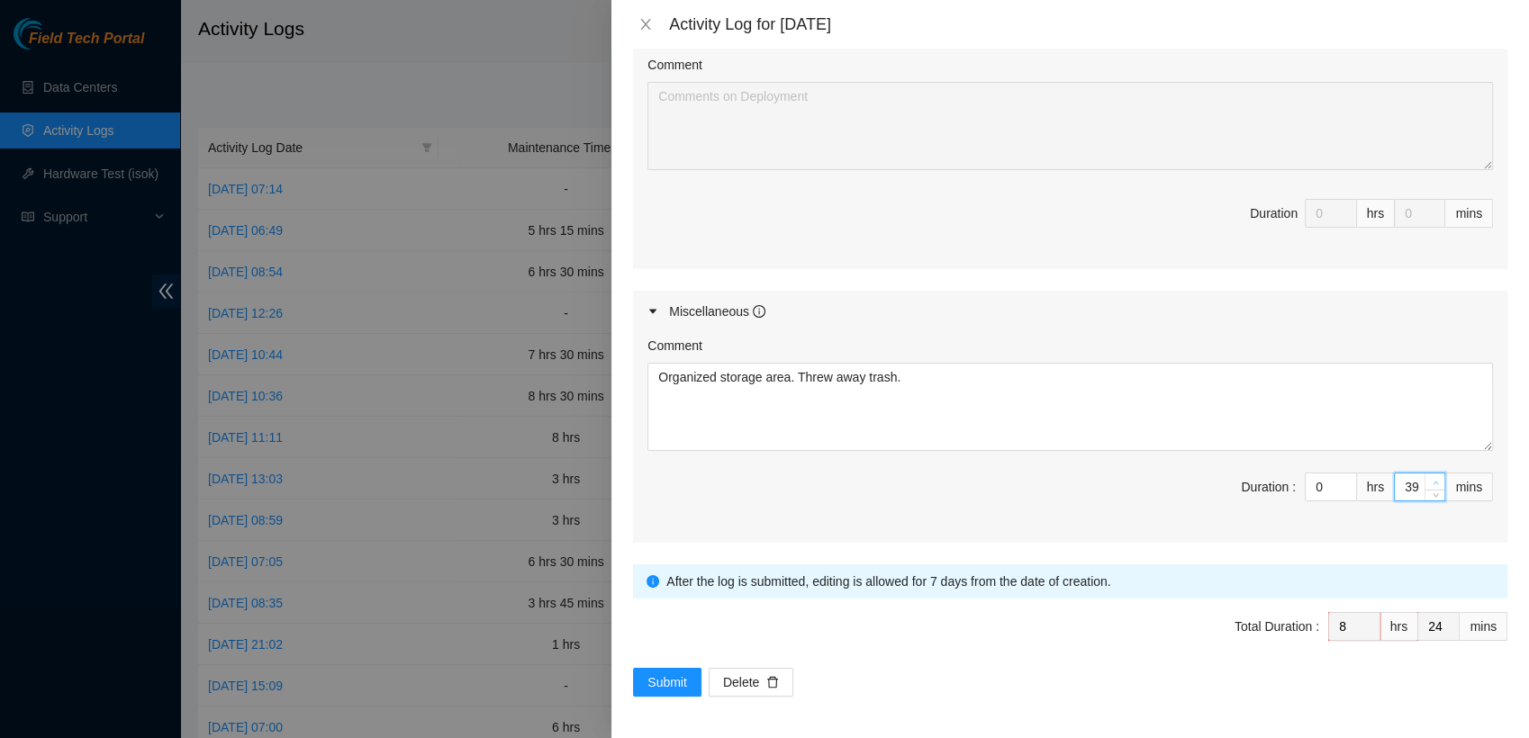
type input "25"
click at [1430, 481] on span "up" at bounding box center [1435, 482] width 11 height 11
type input "41"
type input "26"
click at [1430, 481] on span "up" at bounding box center [1435, 482] width 11 height 11
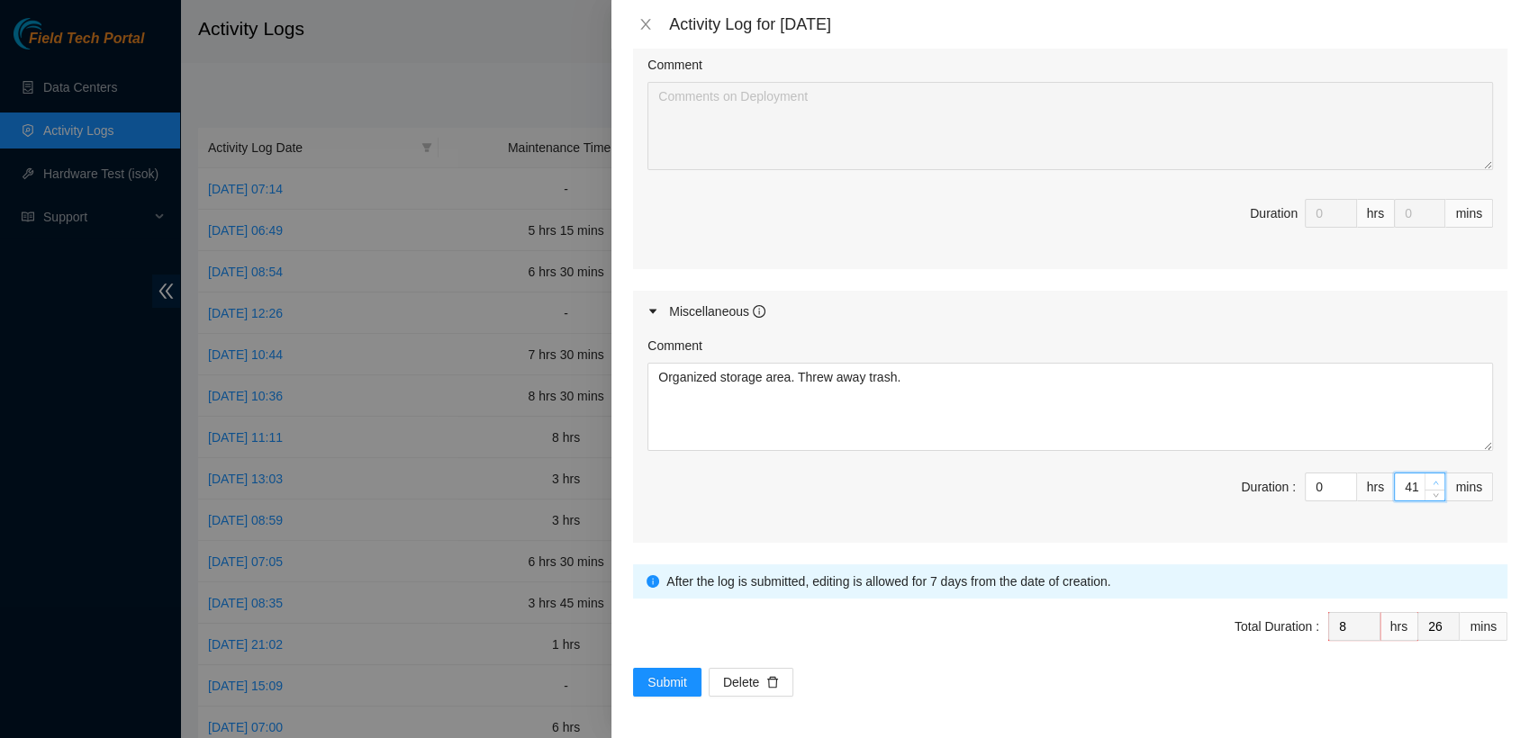
type input "42"
type input "27"
click at [1430, 481] on span "up" at bounding box center [1435, 482] width 11 height 11
type input "43"
type input "28"
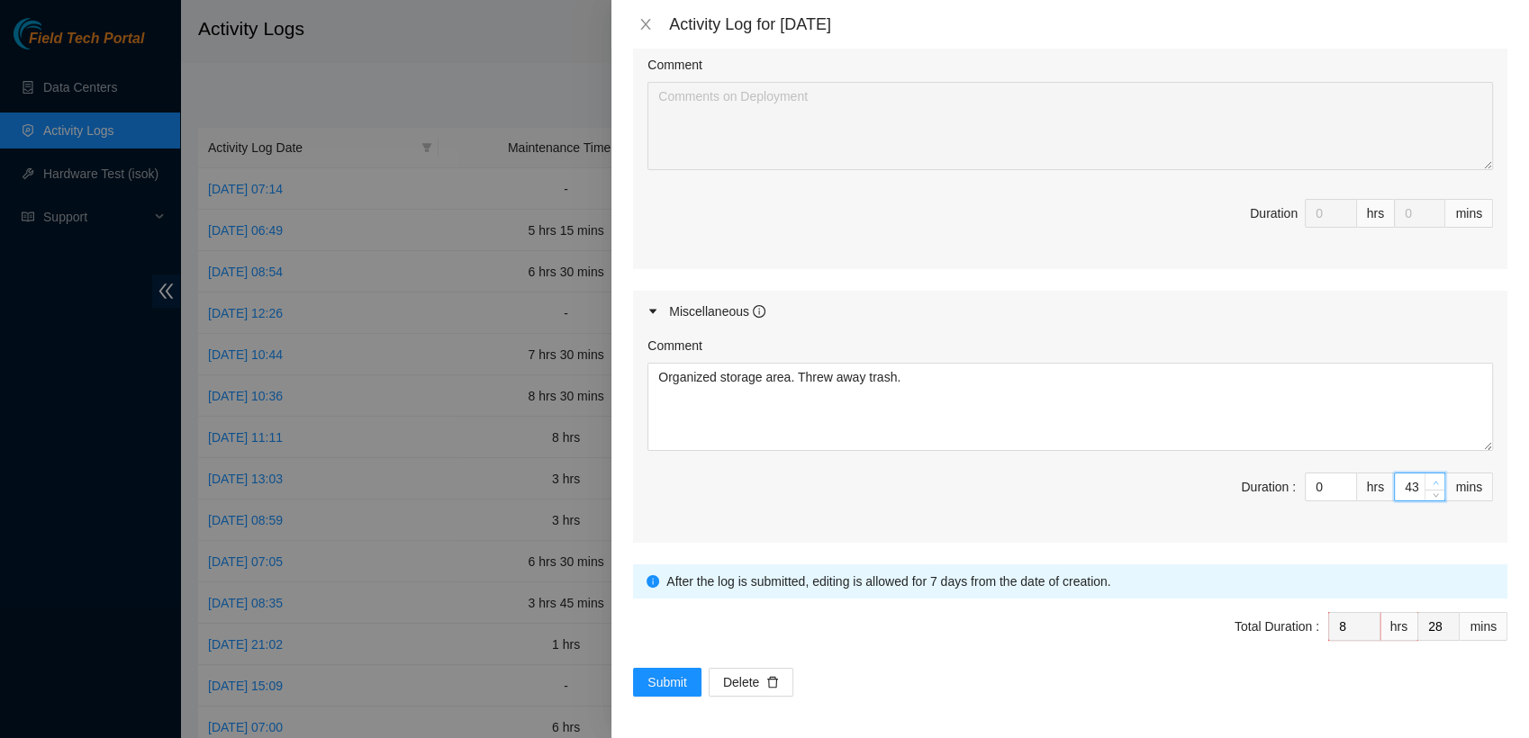
click at [1430, 481] on span "up" at bounding box center [1435, 482] width 11 height 11
type input "44"
type input "29"
click at [1430, 481] on span "up" at bounding box center [1435, 482] width 11 height 11
type input "45"
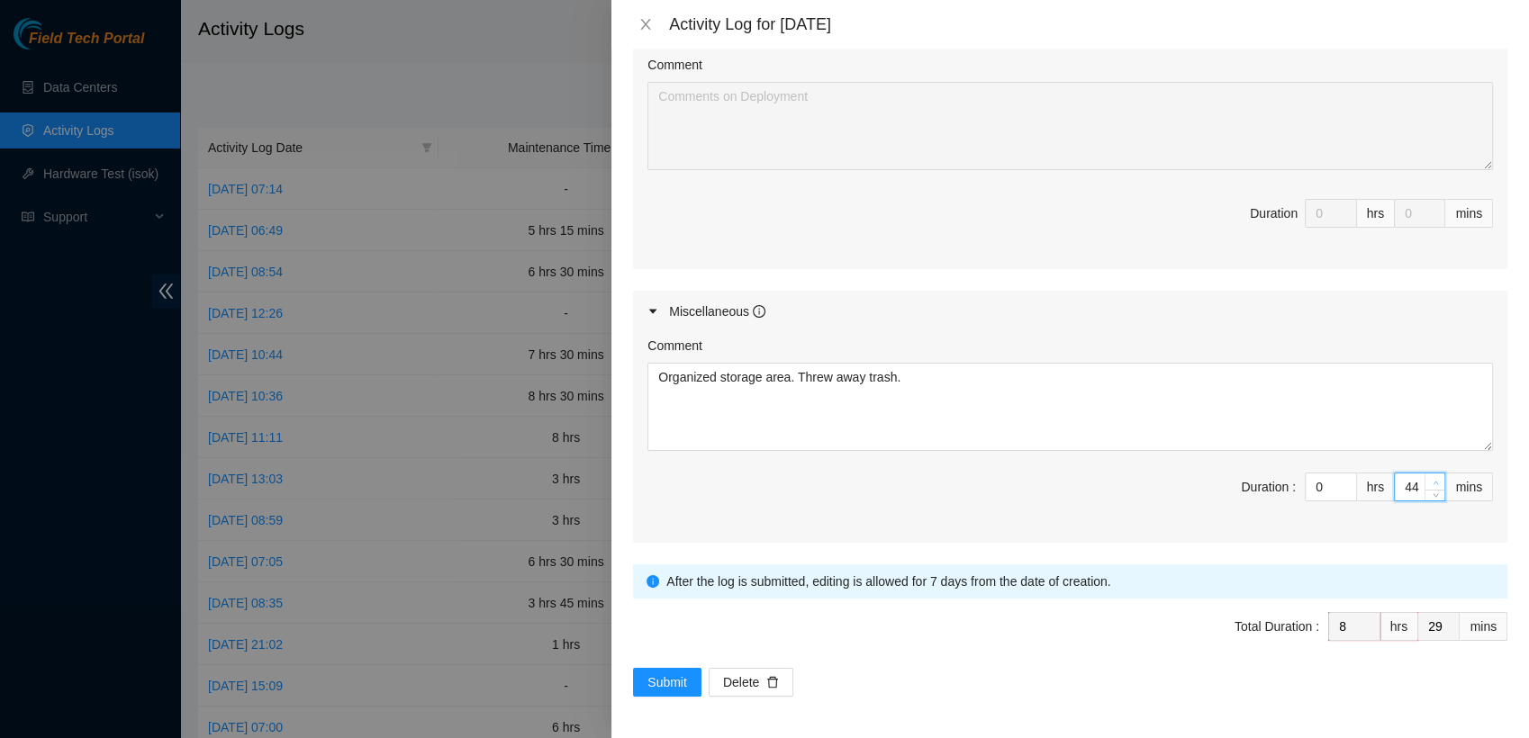
type input "30"
click at [1430, 481] on span "up" at bounding box center [1435, 482] width 11 height 11
click at [672, 673] on span "Submit" at bounding box center [667, 682] width 40 height 20
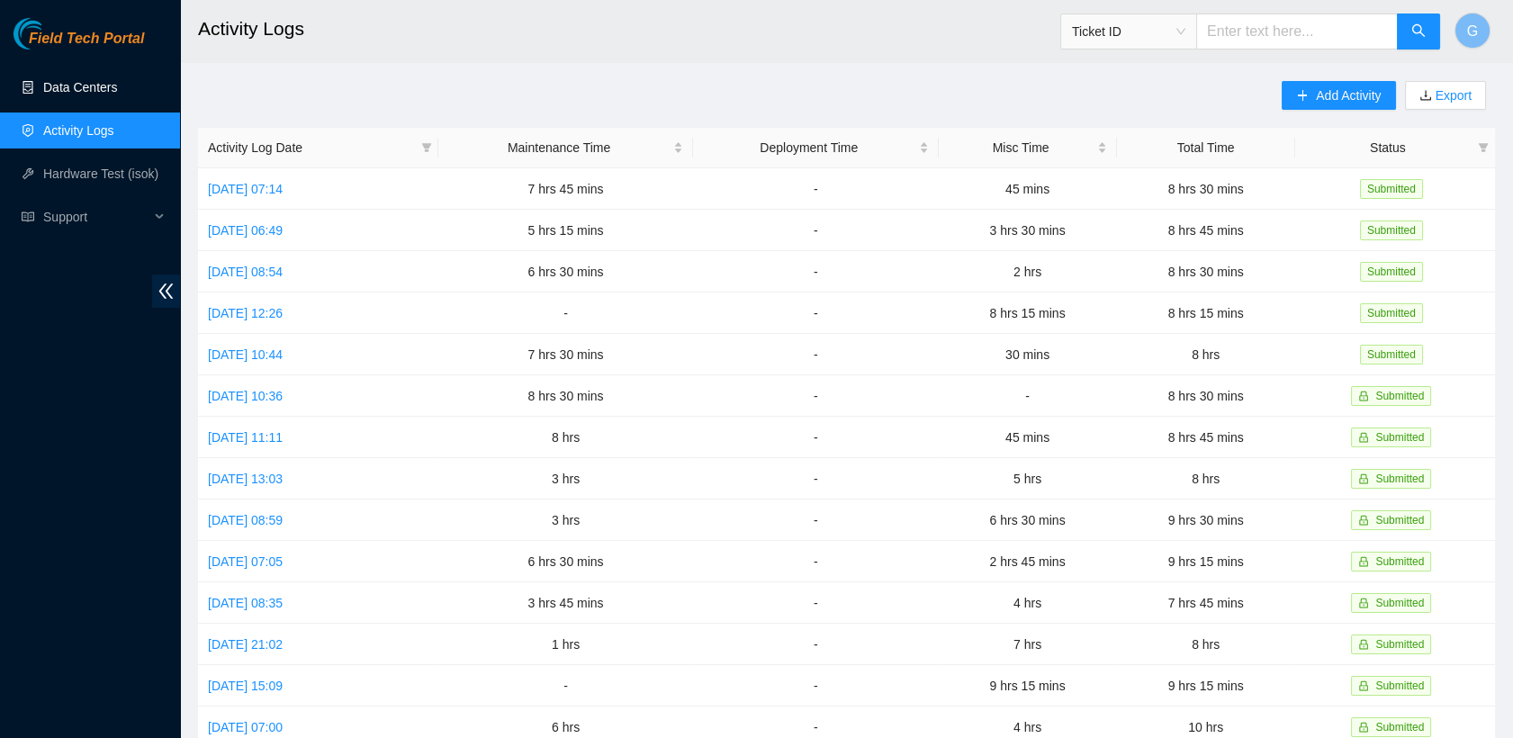
click at [65, 84] on link "Data Centers" at bounding box center [80, 87] width 74 height 14
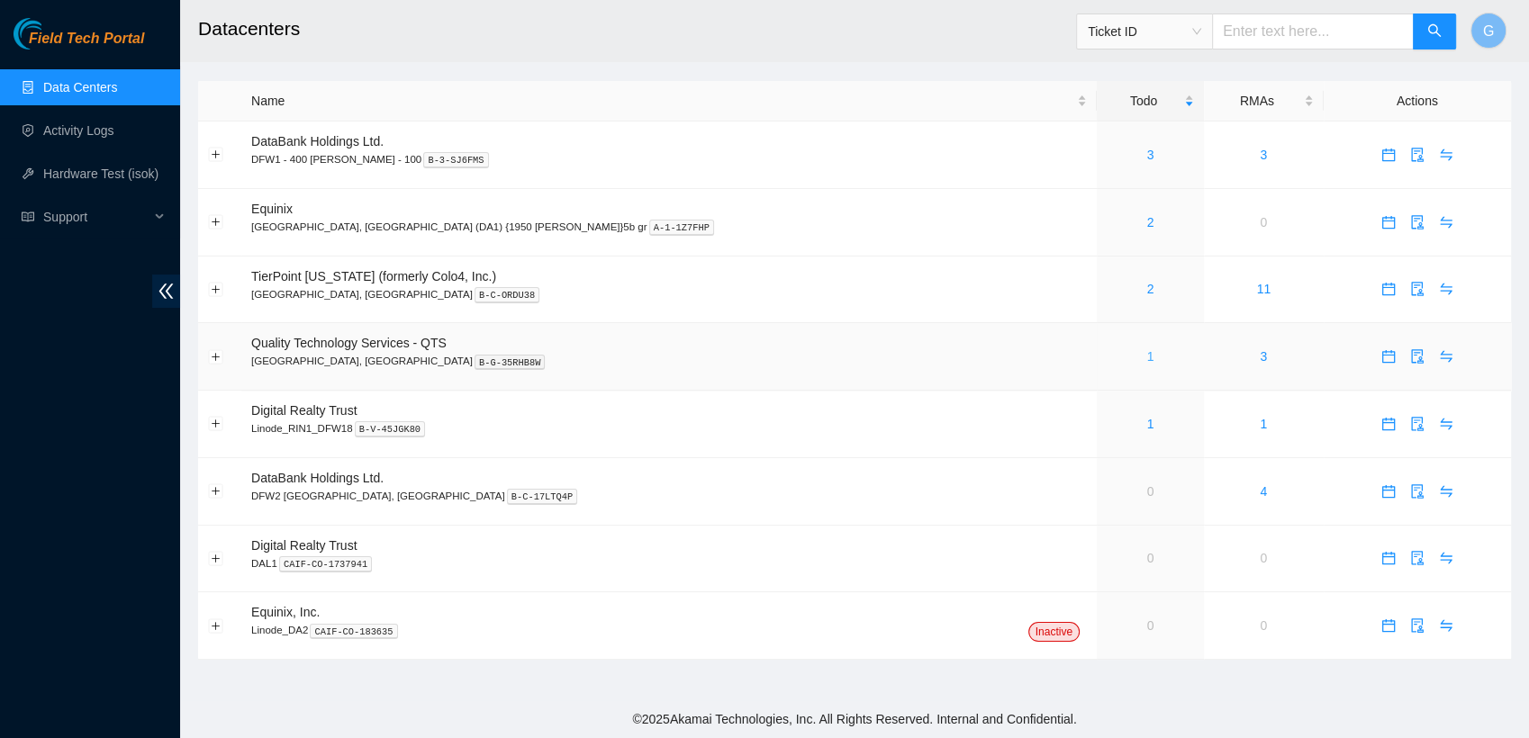
click at [1147, 356] on link "1" at bounding box center [1150, 356] width 7 height 14
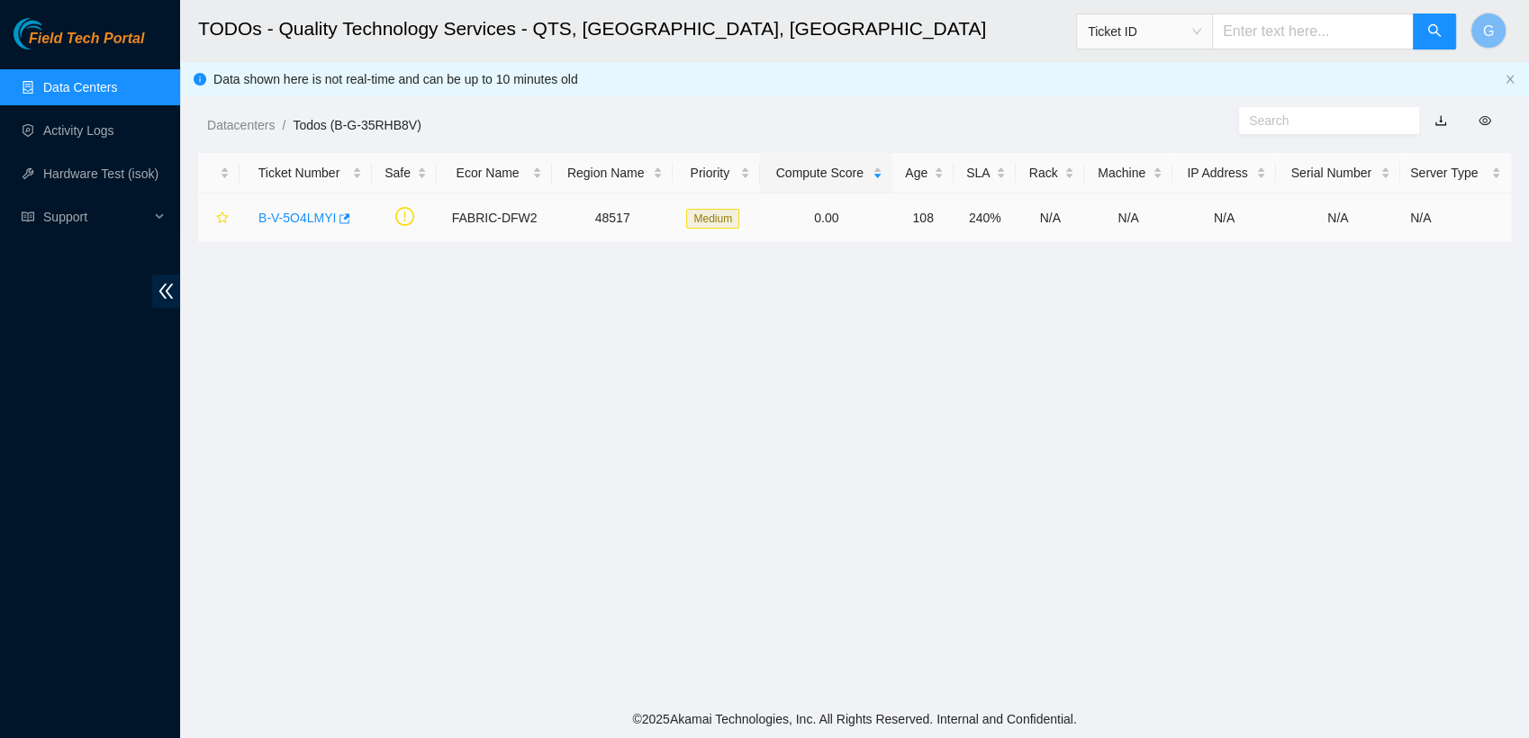
click at [291, 212] on link "B-V-5O4LMYI" at bounding box center [296, 218] width 77 height 14
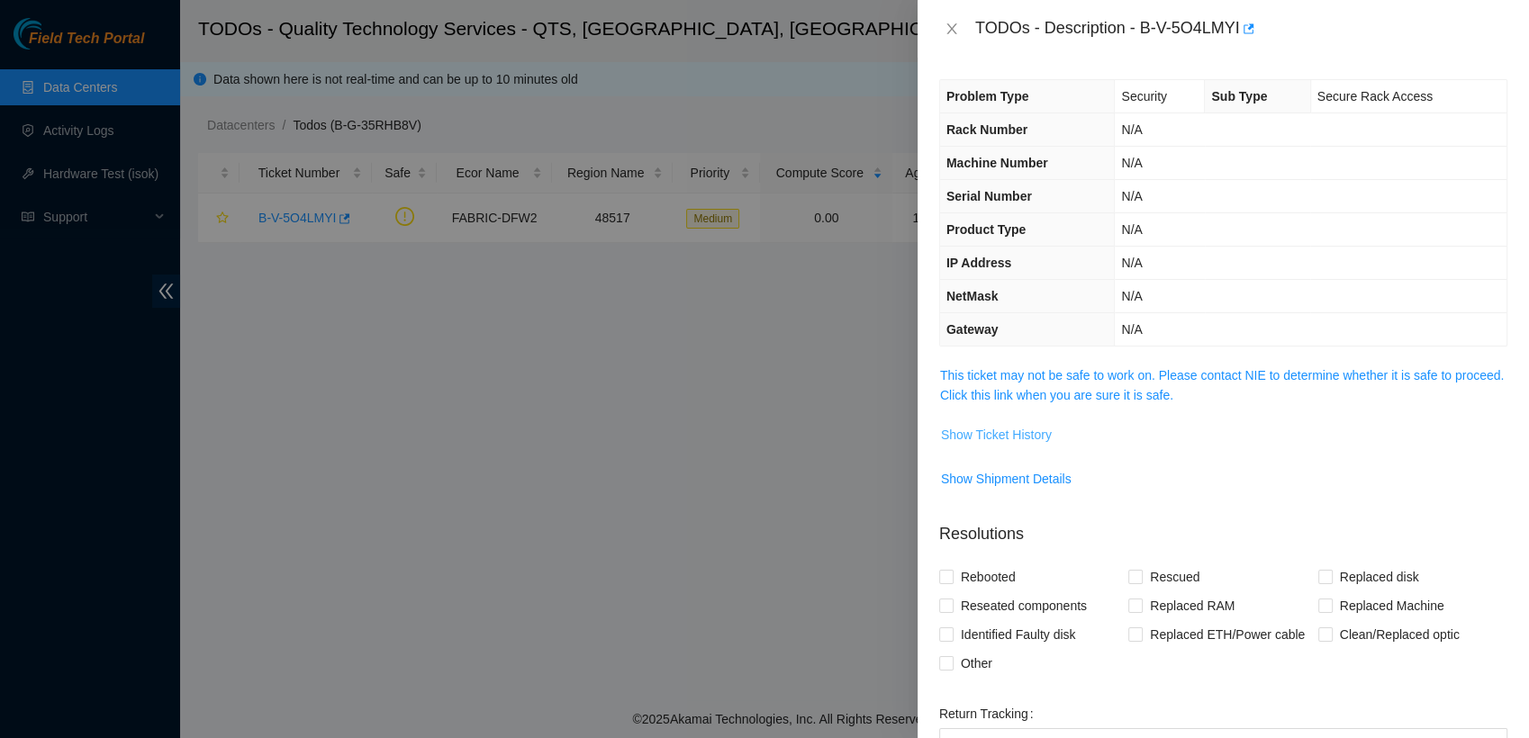
scroll to position [83, 0]
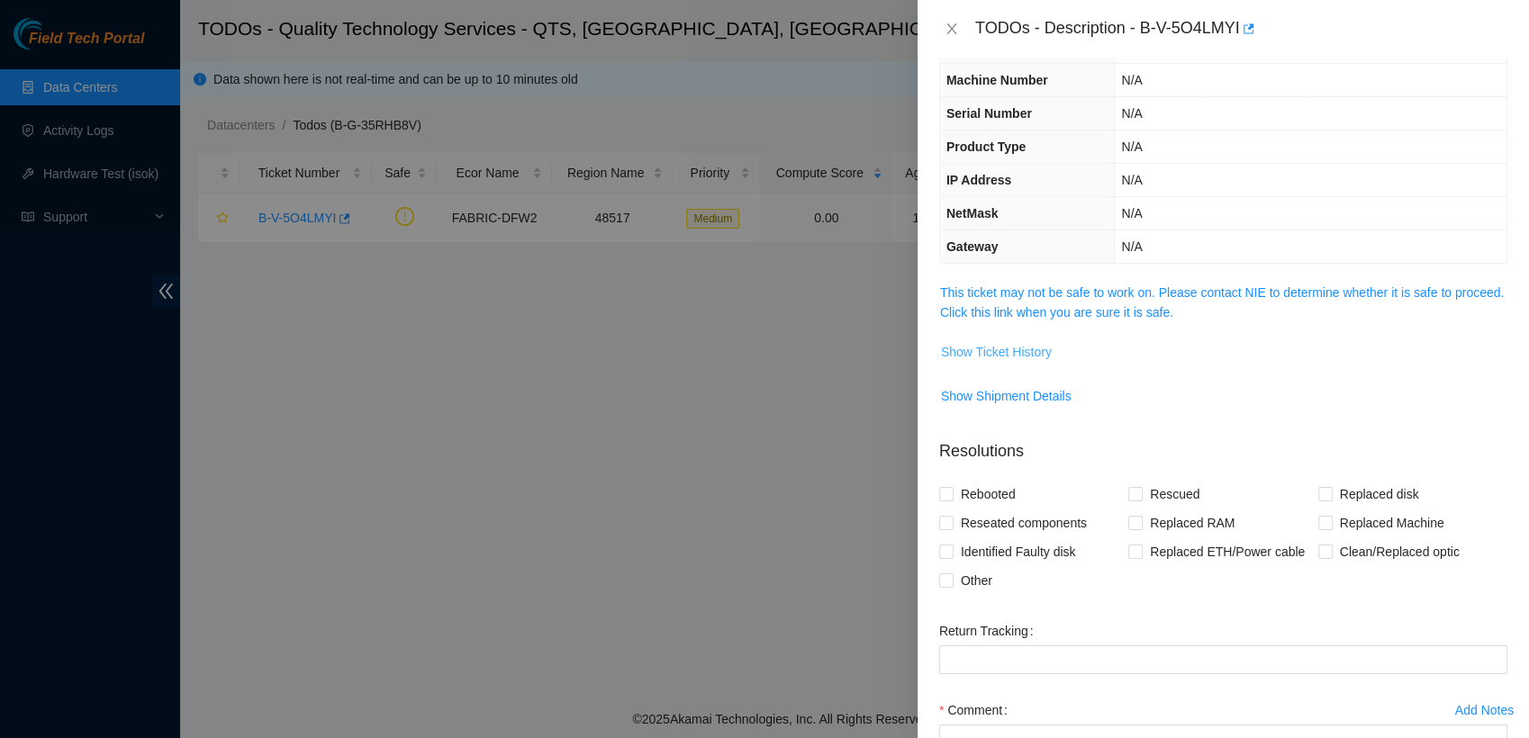
click at [1036, 342] on span "Show Ticket History" at bounding box center [996, 352] width 111 height 20
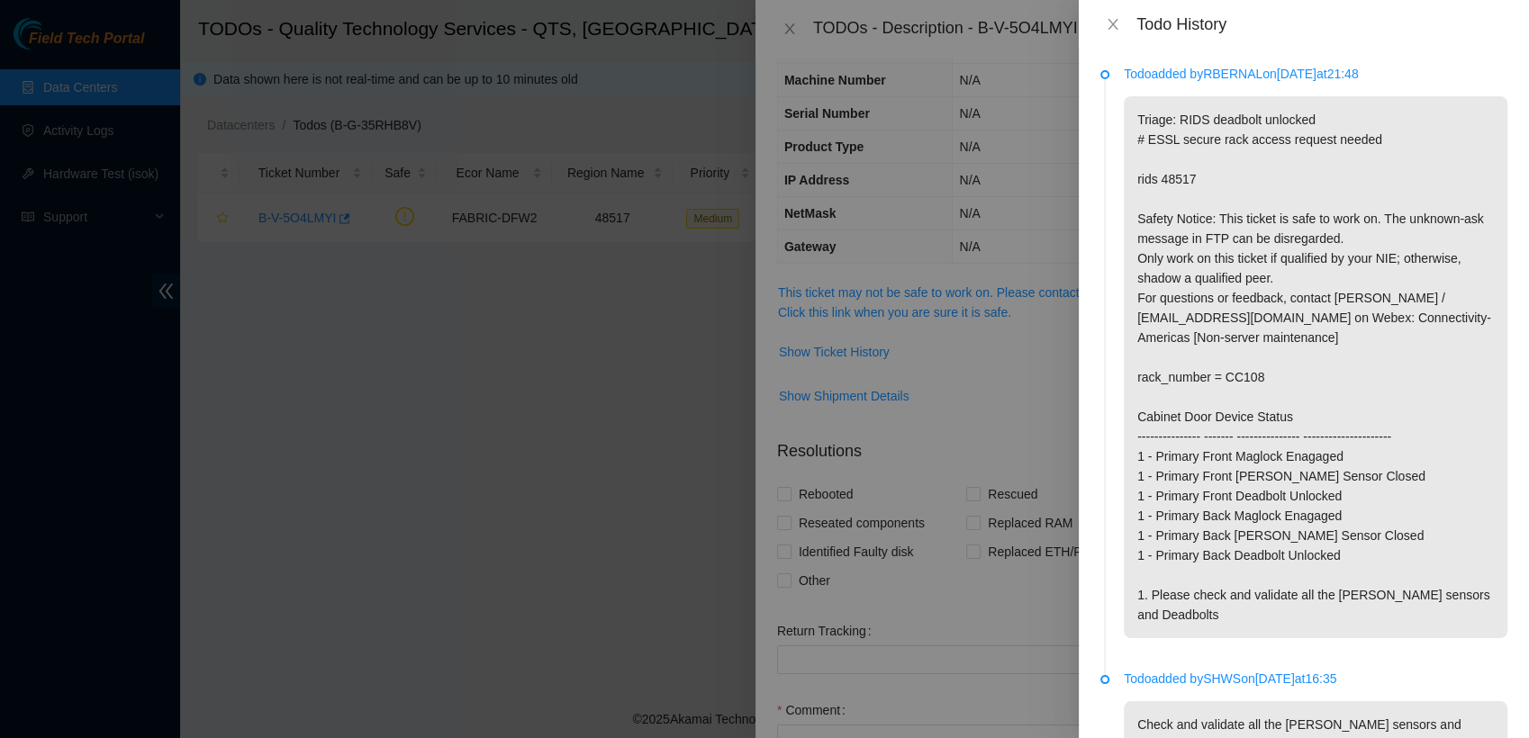
click at [674, 277] on div at bounding box center [764, 369] width 1529 height 738
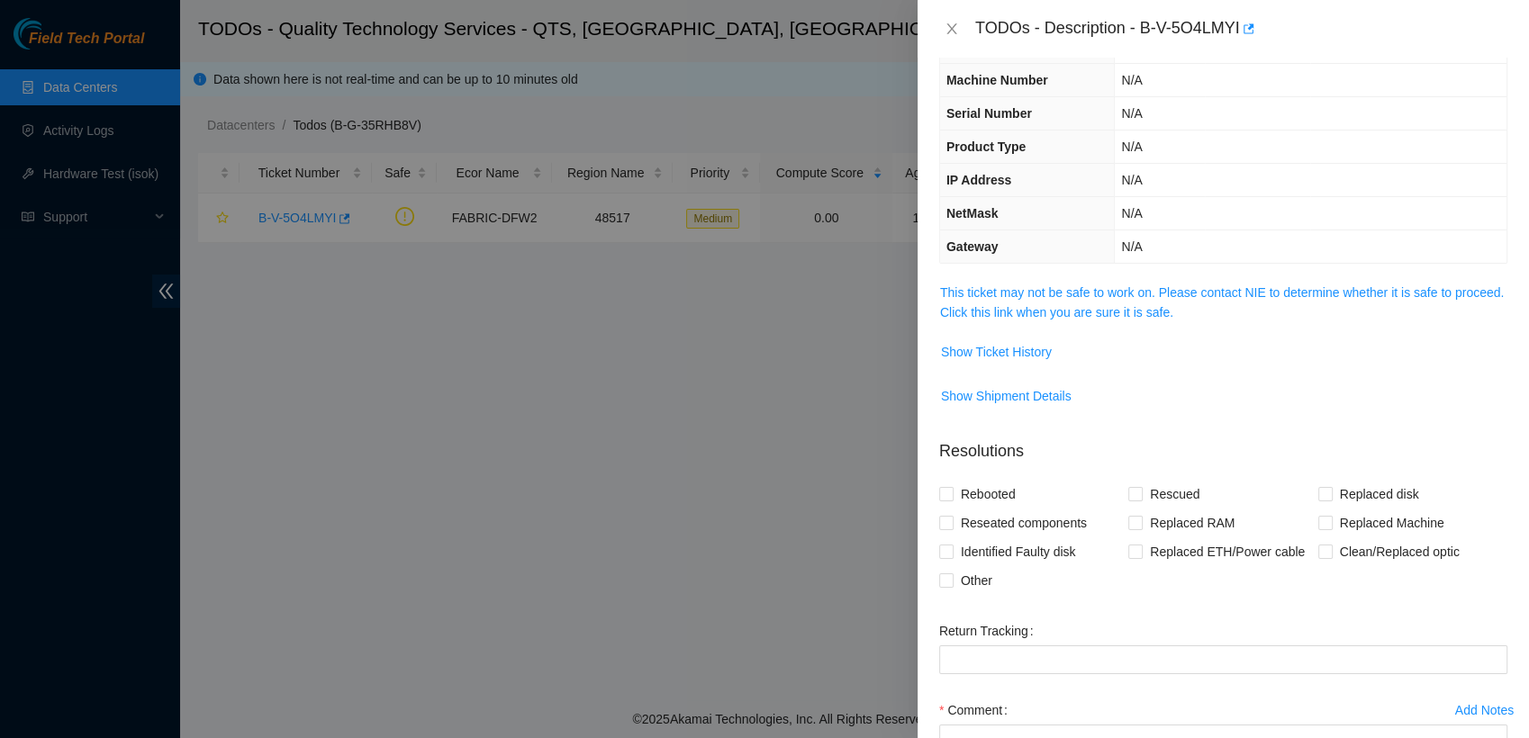
click at [696, 319] on div at bounding box center [764, 369] width 1529 height 738
click at [948, 35] on icon "close" at bounding box center [951, 29] width 14 height 14
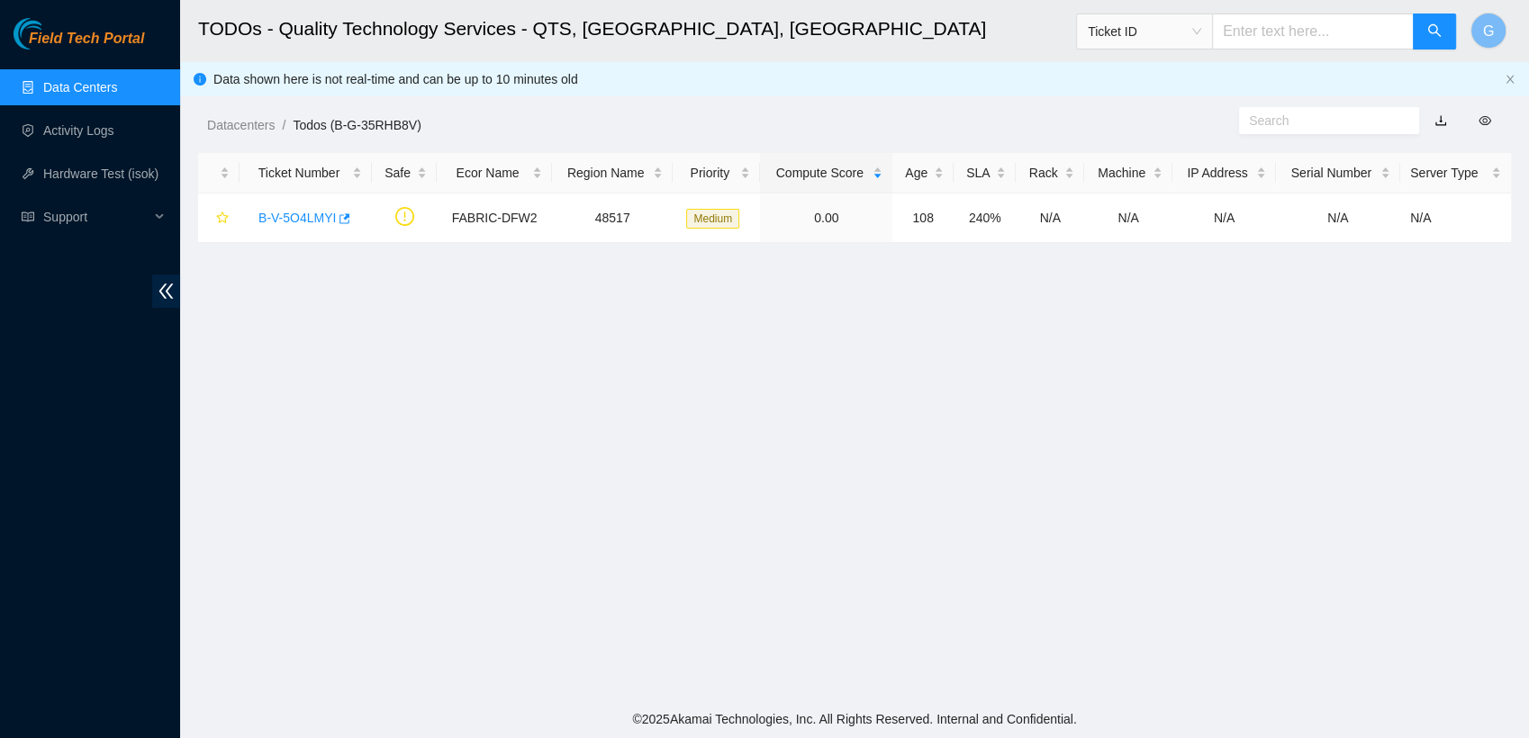
scroll to position [103, 0]
click at [117, 80] on link "Data Centers" at bounding box center [80, 87] width 74 height 14
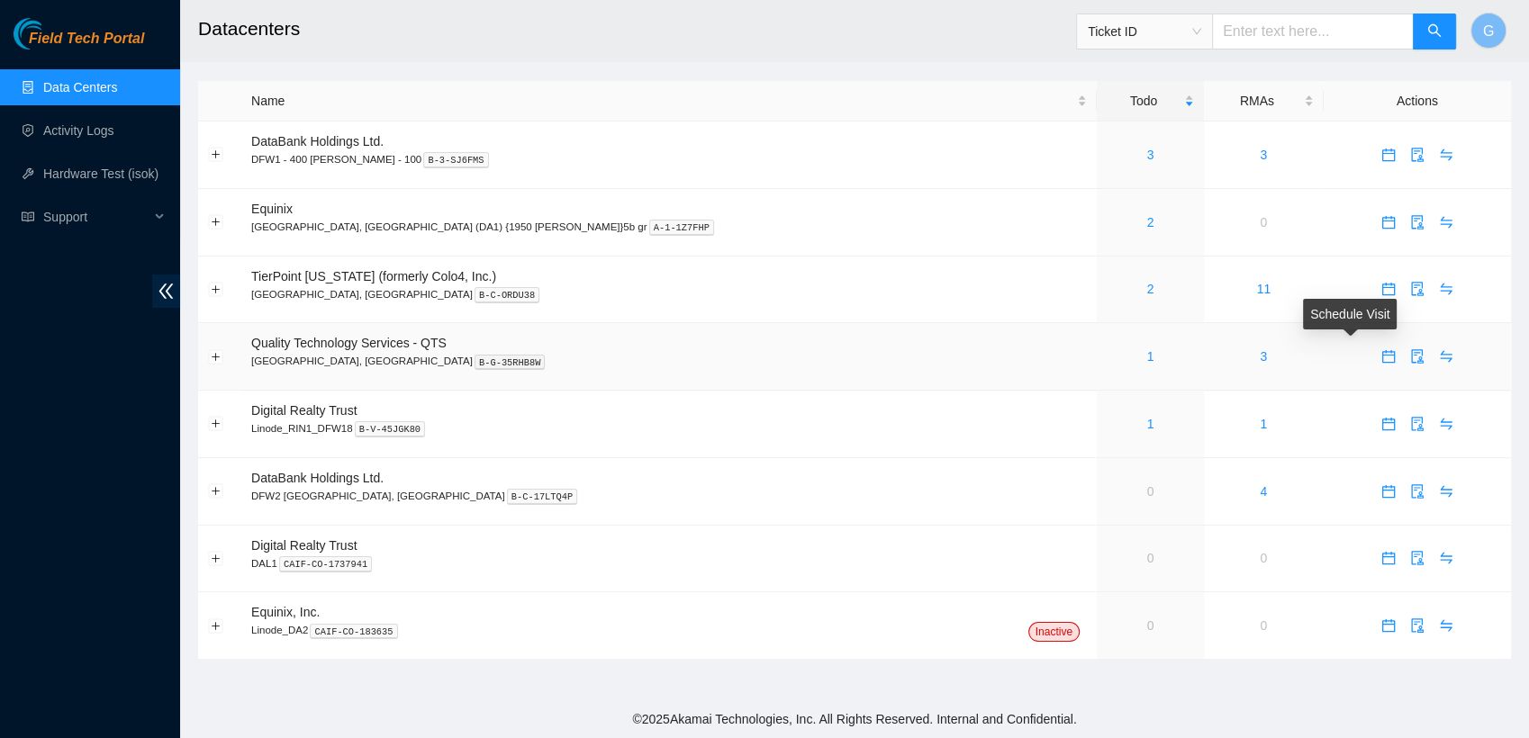
click at [1374, 364] on button "button" at bounding box center [1388, 356] width 29 height 29
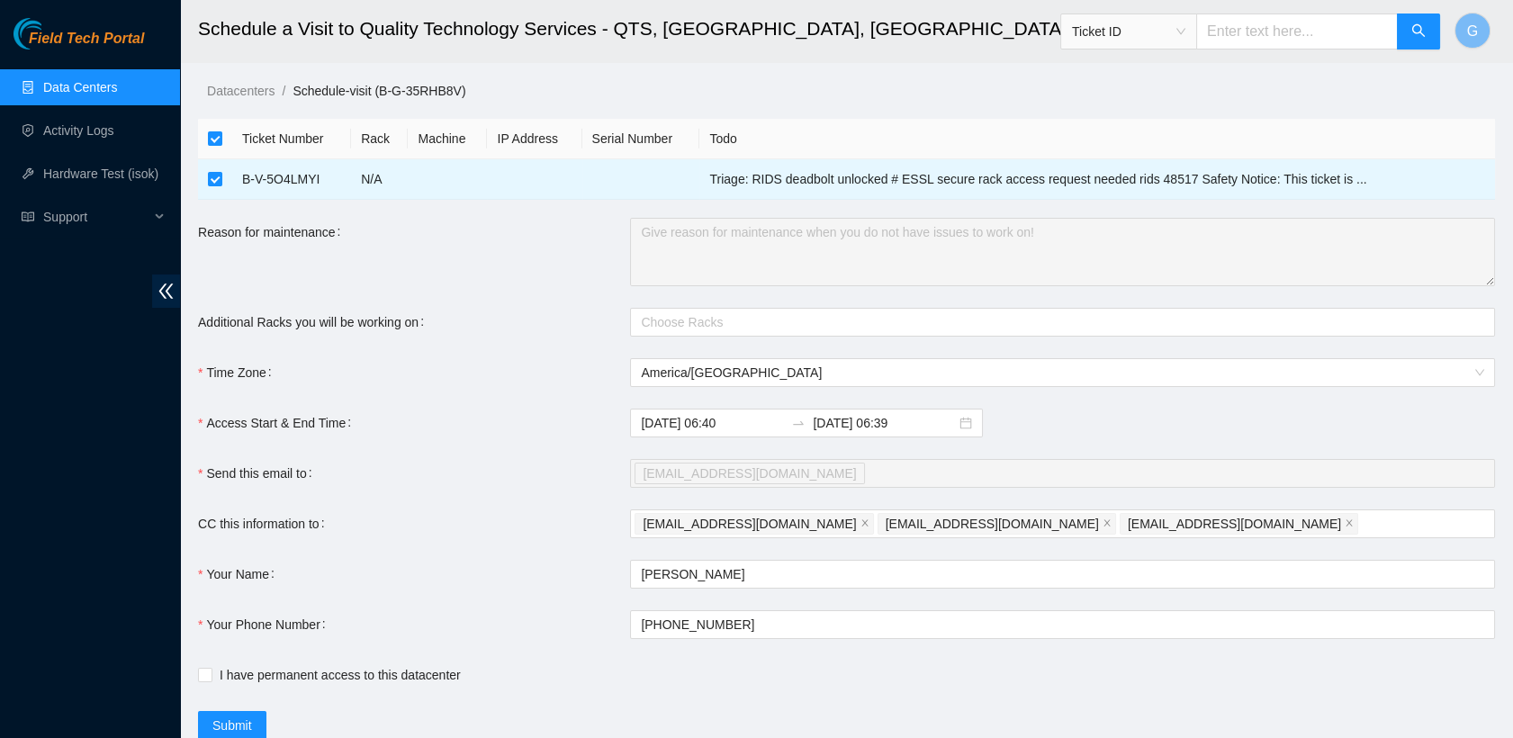
click at [117, 81] on link "Data Centers" at bounding box center [80, 87] width 74 height 14
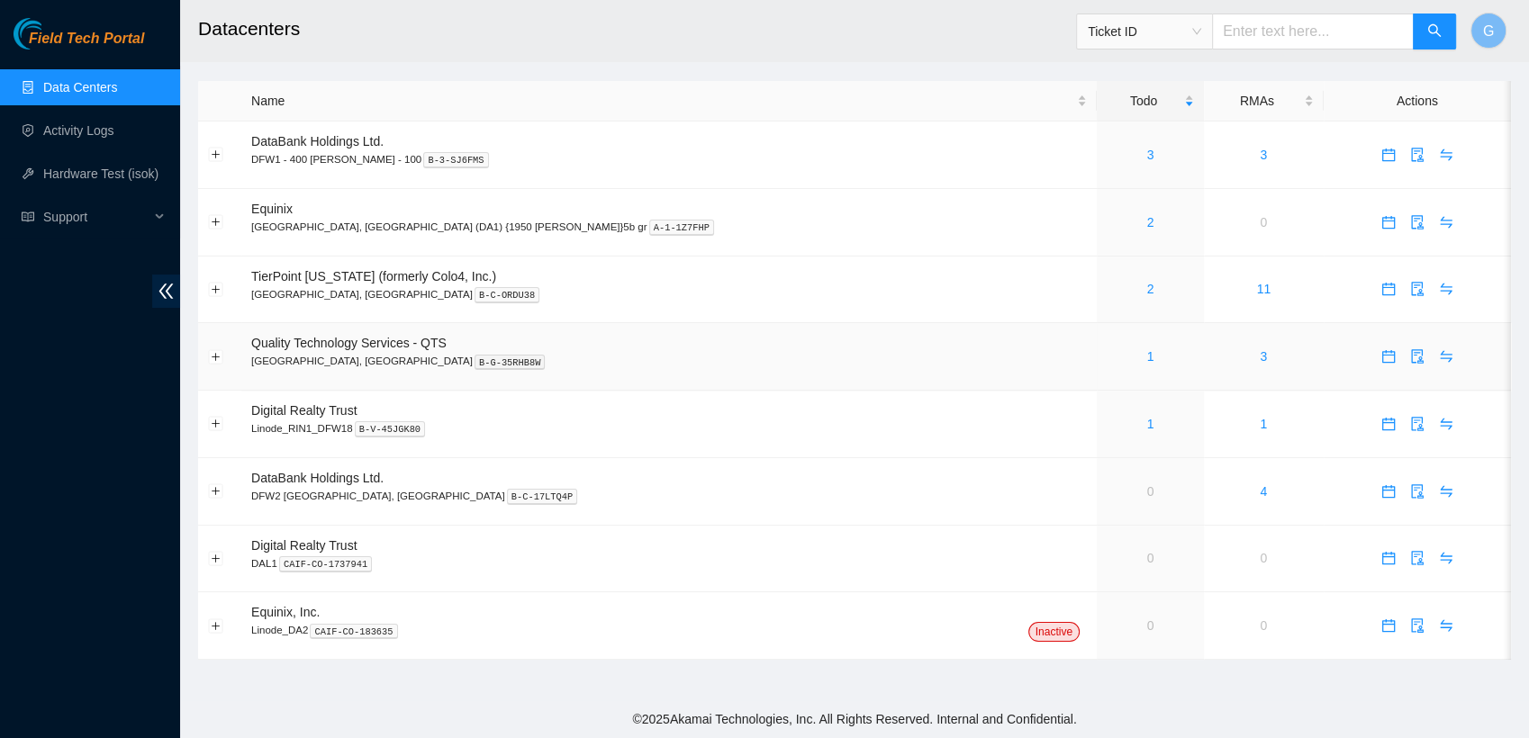
click at [1106, 356] on div "1" at bounding box center [1149, 357] width 87 height 20
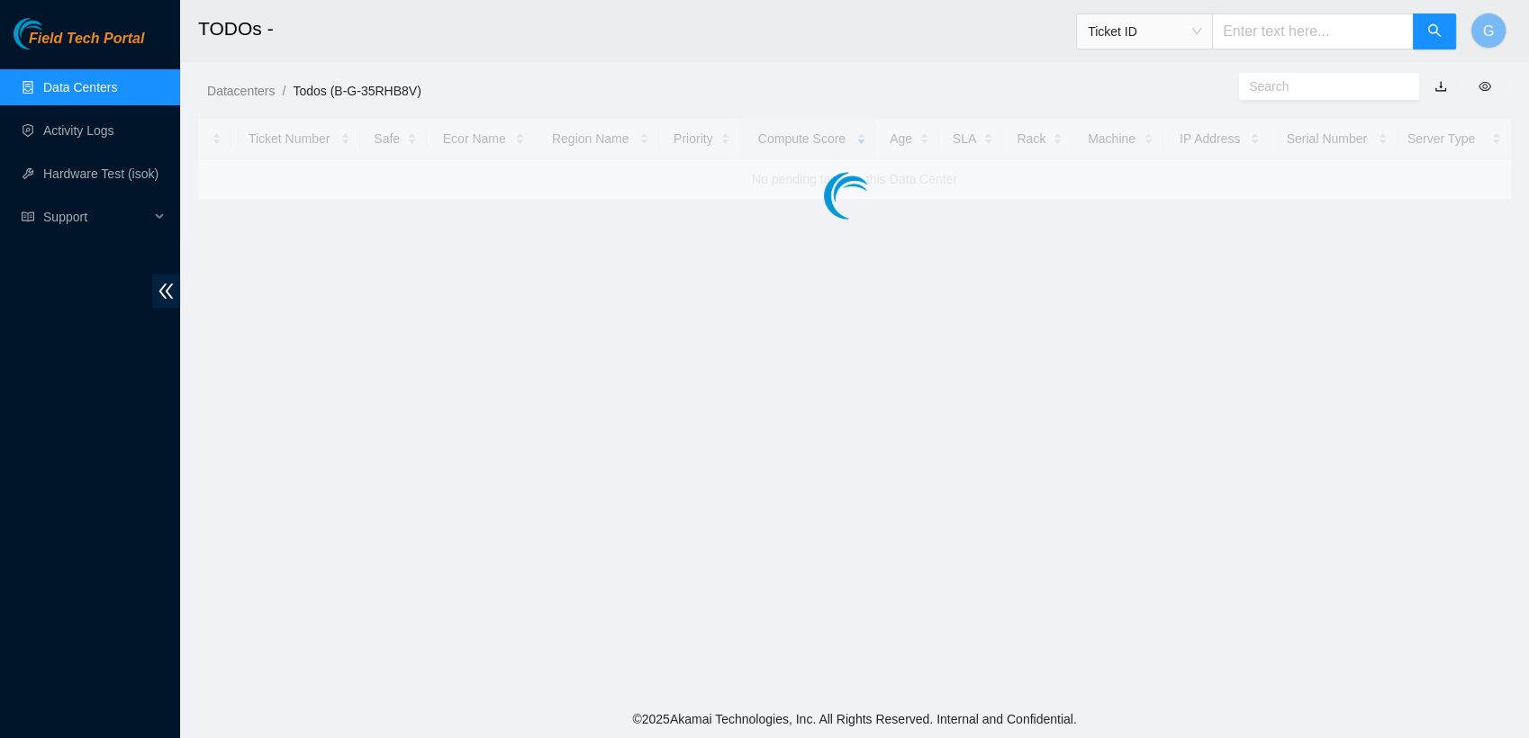
click at [998, 356] on main "TODOs - Ticket ID G Datacenters / Todos (B-G-35RHB8V) / Ticket Number Safe Ecor…" at bounding box center [854, 350] width 1349 height 700
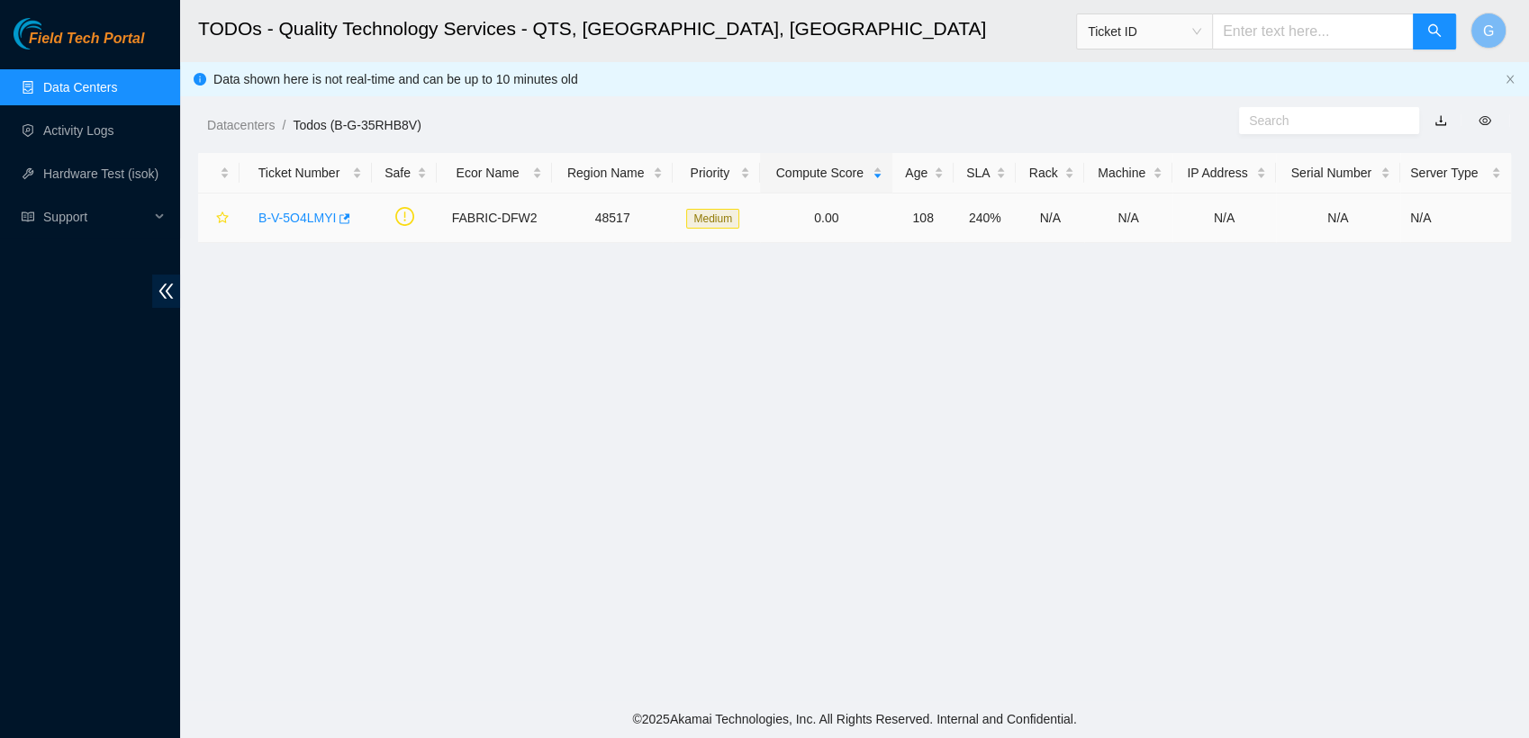
click at [288, 220] on link "B-V-5O4LMYI" at bounding box center [296, 218] width 77 height 14
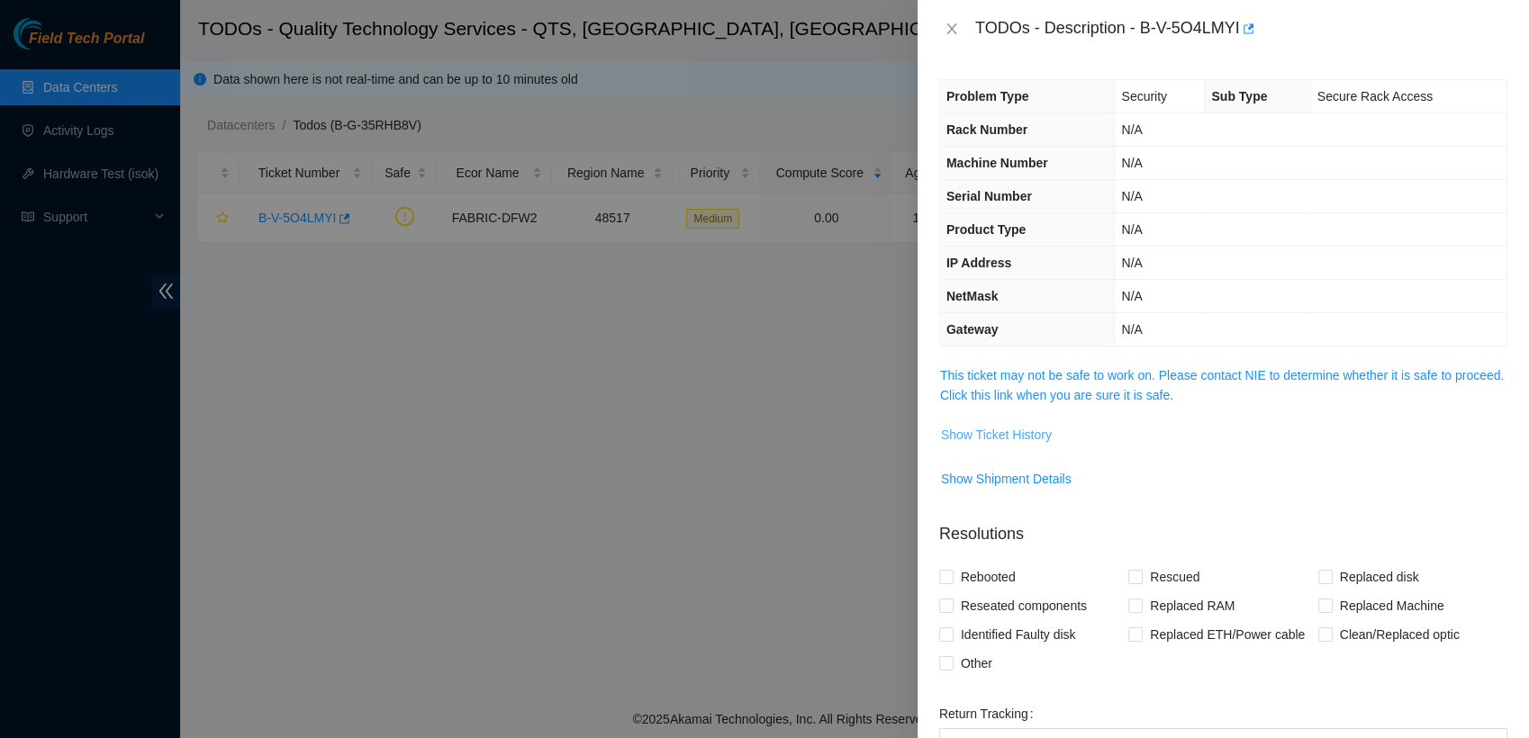
click at [1003, 433] on span "Show Ticket History" at bounding box center [996, 435] width 111 height 20
